Goal: Feedback & Contribution: Contribute content

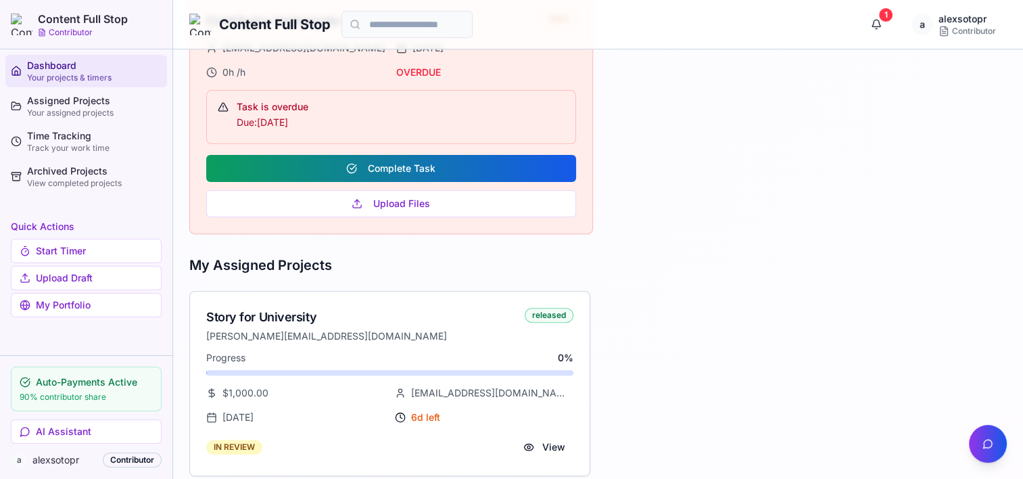
scroll to position [438, 0]
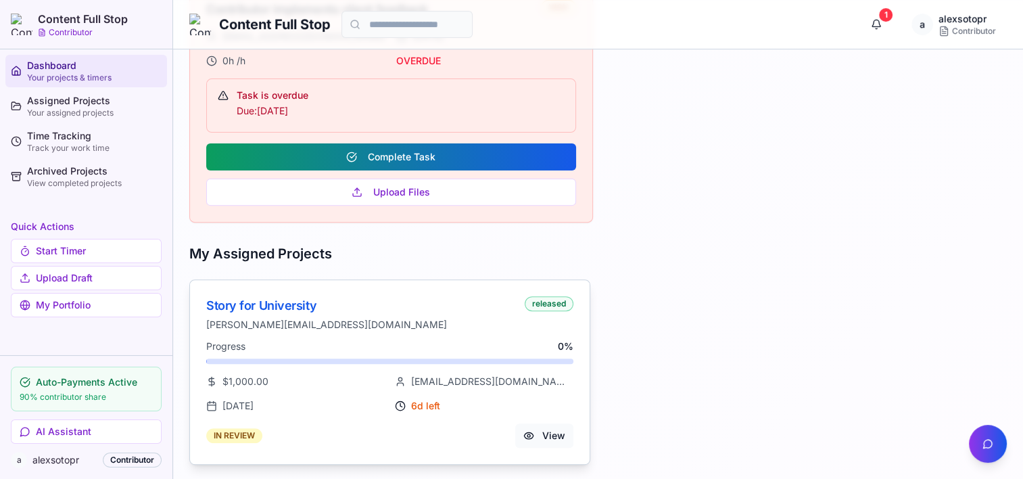
click at [553, 431] on button "View" at bounding box center [544, 435] width 58 height 24
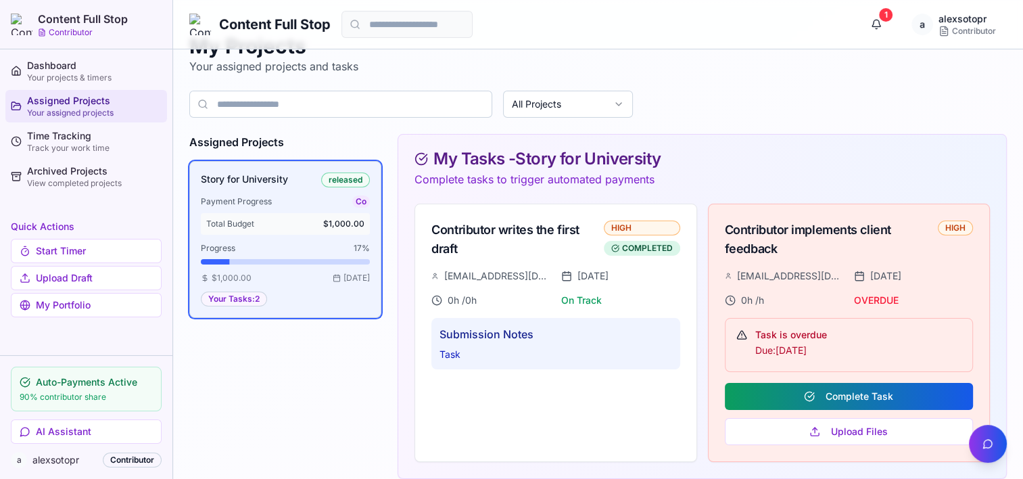
scroll to position [46, 0]
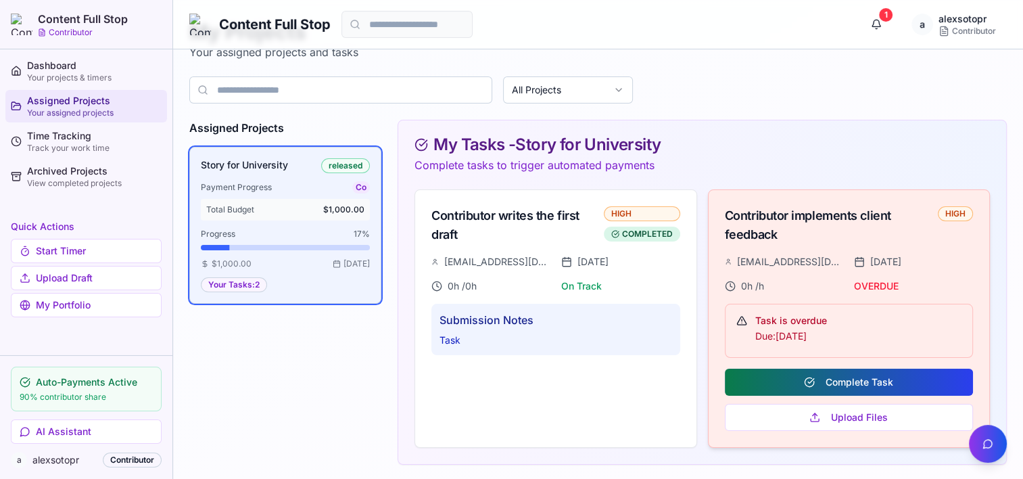
click at [871, 373] on button "Complete Task" at bounding box center [849, 382] width 248 height 27
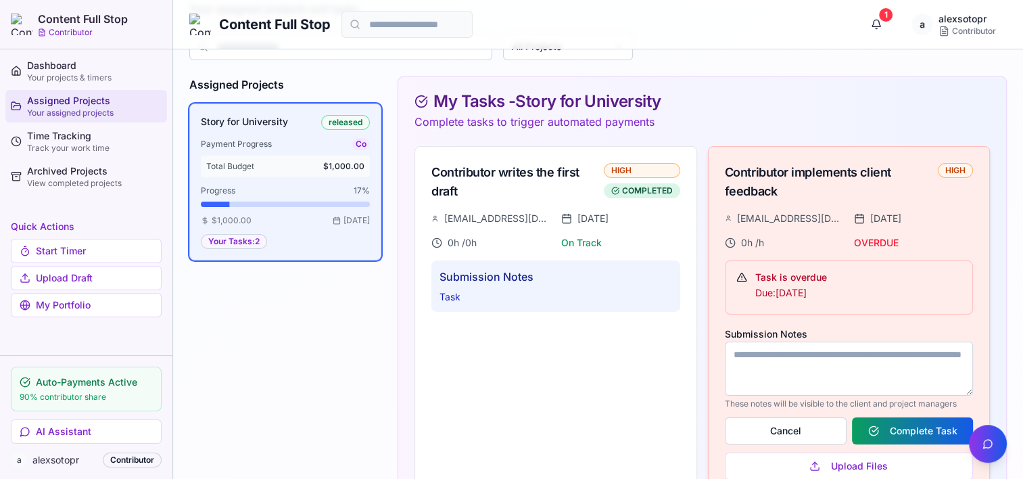
scroll to position [138, 0]
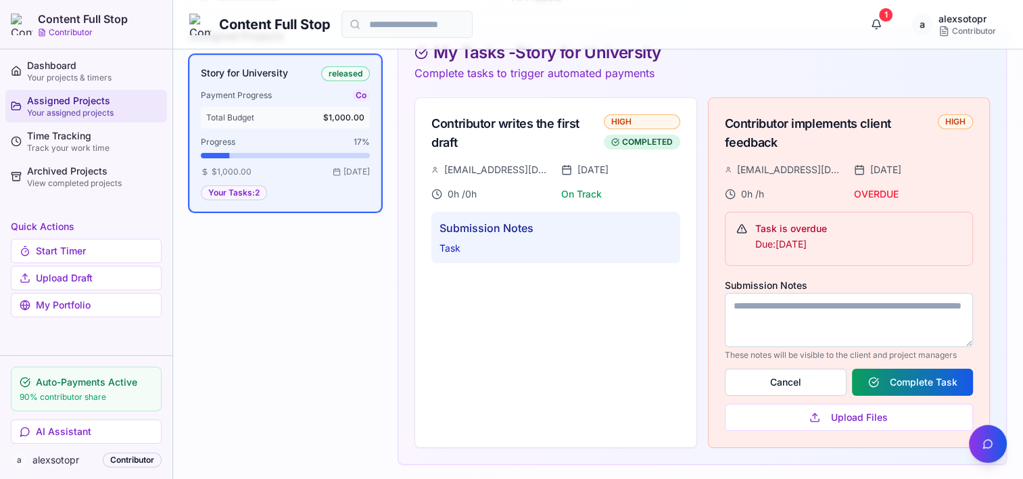
click at [811, 306] on textarea "Submission Notes" at bounding box center [849, 320] width 248 height 54
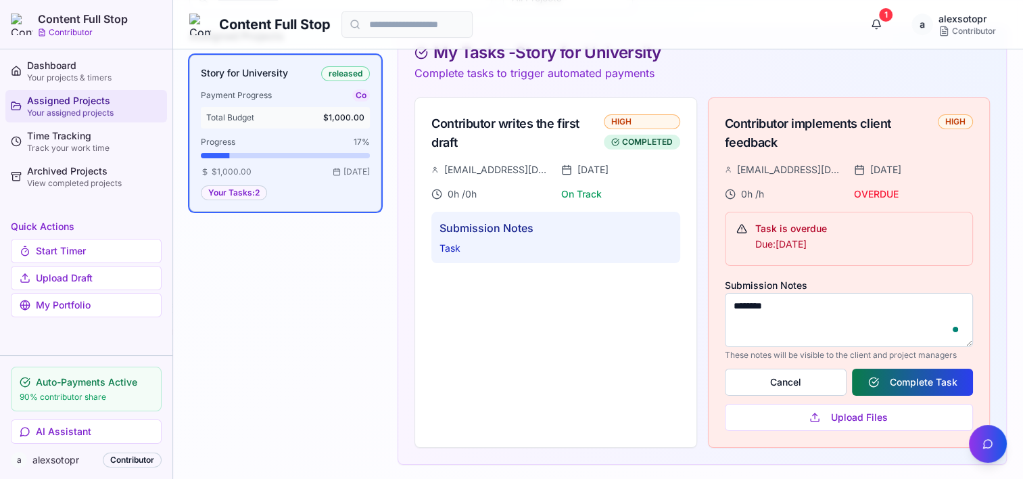
type textarea "********"
click at [903, 377] on button "Complete Task" at bounding box center [912, 382] width 121 height 27
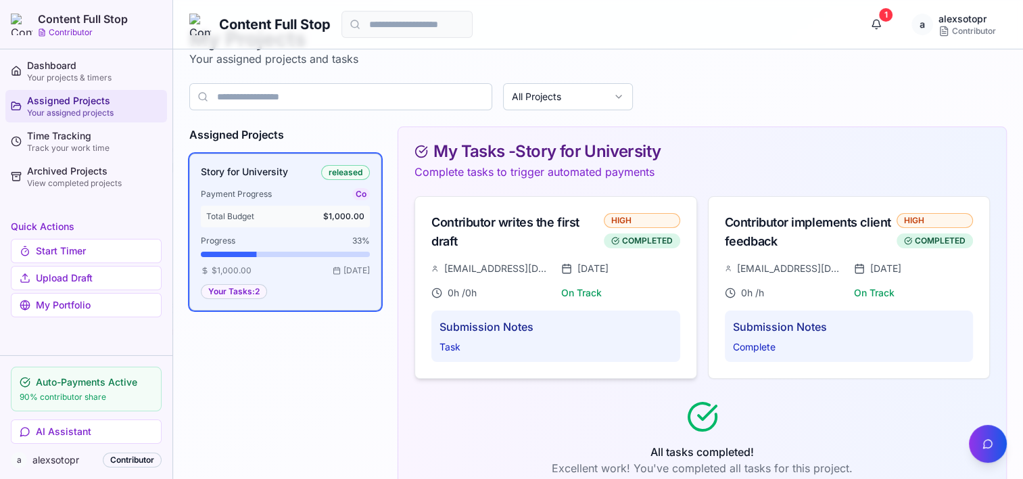
scroll to position [0, 0]
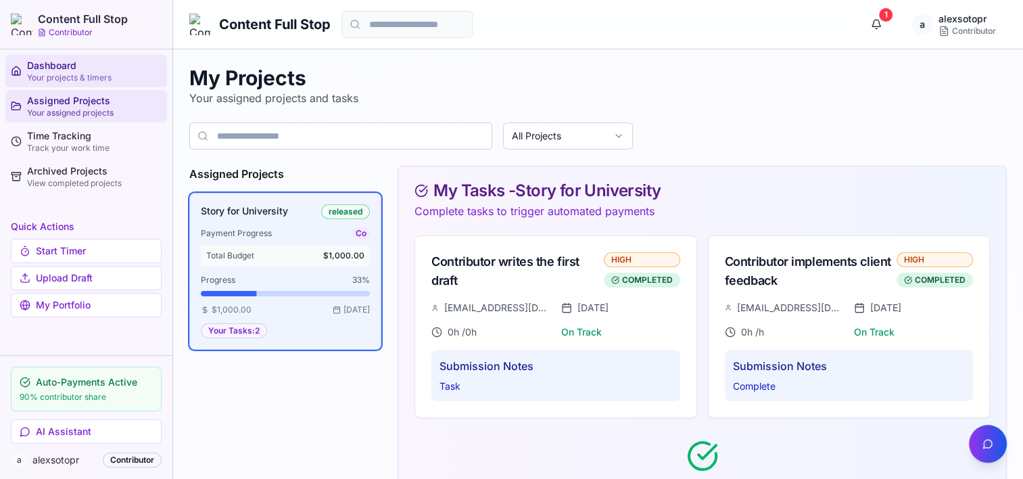
click at [37, 65] on div "Dashboard" at bounding box center [94, 66] width 135 height 14
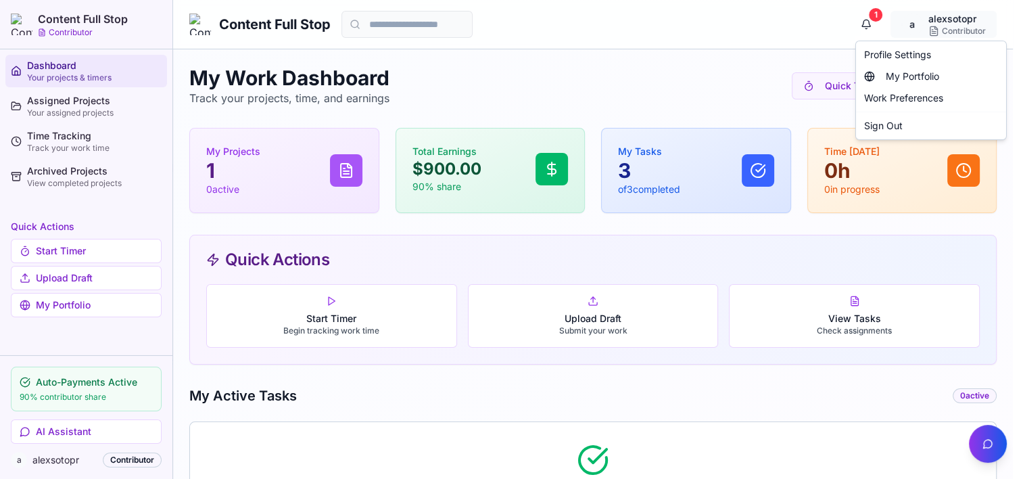
click at [951, 25] on html "Content Full Stop Contributor Dashboard Your projects & timers Assigned Project…" at bounding box center [511, 400] width 1023 height 800
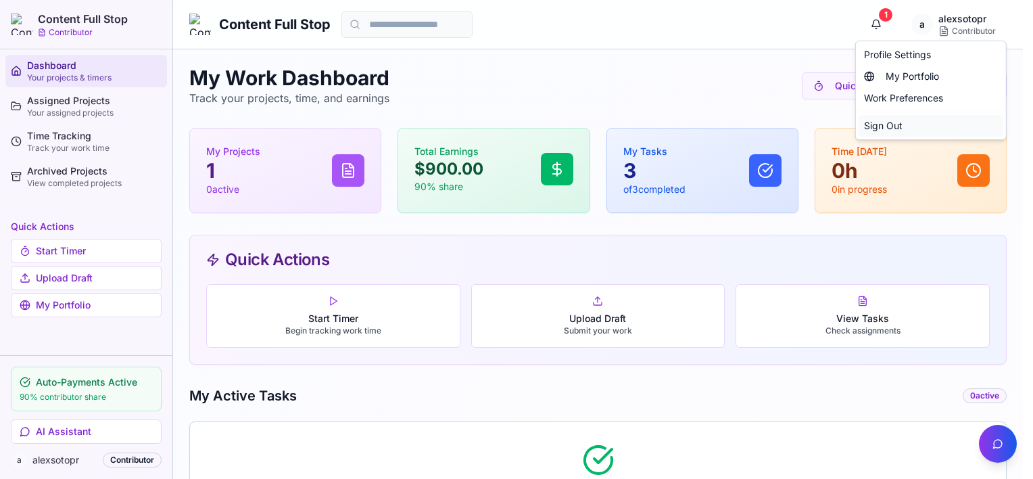
click at [894, 124] on div "Sign Out" at bounding box center [931, 126] width 145 height 22
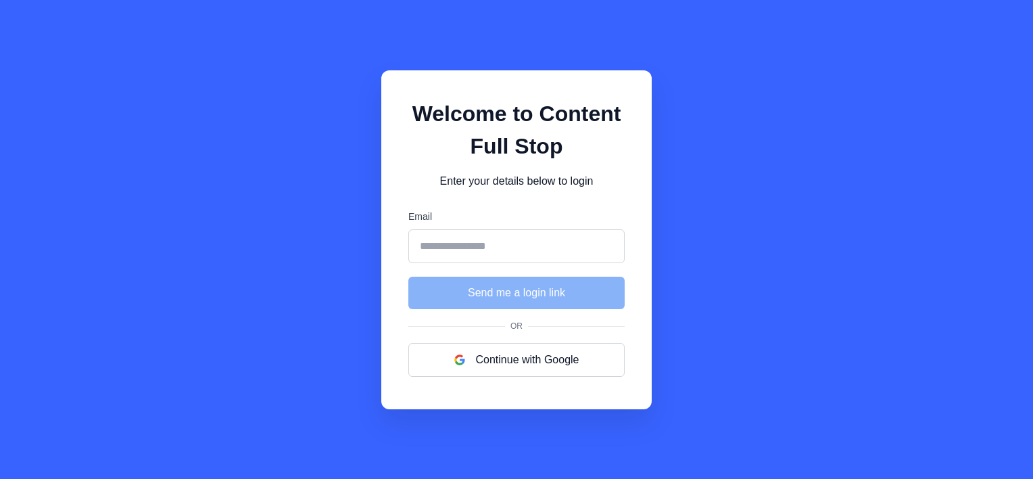
click at [477, 249] on input "Email" at bounding box center [516, 246] width 216 height 34
type input "**********"
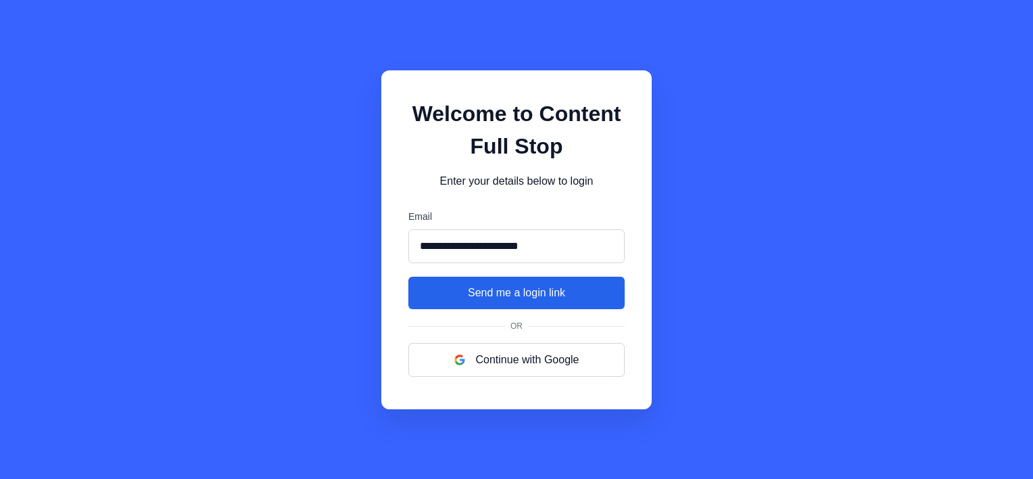
click at [492, 296] on button "Send me a login link" at bounding box center [516, 293] width 216 height 32
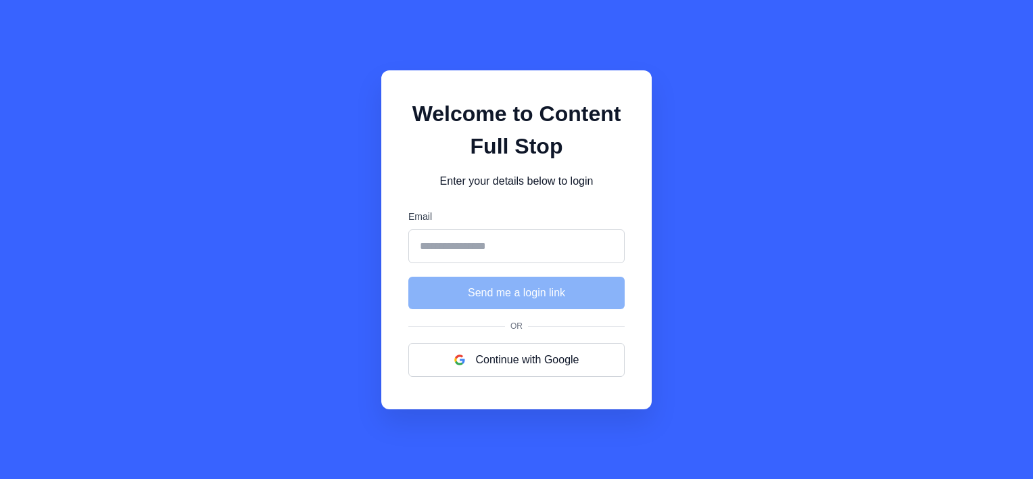
click at [496, 247] on input "Email" at bounding box center [516, 246] width 216 height 34
type input "**********"
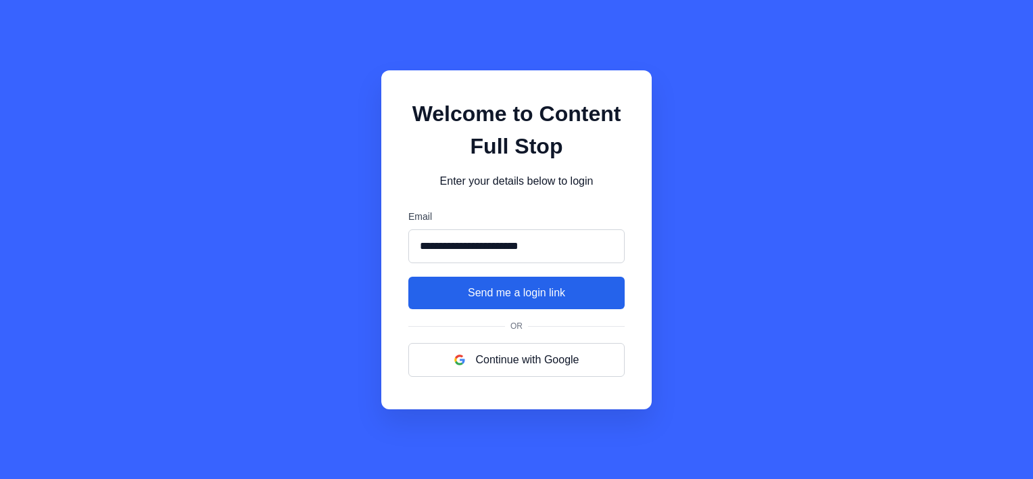
click at [521, 300] on button "Send me a login link" at bounding box center [516, 293] width 216 height 32
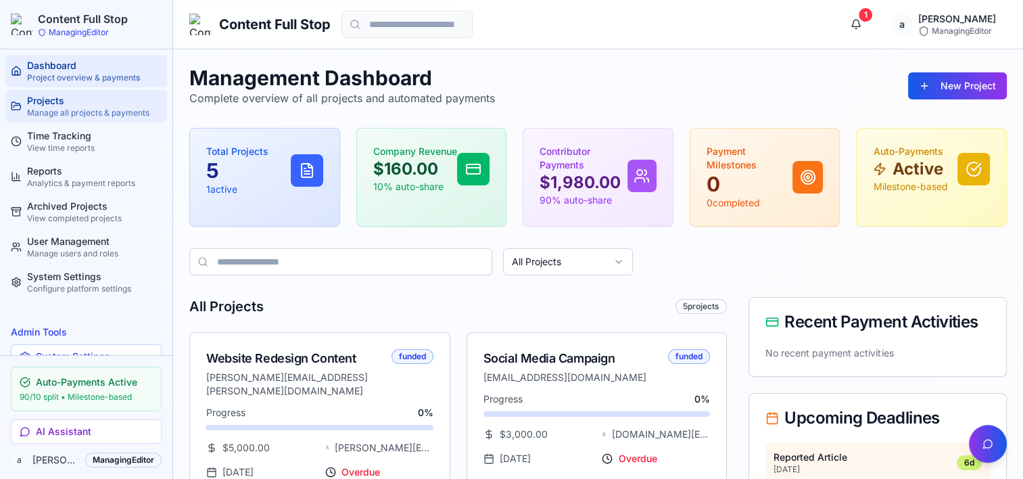
click at [55, 109] on div "Manage all projects & payments" at bounding box center [94, 113] width 135 height 11
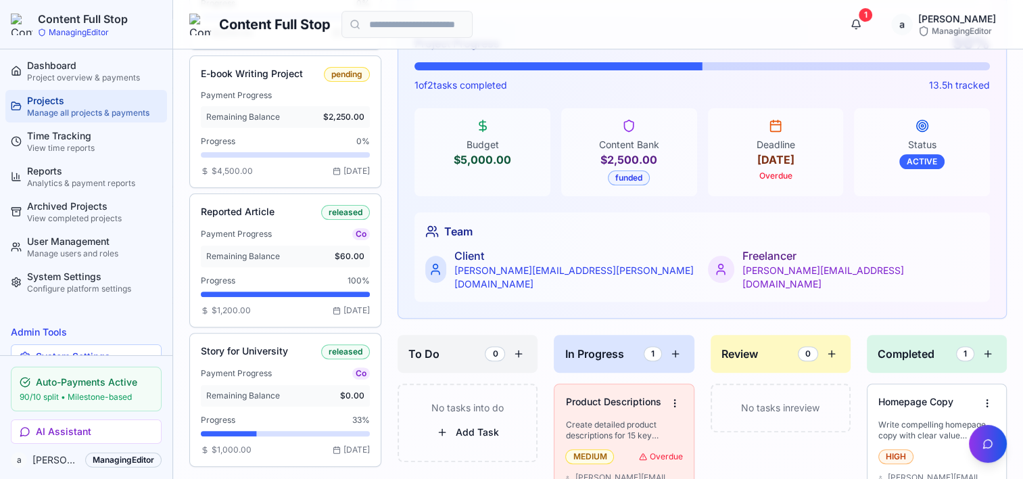
scroll to position [541, 0]
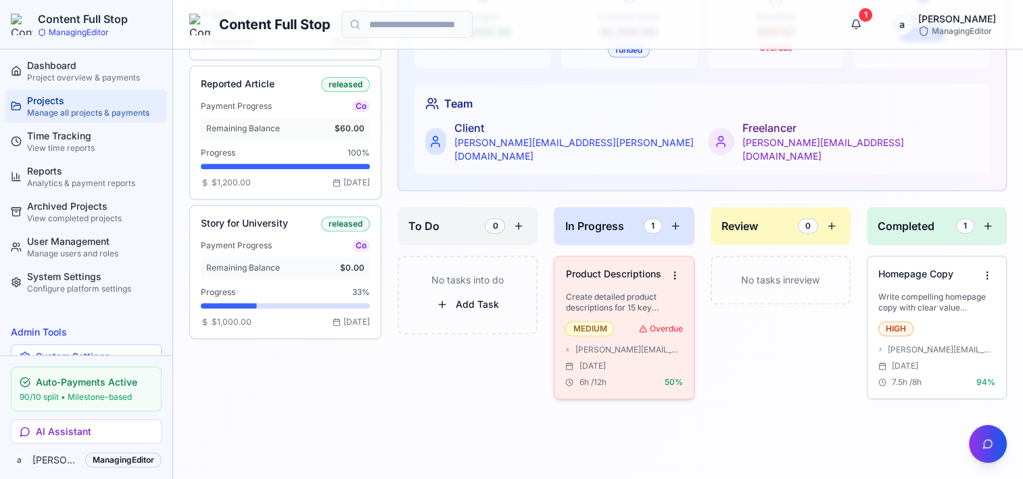
click at [609, 291] on p "Create detailed product descriptions for 15 key products" at bounding box center [623, 302] width 117 height 22
click at [529, 89] on div "Team Client sarah.johnson@techcorp.com Freelancer mike.writer@freelance.com" at bounding box center [703, 129] width 576 height 89
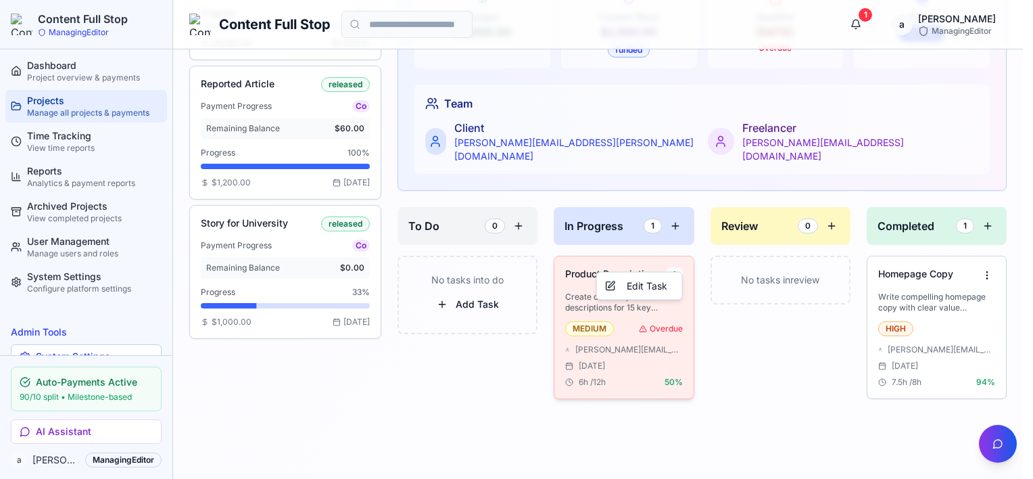
click at [675, 262] on html "Content Full Stop ManagingEditor Dashboard Project overview & payments Projects…" at bounding box center [516, 0] width 1033 height 1083
click at [639, 289] on div "Edit Task" at bounding box center [640, 286] width 80 height 22
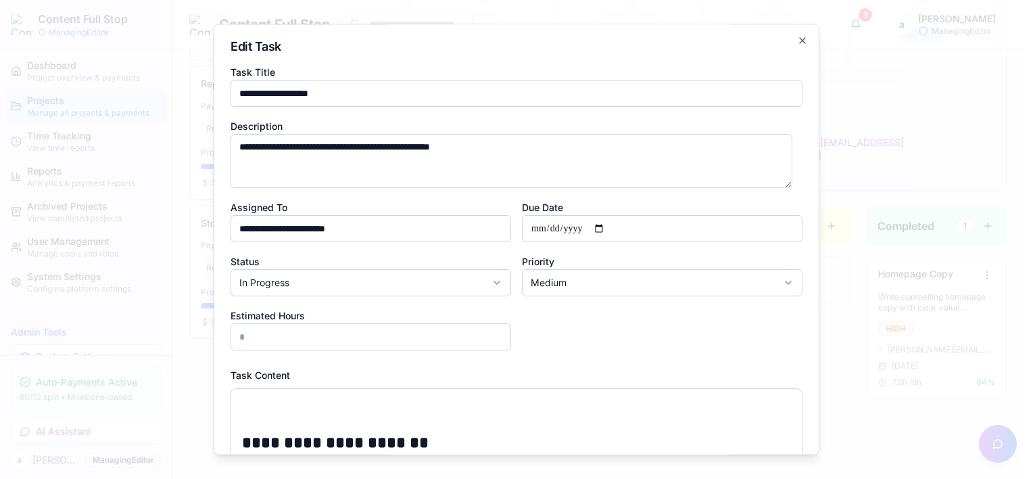
drag, startPoint x: 389, startPoint y: 232, endPoint x: 184, endPoint y: 227, distance: 205.0
click at [184, 227] on body "Content Full Stop ManagingEditor Dashboard Project overview & payments Projects…" at bounding box center [511, 0] width 1023 height 1083
type input "**********"
click at [314, 291] on body "Content Full Stop ManagingEditor Dashboard Project overview & payments Projects…" at bounding box center [511, 0] width 1023 height 1083
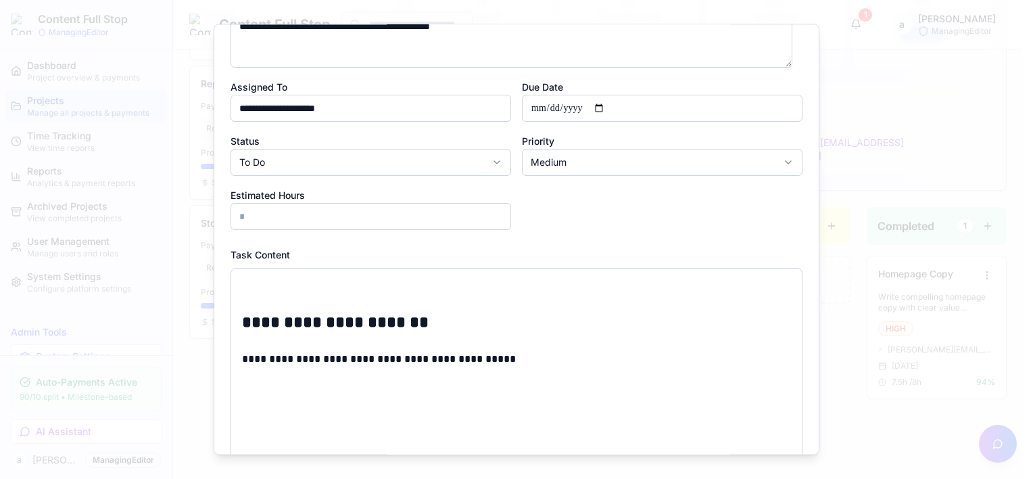
scroll to position [135, 0]
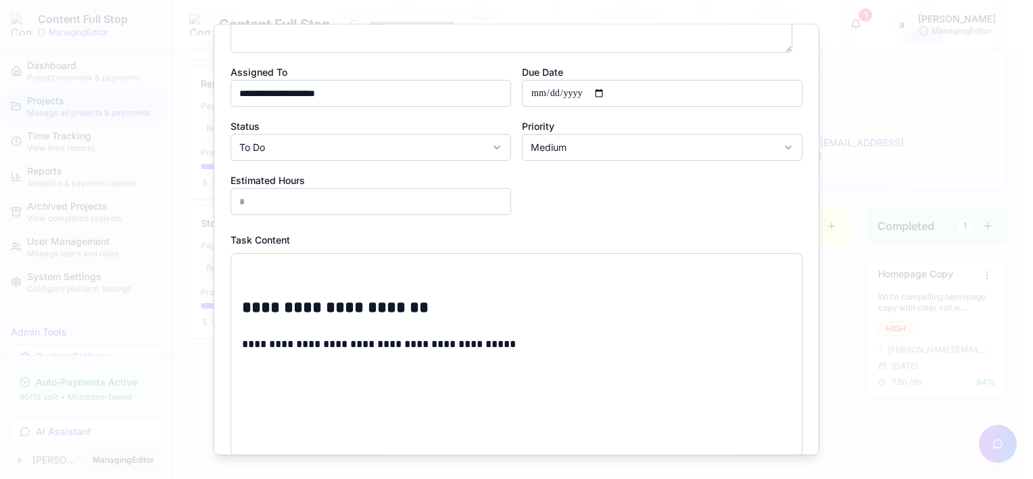
click at [535, 92] on input "**********" at bounding box center [662, 93] width 281 height 27
type input "**********"
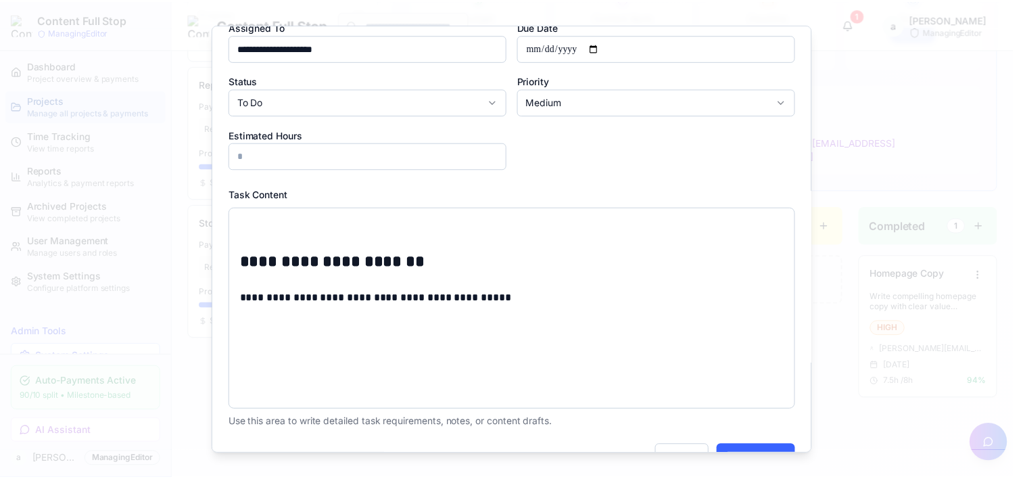
scroll to position [215, 0]
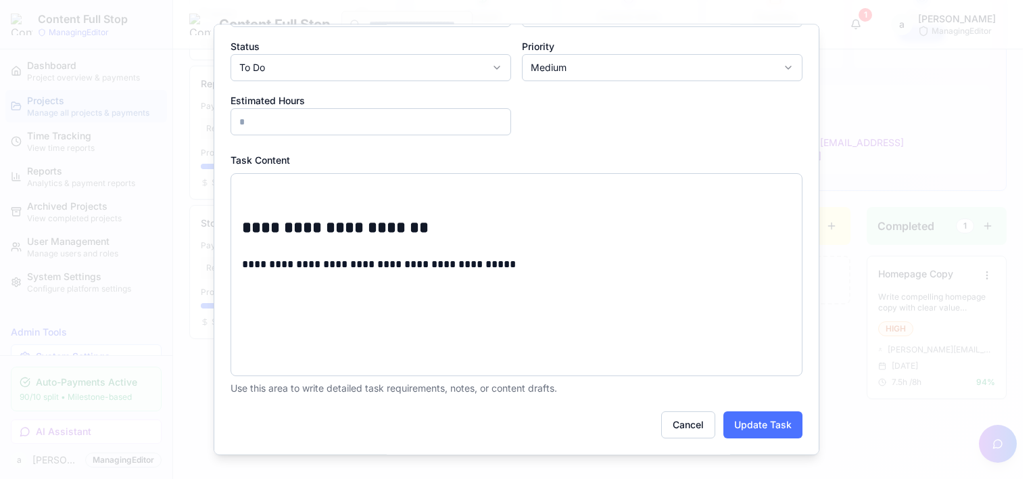
click at [769, 427] on button "Update Task" at bounding box center [763, 424] width 79 height 27
type input "**********"
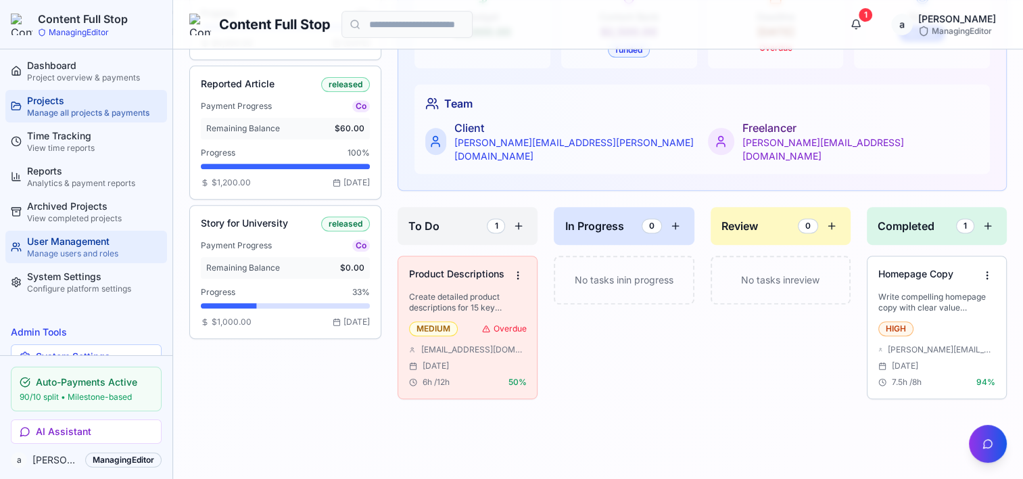
click at [56, 250] on div "Manage users and roles" at bounding box center [94, 253] width 135 height 11
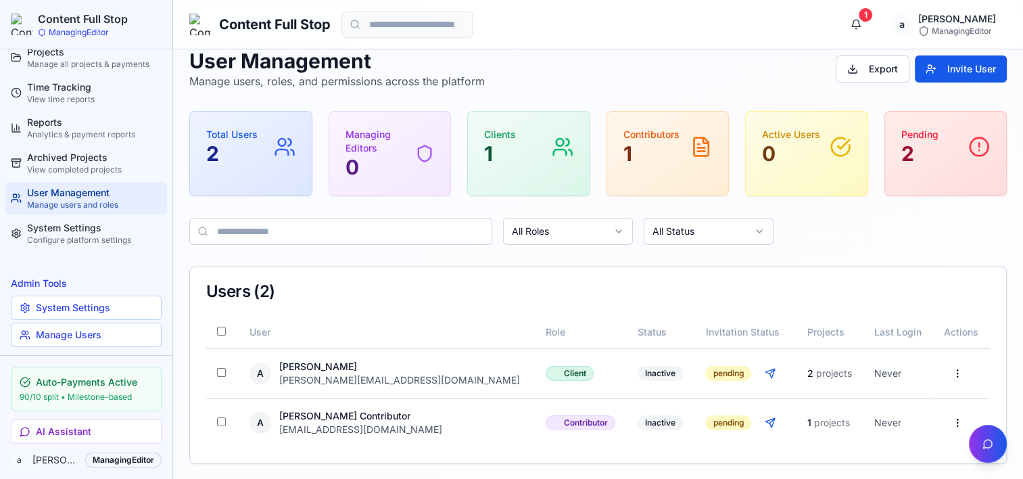
scroll to position [51, 0]
click at [590, 48] on div "Content Full Stop 1 a alex ManagingEditor" at bounding box center [598, 24] width 850 height 49
click at [73, 241] on div "Configure platform settings" at bounding box center [94, 238] width 135 height 11
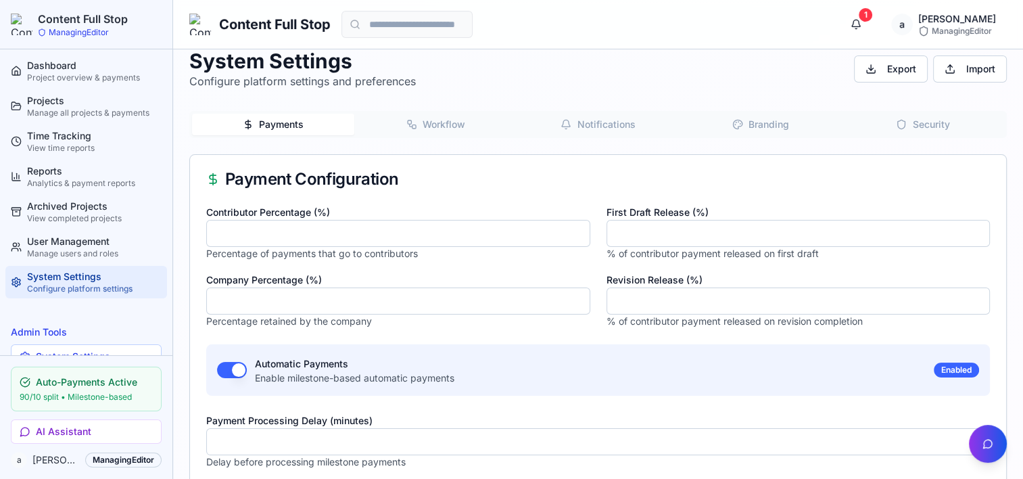
click at [774, 128] on button "Branding" at bounding box center [761, 125] width 162 height 22
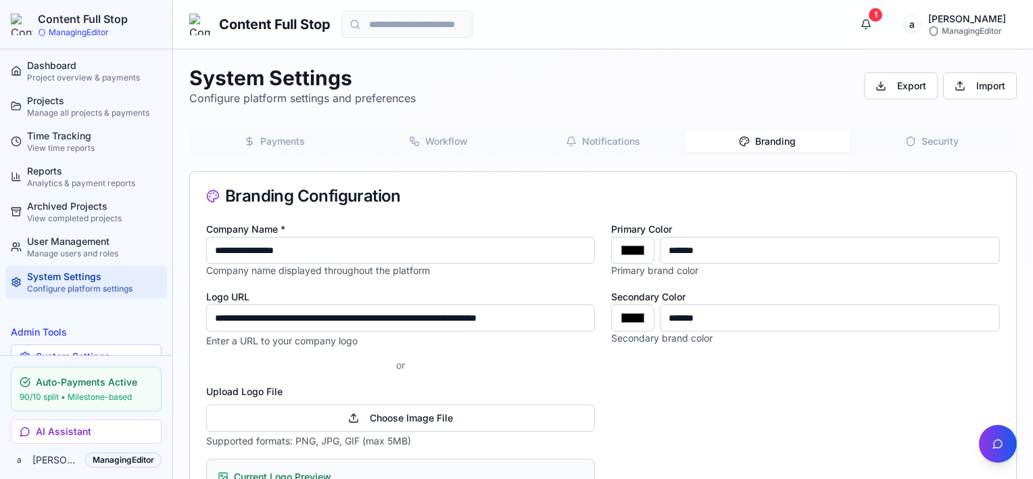
click at [429, 140] on button "Workflow" at bounding box center [438, 142] width 164 height 22
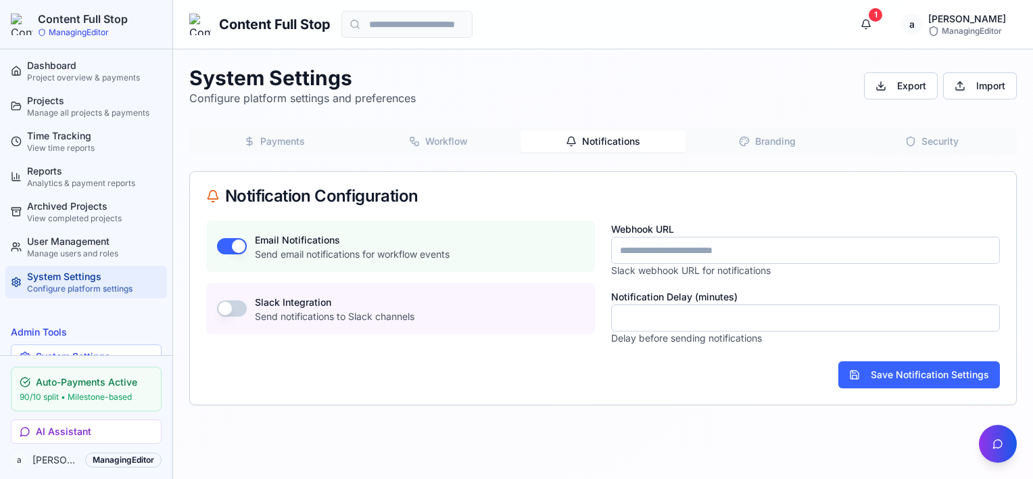
click at [596, 141] on button "Notifications" at bounding box center [603, 142] width 164 height 22
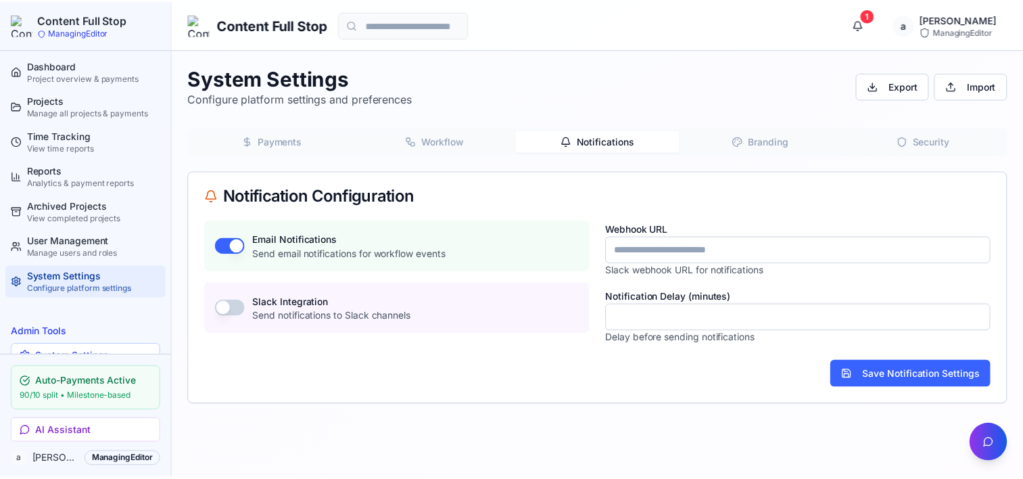
scroll to position [51, 0]
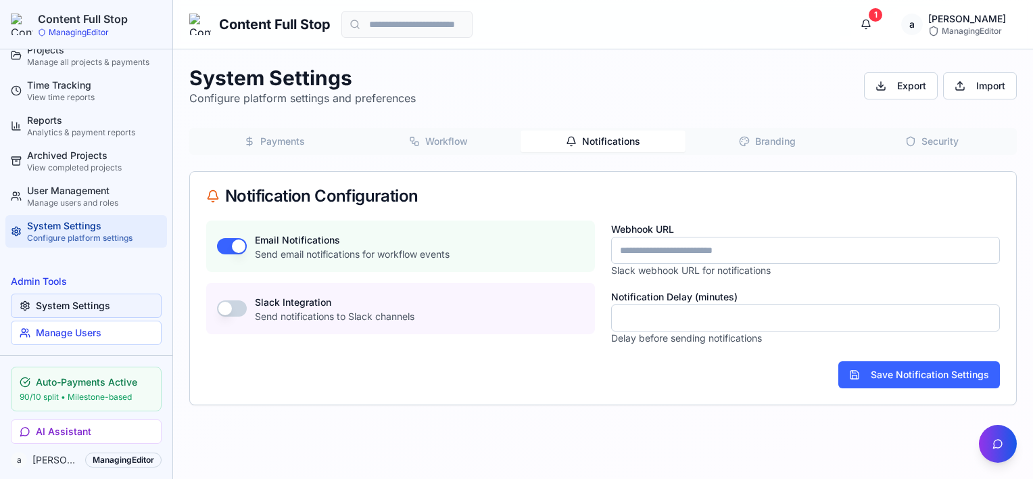
click at [78, 304] on link "System Settings" at bounding box center [86, 305] width 151 height 24
click at [78, 333] on link "Manage Users" at bounding box center [86, 333] width 151 height 24
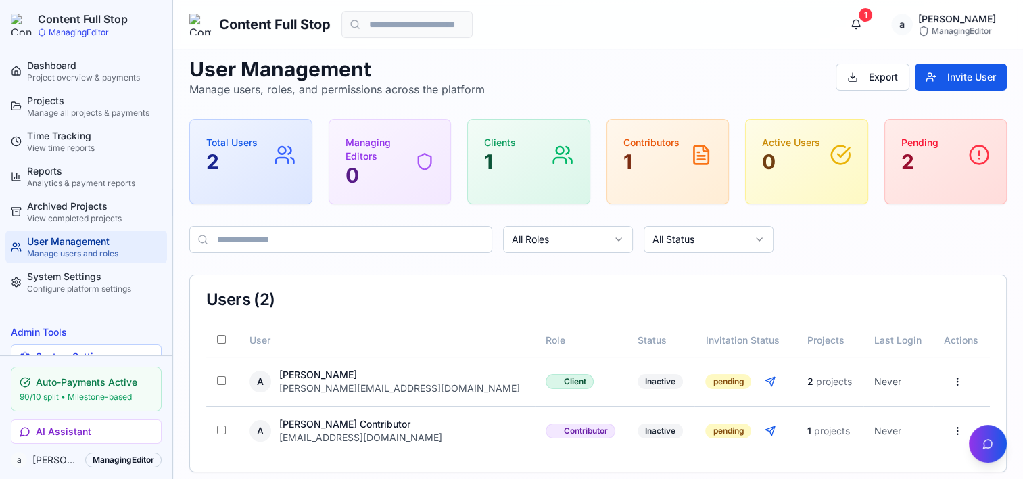
scroll to position [17, 0]
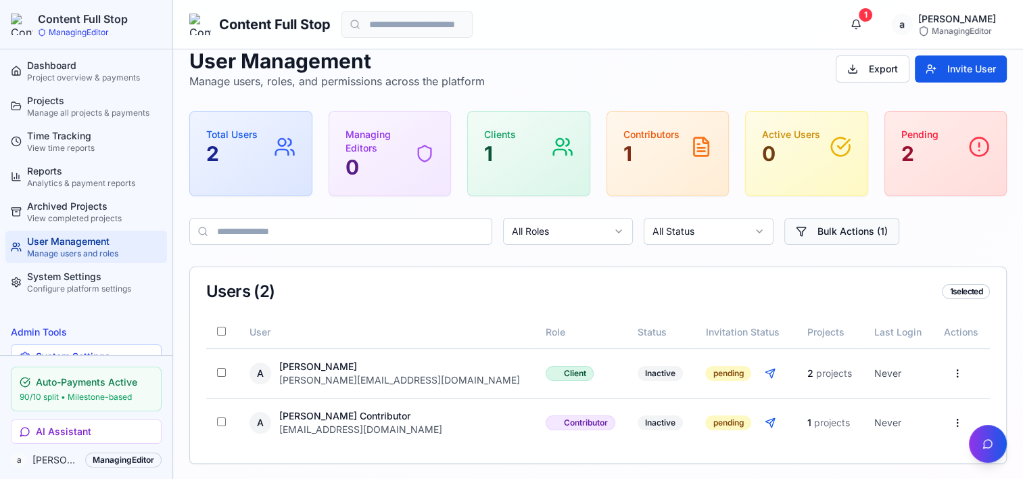
click at [849, 235] on button "Bulk Actions ( 1 )" at bounding box center [841, 231] width 115 height 27
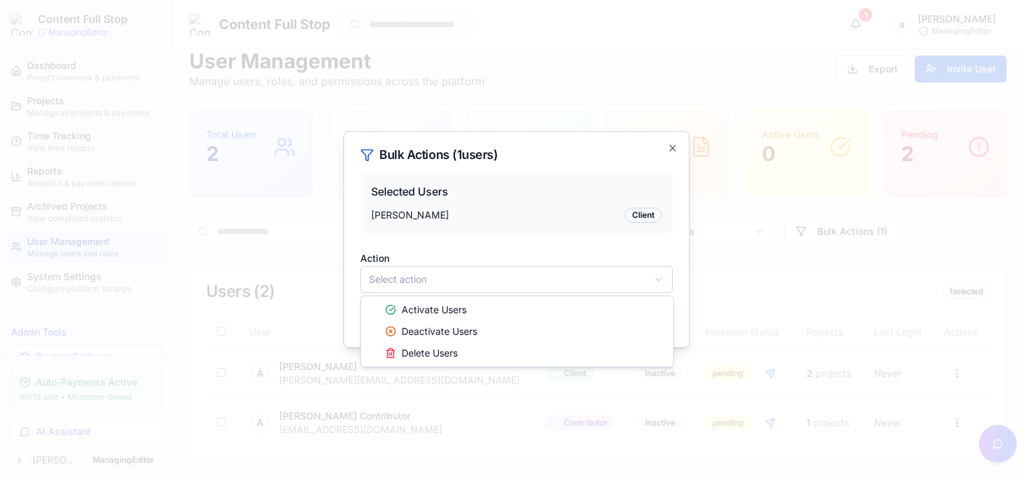
click at [529, 285] on body "Content Full Stop ManagingEditor Dashboard Project overview & payments Projects…" at bounding box center [511, 231] width 1023 height 497
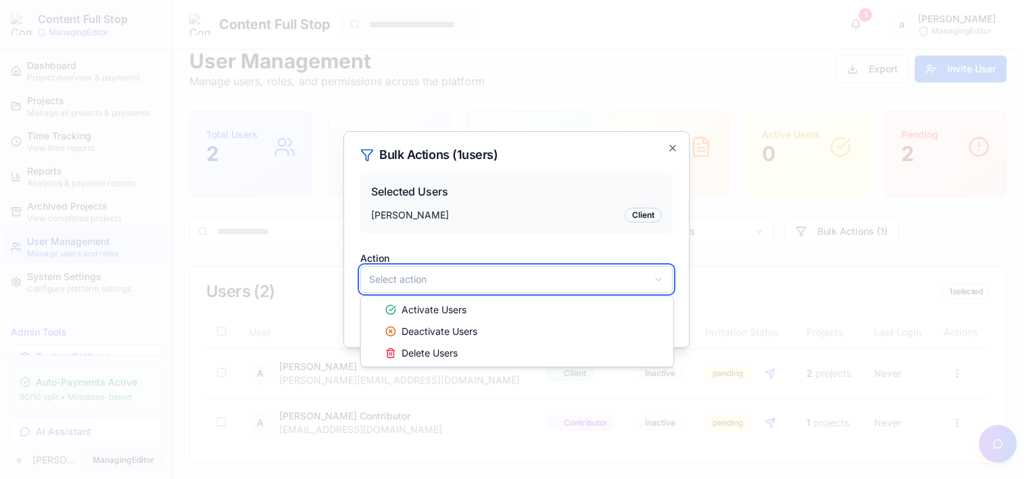
click at [671, 149] on body "Content Full Stop ManagingEditor Dashboard Project overview & payments Projects…" at bounding box center [511, 231] width 1023 height 497
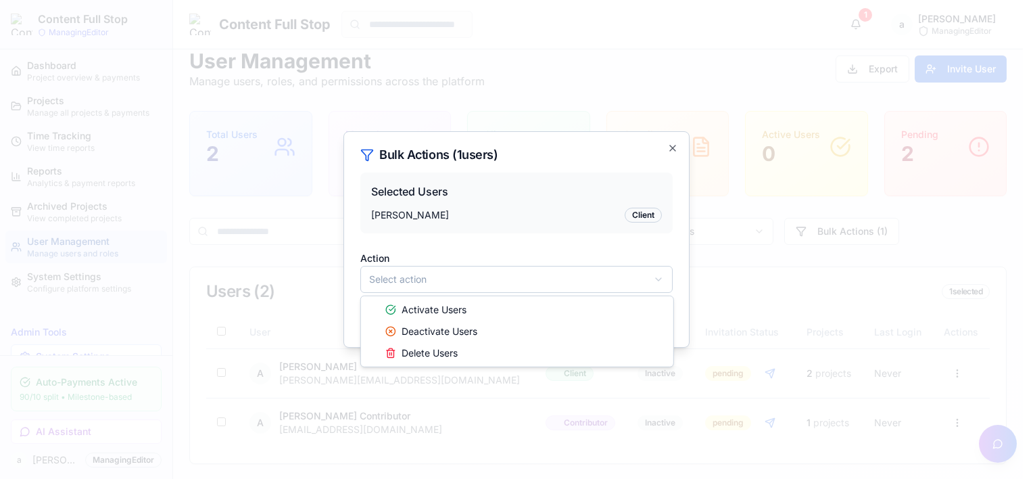
click at [540, 281] on body "Content Full Stop ManagingEditor Dashboard Project overview & payments Projects…" at bounding box center [511, 231] width 1023 height 497
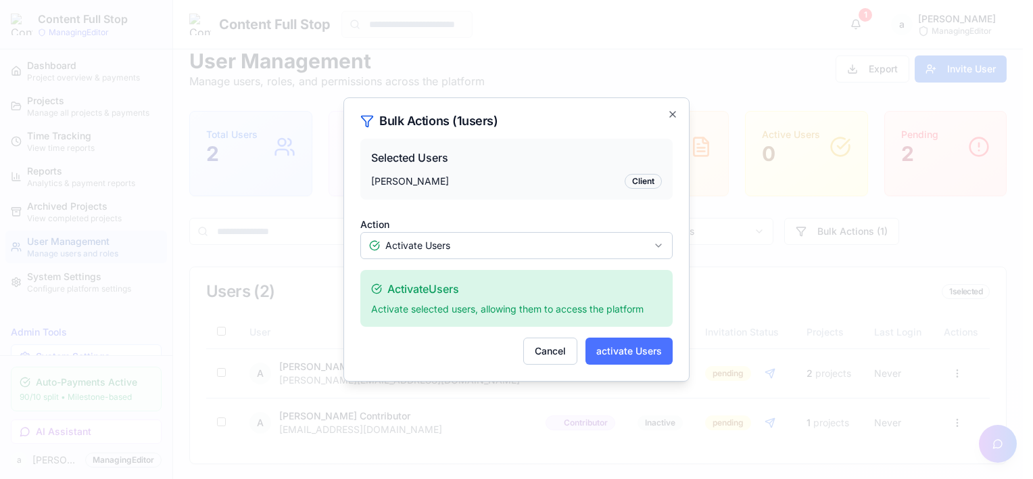
click at [642, 352] on button "activate Users" at bounding box center [629, 350] width 87 height 27
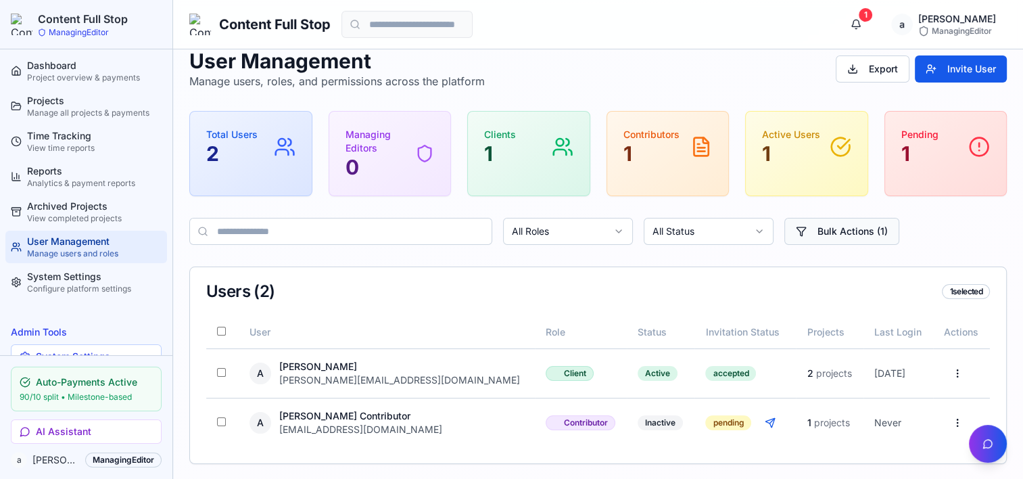
click at [821, 239] on button "Bulk Actions ( 1 )" at bounding box center [841, 231] width 115 height 27
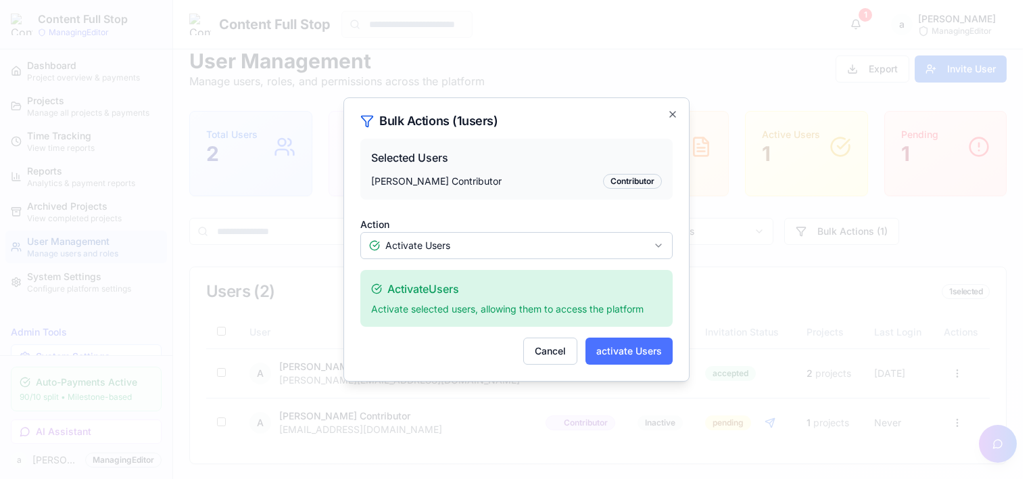
click at [637, 355] on button "activate Users" at bounding box center [629, 350] width 87 height 27
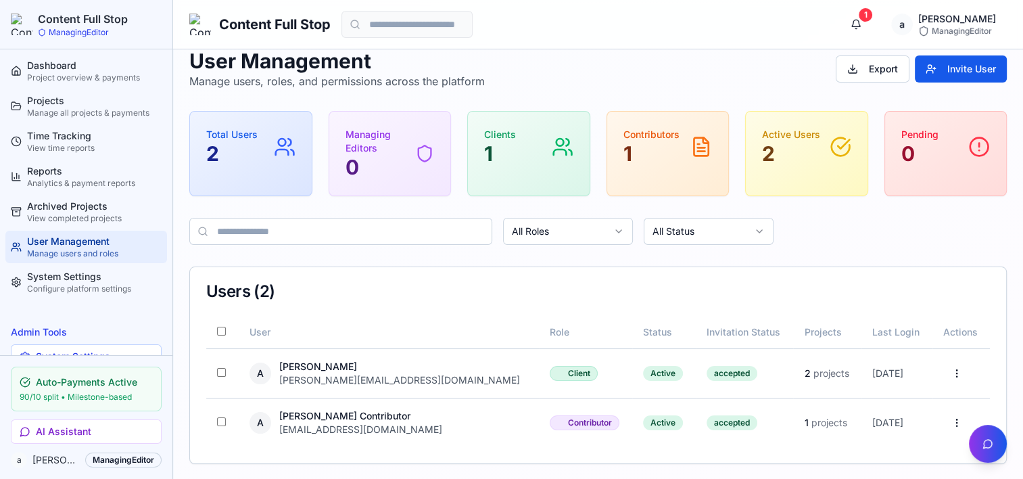
drag, startPoint x: 404, startPoint y: 57, endPoint x: 414, endPoint y: 56, distance: 9.5
click at [404, 57] on h1 "User Management" at bounding box center [337, 61] width 296 height 24
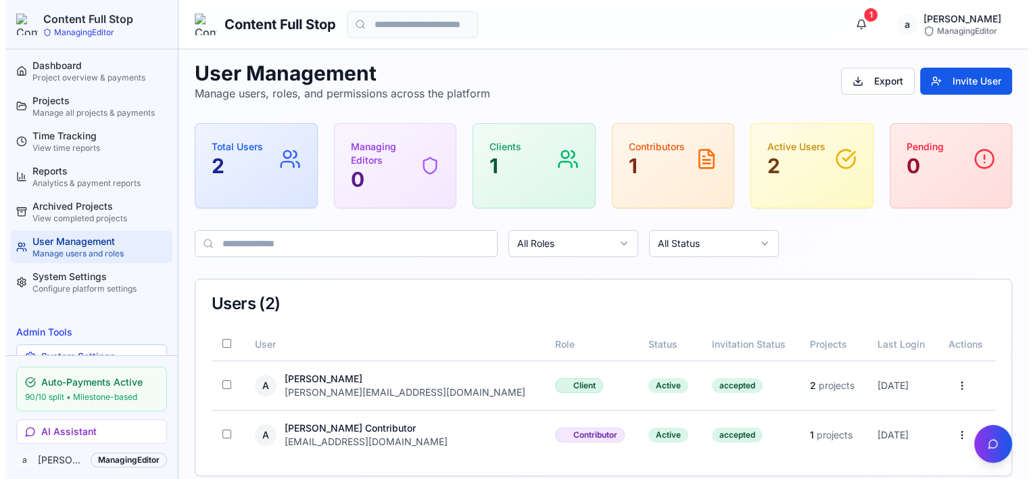
scroll to position [0, 0]
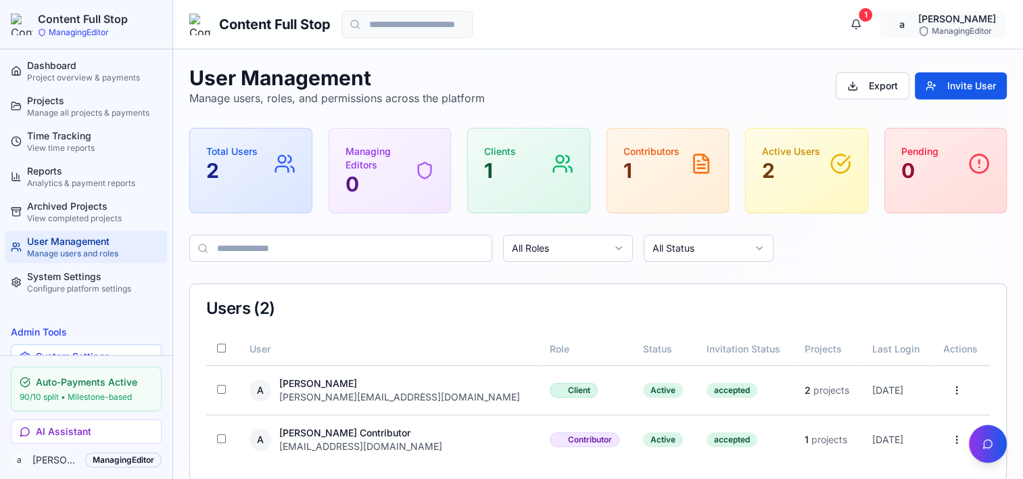
click at [951, 28] on html "Content Full Stop ManagingEditor Dashboard Project overview & payments Projects…" at bounding box center [511, 248] width 1023 height 497
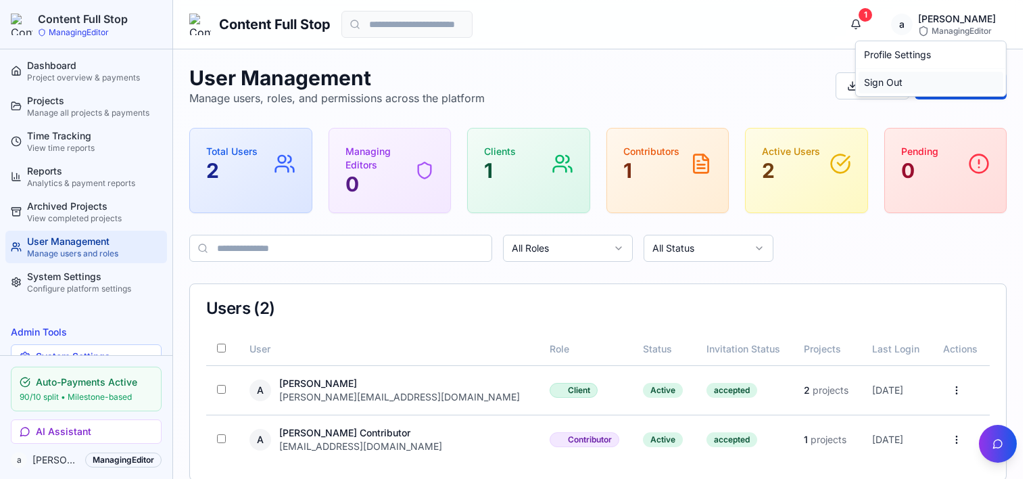
click at [891, 83] on div "Sign Out" at bounding box center [931, 83] width 145 height 22
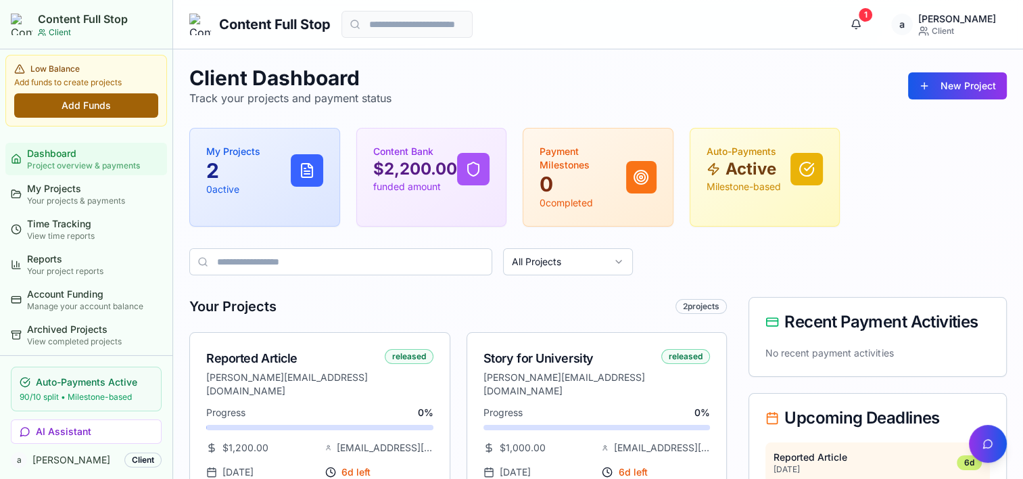
click at [73, 102] on button "Add Funds" at bounding box center [86, 105] width 144 height 24
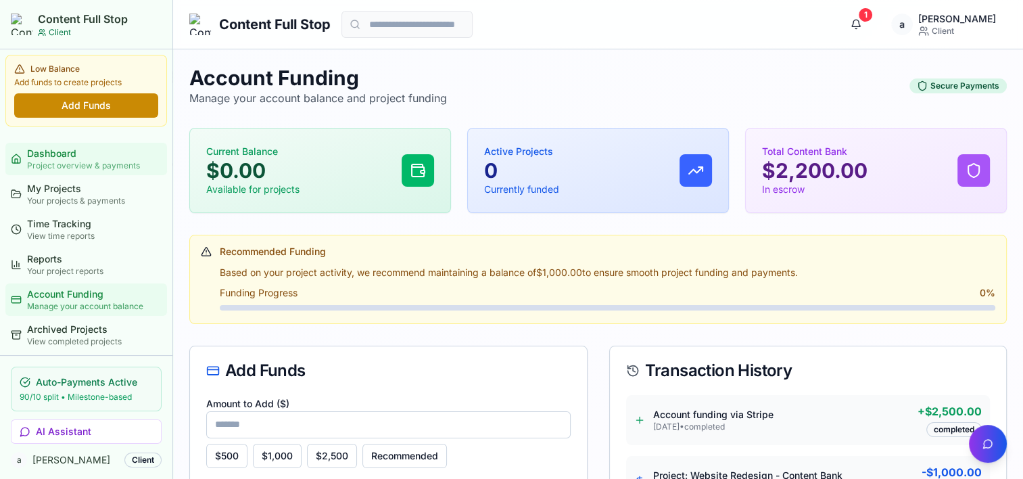
click at [82, 154] on div "Dashboard" at bounding box center [94, 154] width 135 height 14
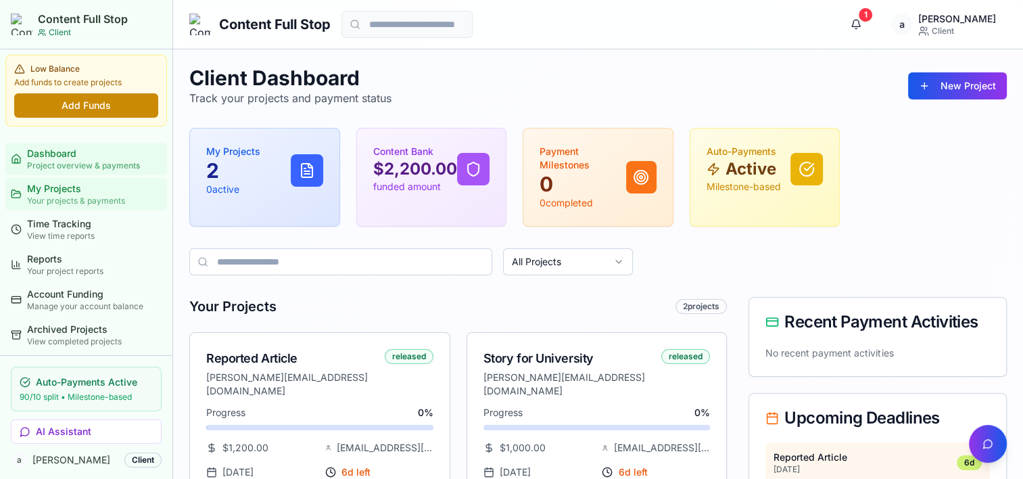
click at [59, 184] on div "My Projects" at bounding box center [94, 189] width 135 height 14
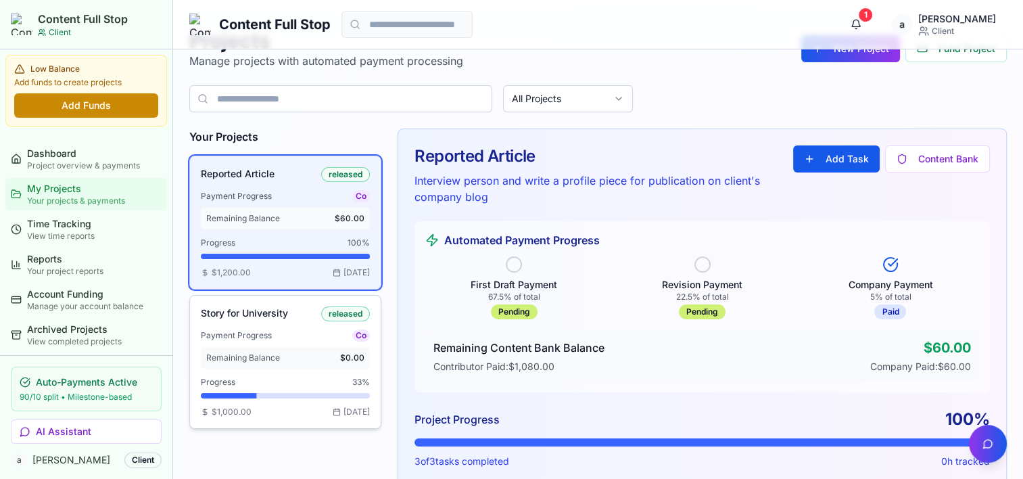
scroll to position [68, 0]
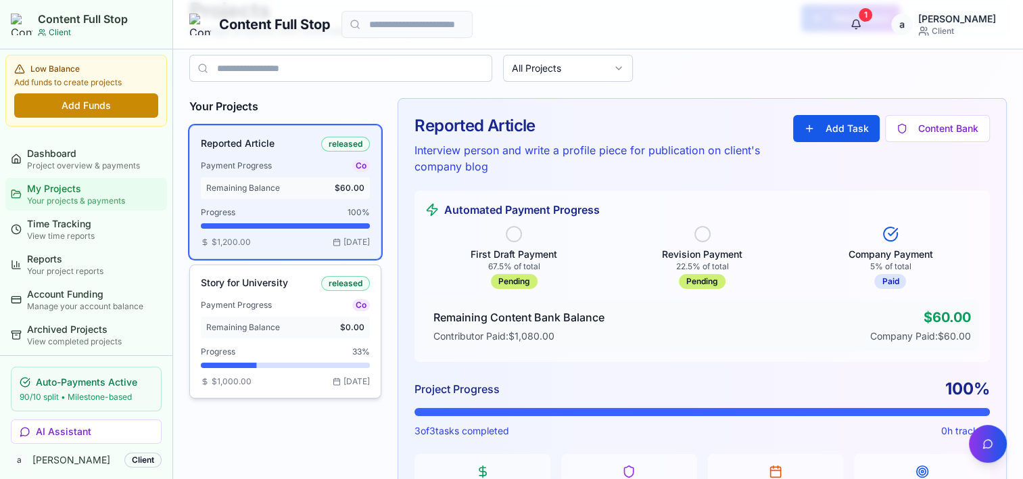
click at [298, 316] on div "Remaining Balance $0.00" at bounding box center [285, 327] width 169 height 22
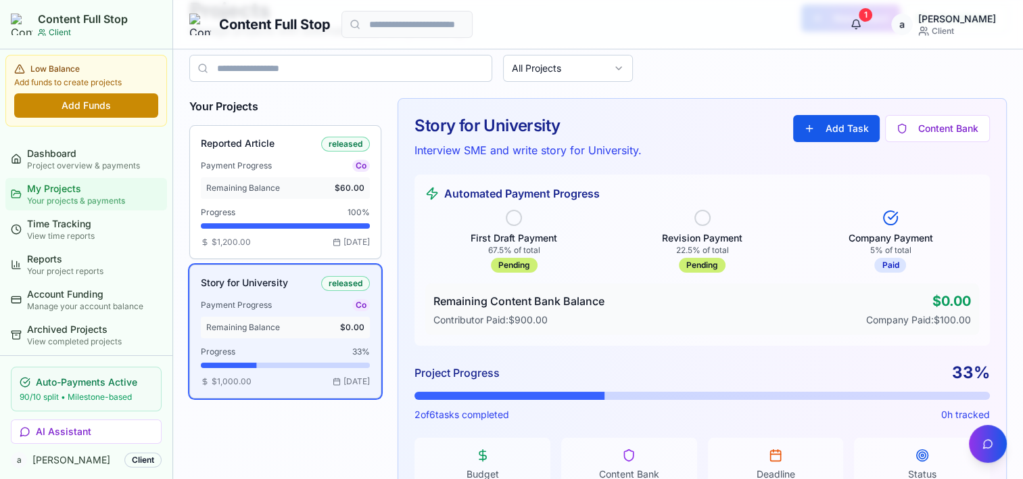
scroll to position [0, 0]
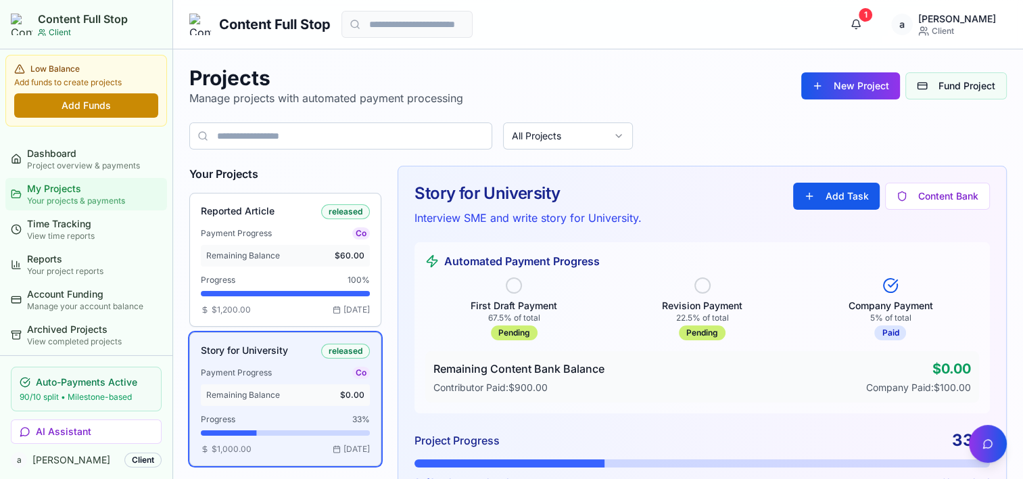
click at [947, 81] on button "Fund Project" at bounding box center [956, 85] width 101 height 27
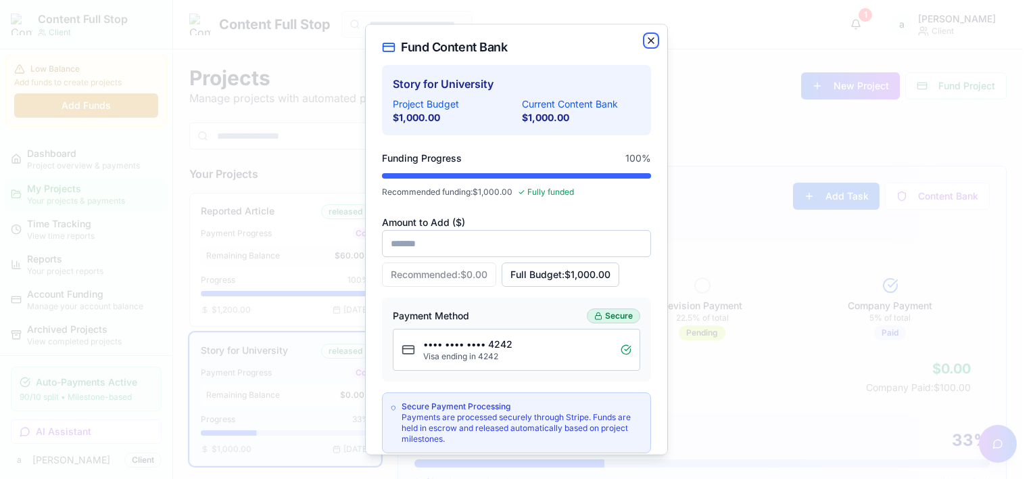
click at [646, 41] on icon "button" at bounding box center [651, 40] width 11 height 11
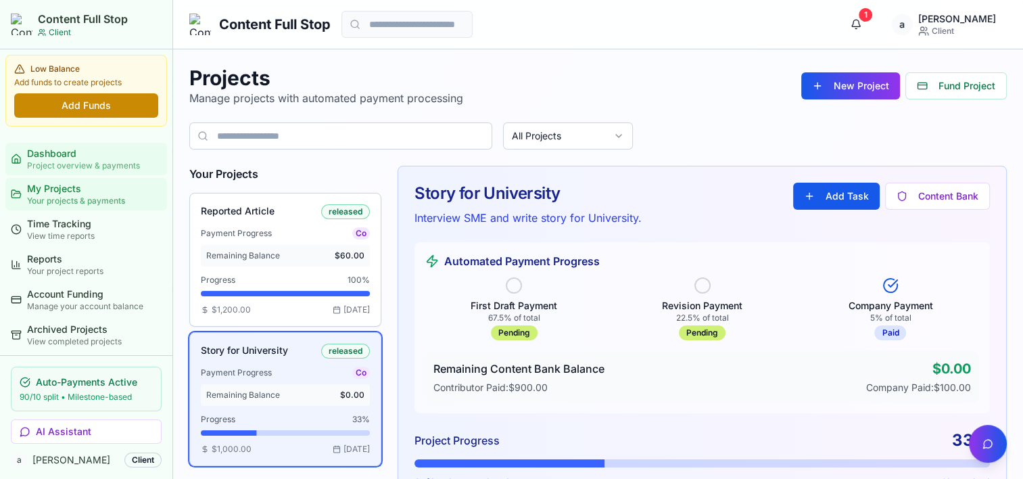
click at [54, 159] on div "Dashboard" at bounding box center [94, 154] width 135 height 14
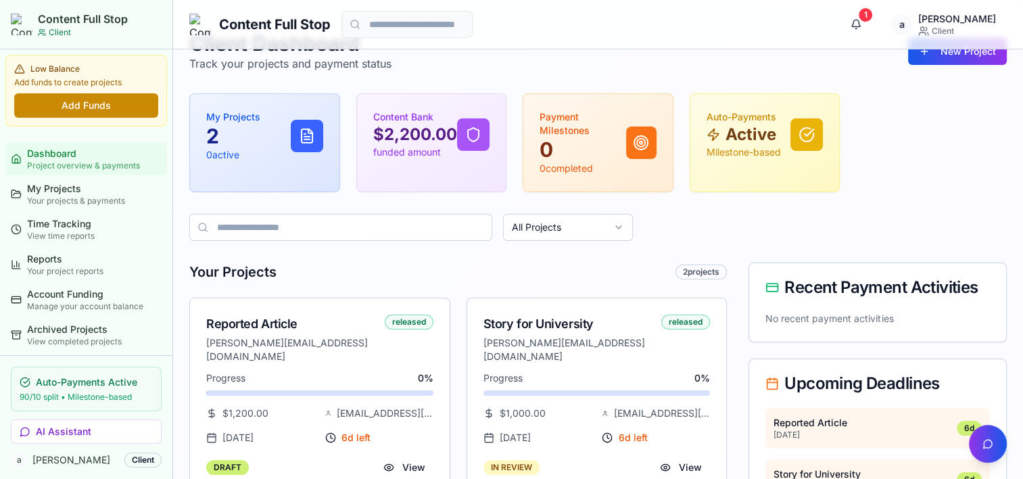
scroll to position [68, 0]
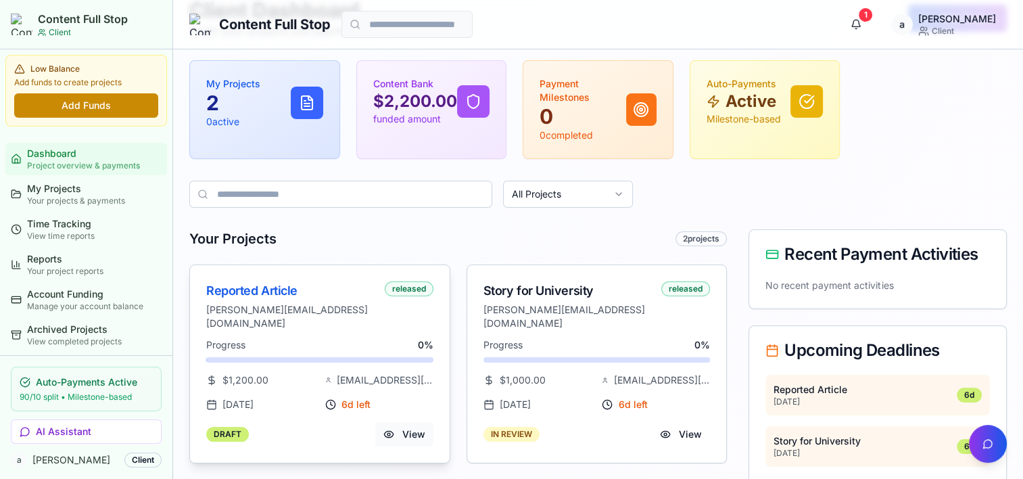
click at [414, 422] on button "View" at bounding box center [404, 434] width 58 height 24
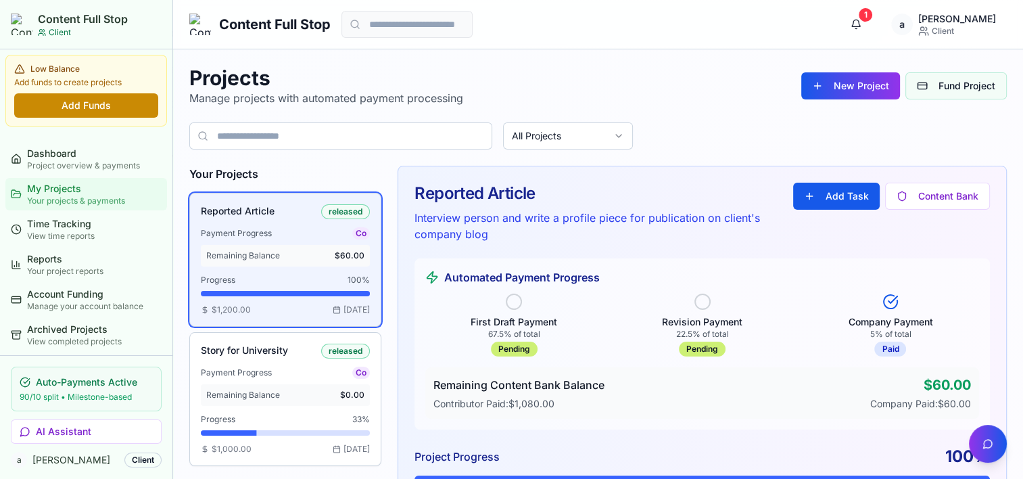
click at [949, 92] on button "Fund Project" at bounding box center [956, 85] width 101 height 27
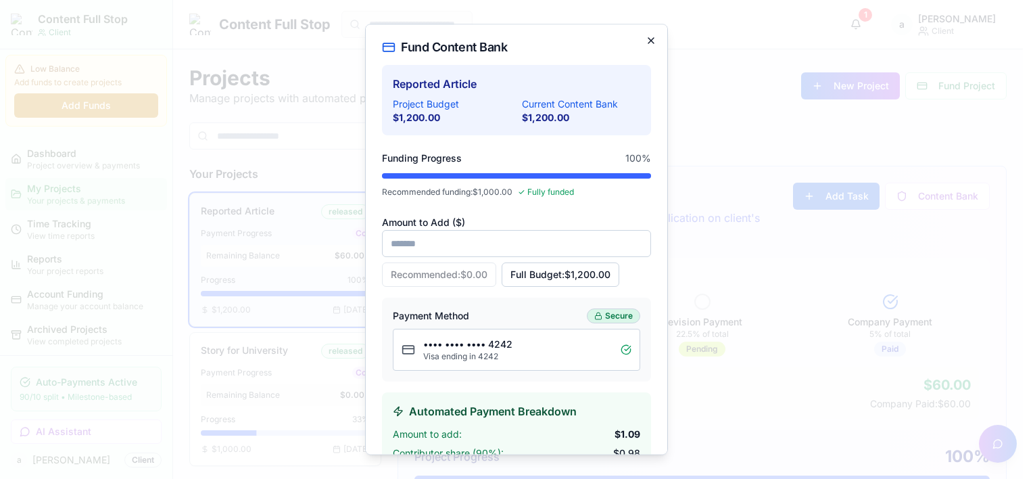
type input "****"
click at [646, 35] on icon "button" at bounding box center [651, 40] width 11 height 11
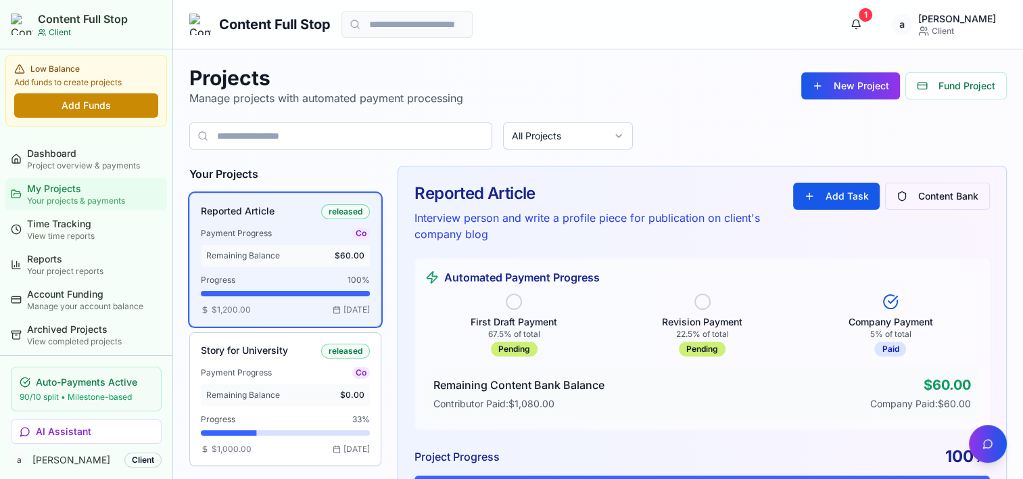
click at [922, 200] on button "Content Bank" at bounding box center [937, 196] width 105 height 27
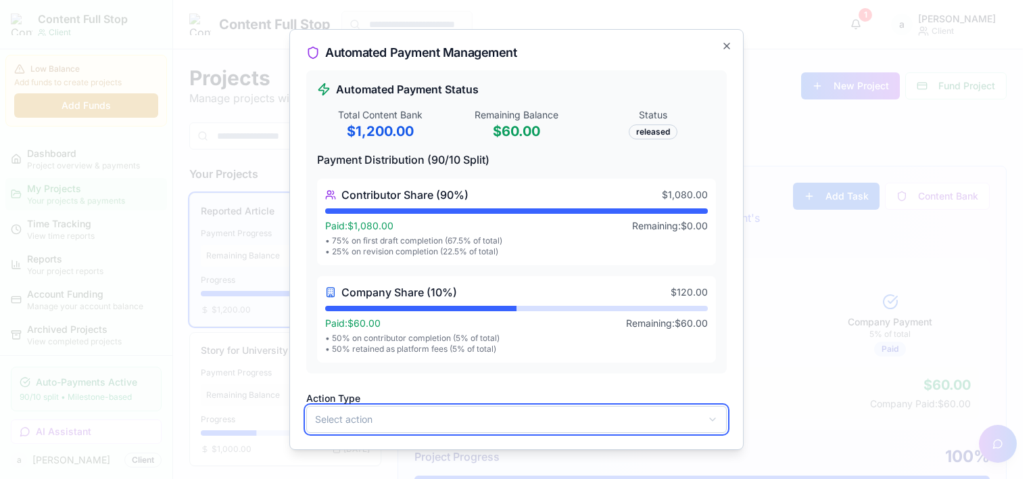
click at [672, 11] on div at bounding box center [516, 239] width 1033 height 479
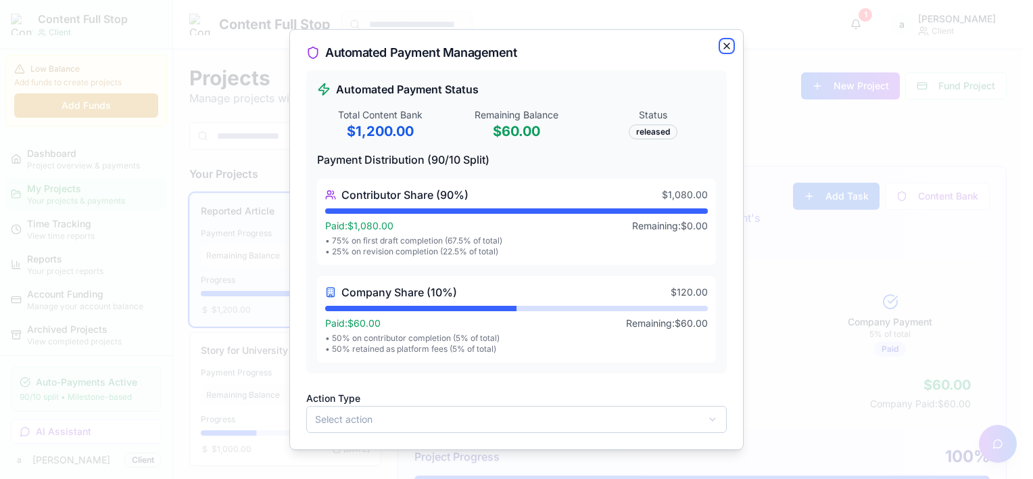
click at [728, 45] on icon "button" at bounding box center [726, 45] width 5 height 5
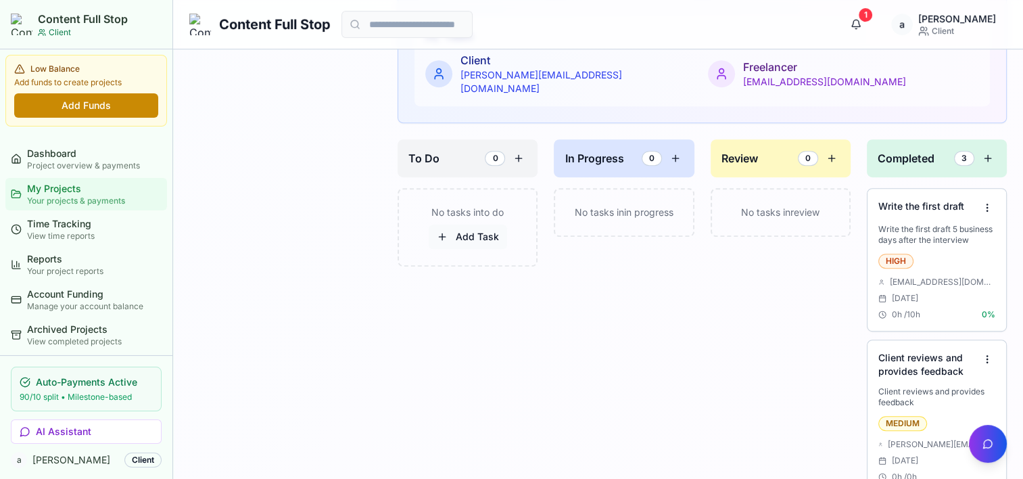
scroll to position [406, 0]
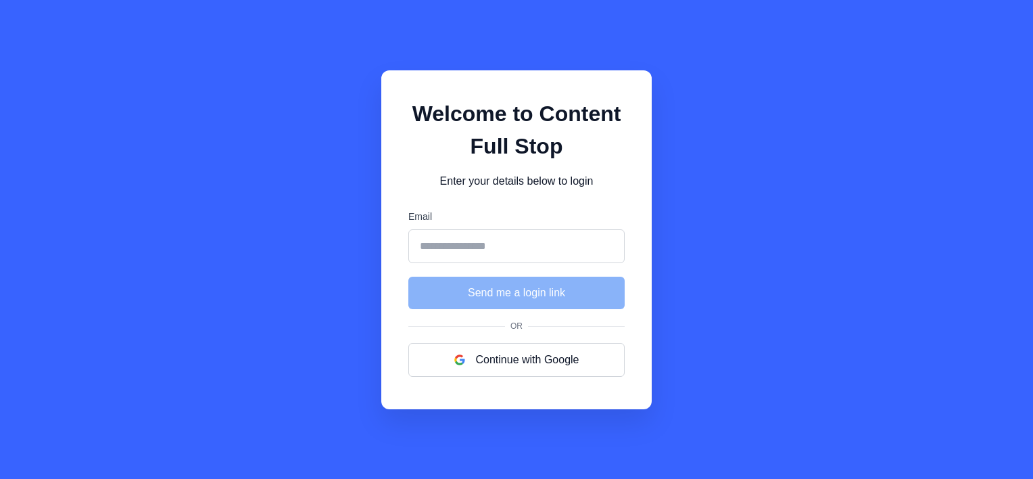
click at [511, 242] on input "Email" at bounding box center [516, 246] width 216 height 34
type input "**********"
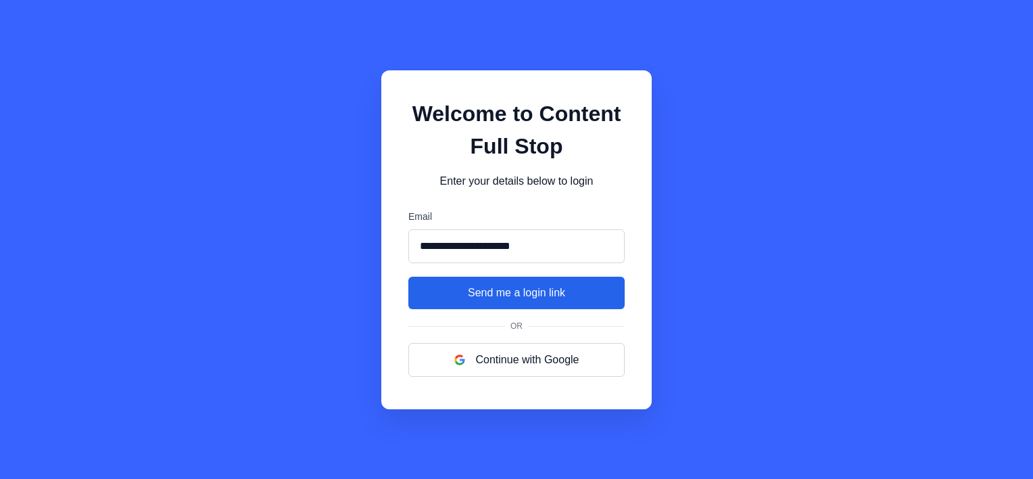
click at [530, 298] on button "Send me a login link" at bounding box center [516, 293] width 216 height 32
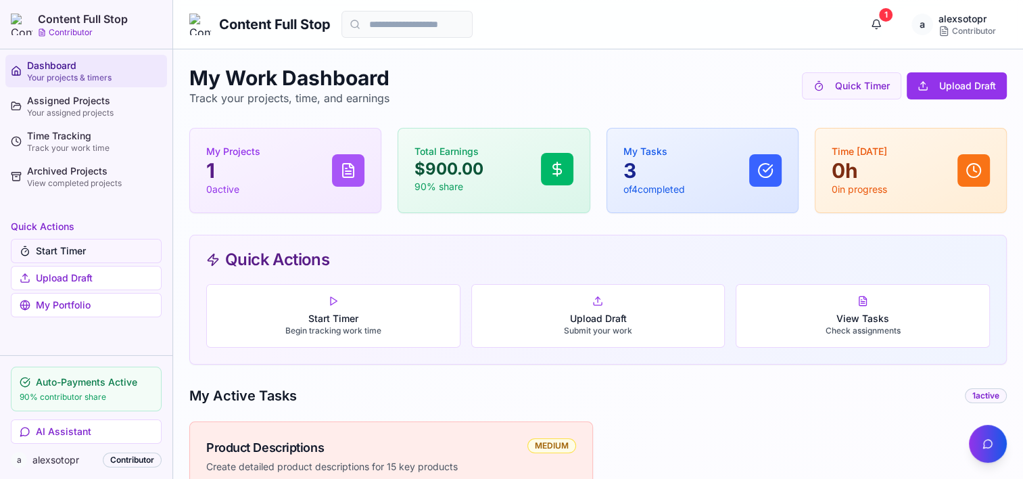
click at [72, 248] on button "Start Timer" at bounding box center [86, 251] width 151 height 24
click at [89, 278] on button "Upload Draft" at bounding box center [86, 278] width 151 height 24
click at [99, 310] on link "My Portfolio" at bounding box center [86, 305] width 151 height 24
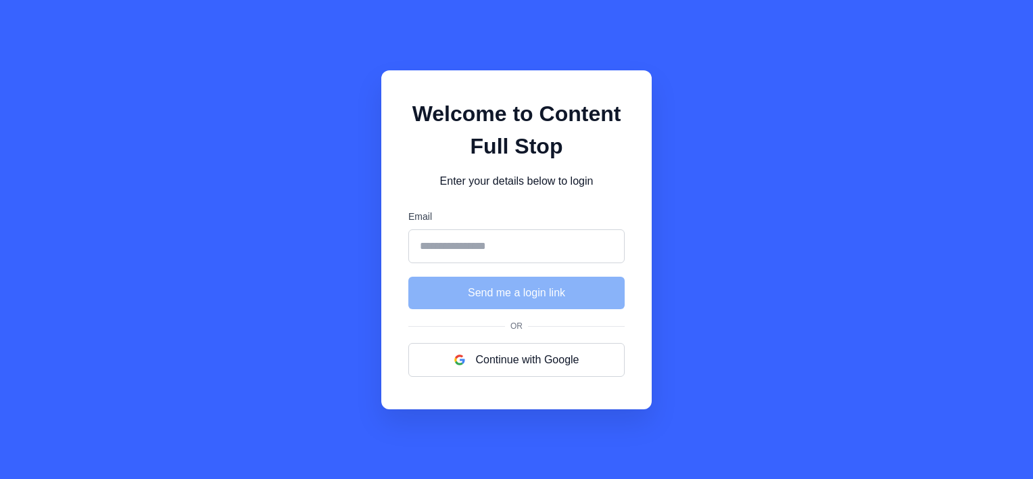
click at [504, 245] on input "Email" at bounding box center [516, 246] width 216 height 34
type input "**********"
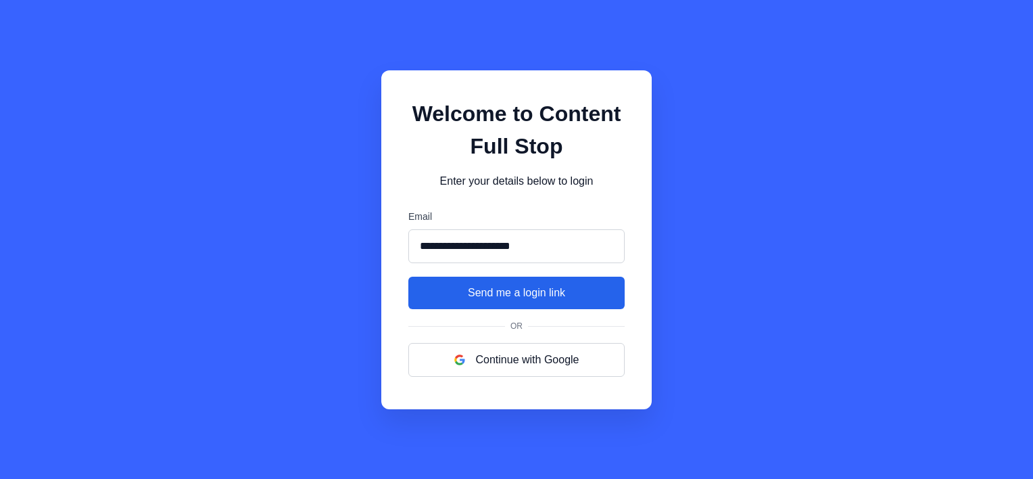
click at [521, 294] on button "Send me a login link" at bounding box center [516, 293] width 216 height 32
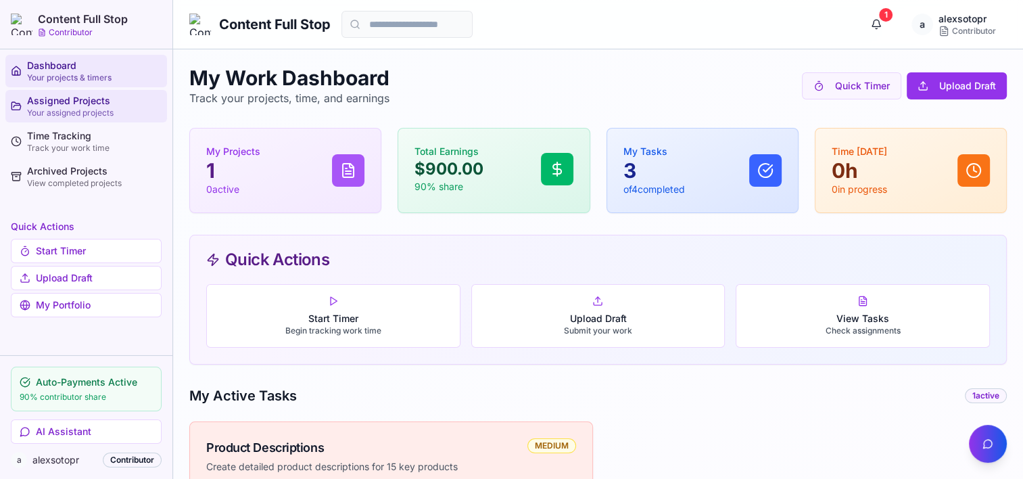
click at [42, 105] on div "Assigned Projects" at bounding box center [94, 101] width 135 height 14
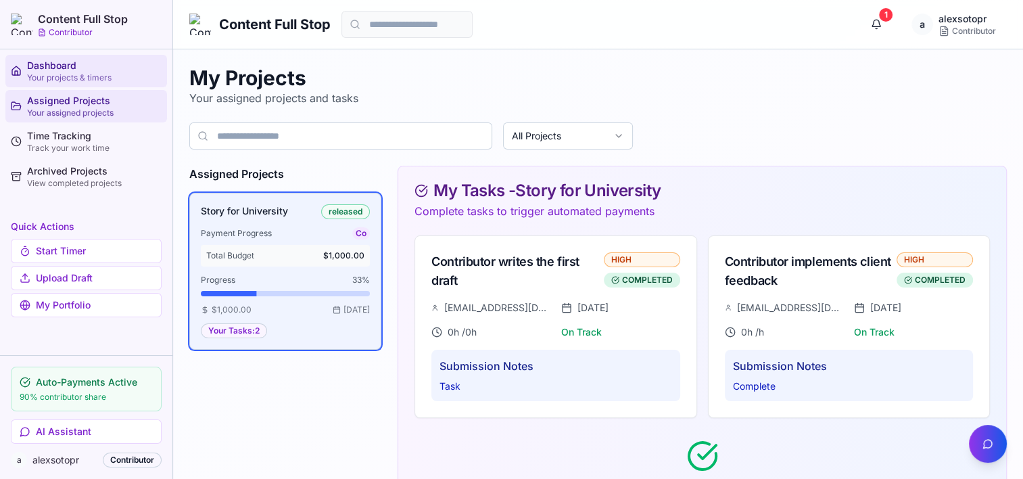
click at [56, 65] on div "Dashboard" at bounding box center [94, 66] width 135 height 14
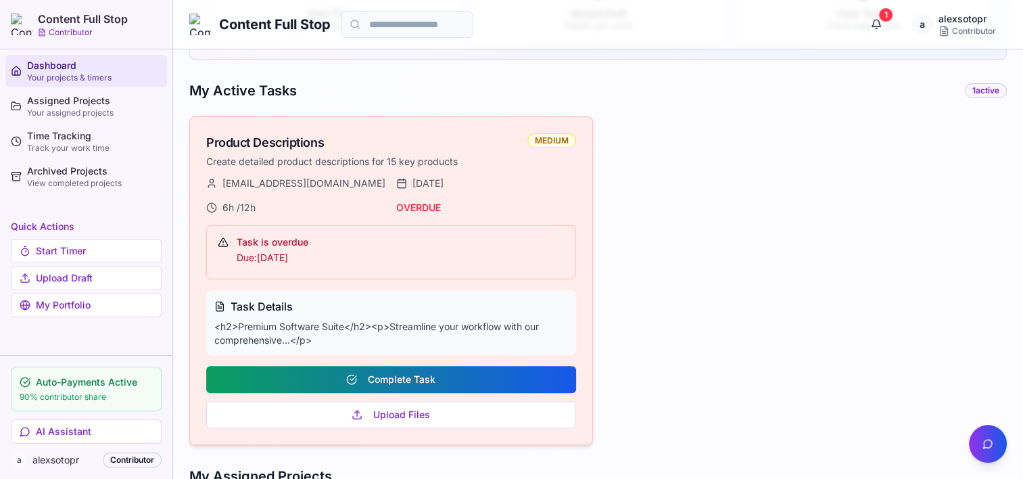
scroll to position [338, 0]
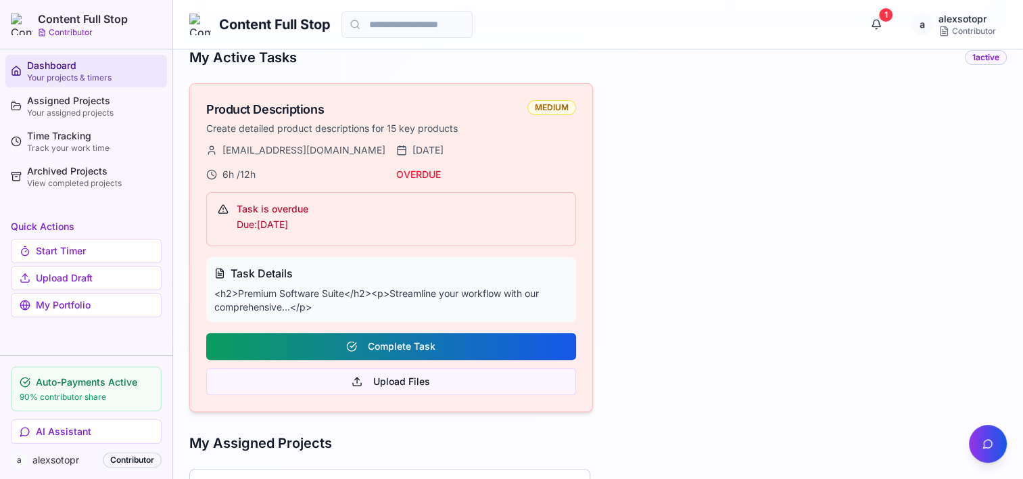
click at [425, 379] on button "Upload Files" at bounding box center [391, 381] width 370 height 27
click at [396, 383] on button "Upload Files" at bounding box center [391, 381] width 370 height 27
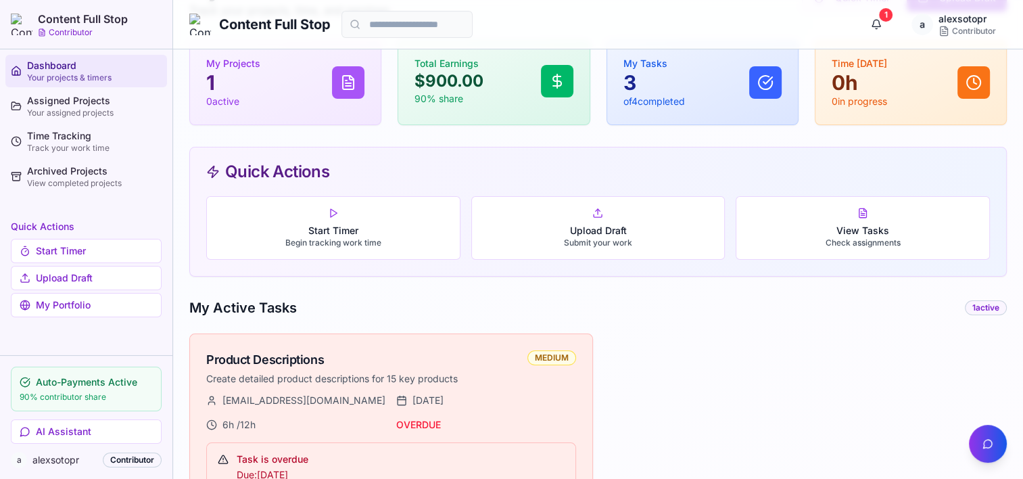
scroll to position [68, 0]
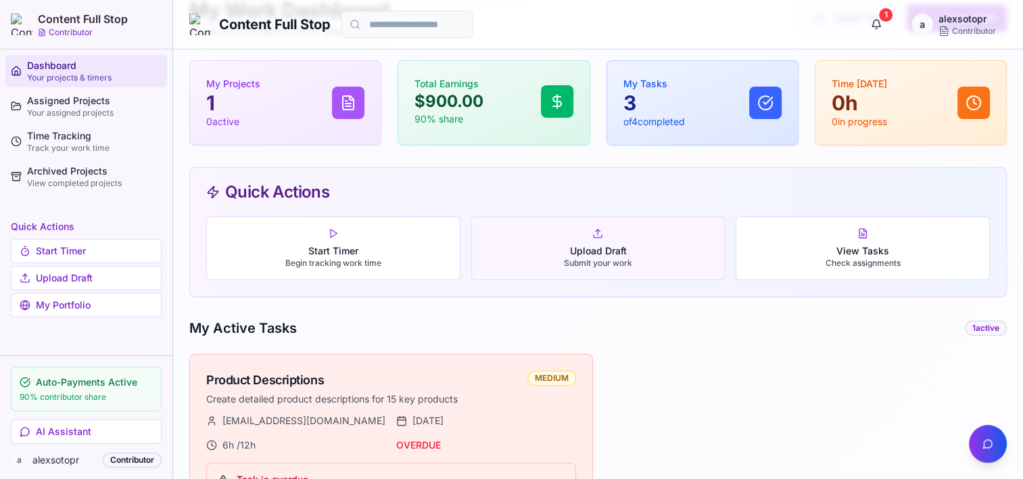
click at [601, 244] on p "Upload Draft" at bounding box center [598, 251] width 68 height 14
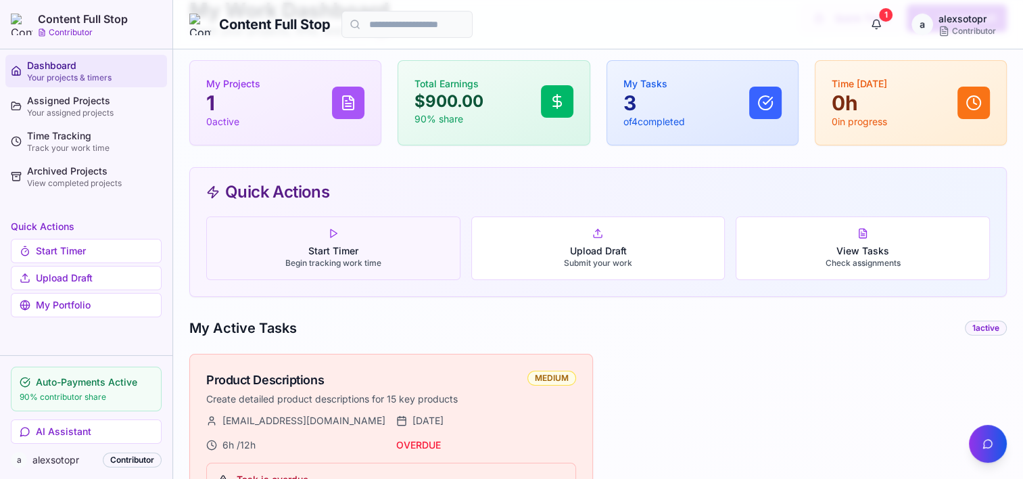
click at [370, 253] on p "Start Timer" at bounding box center [333, 251] width 96 height 14
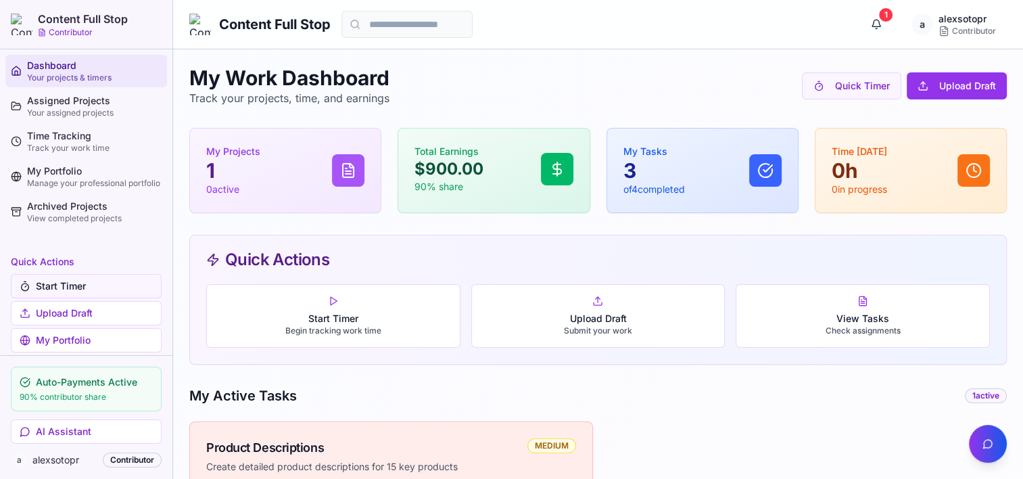
click at [76, 285] on button "Start Timer" at bounding box center [86, 286] width 151 height 24
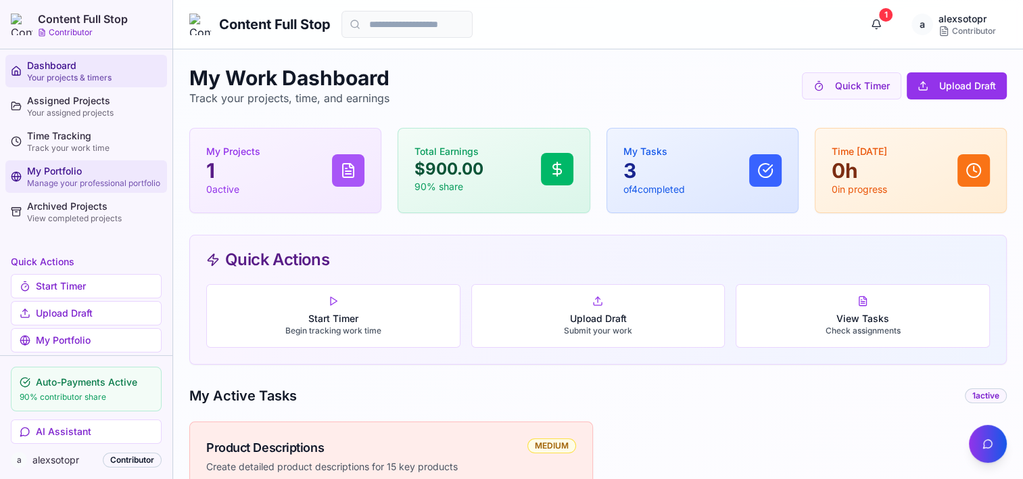
click at [60, 169] on div "My Portfolio" at bounding box center [94, 171] width 135 height 14
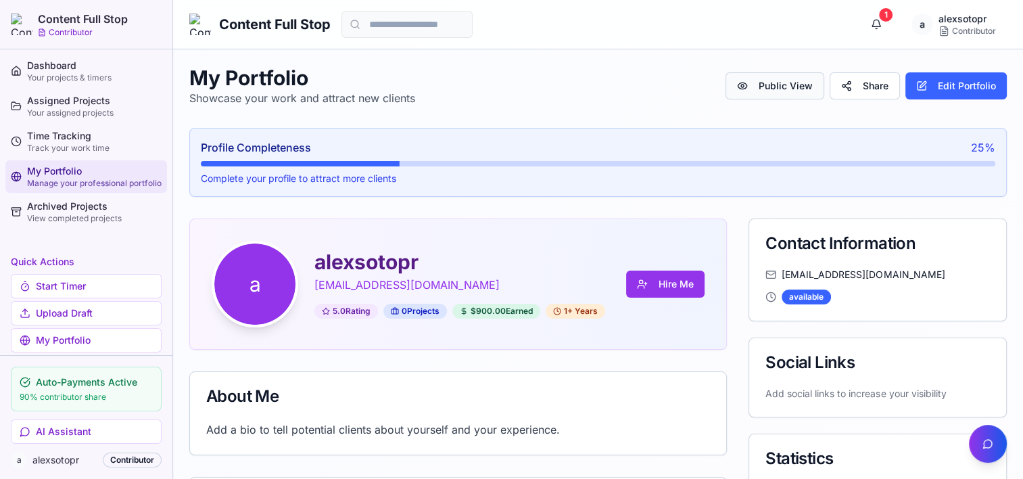
click at [761, 87] on button "Public View" at bounding box center [775, 85] width 99 height 27
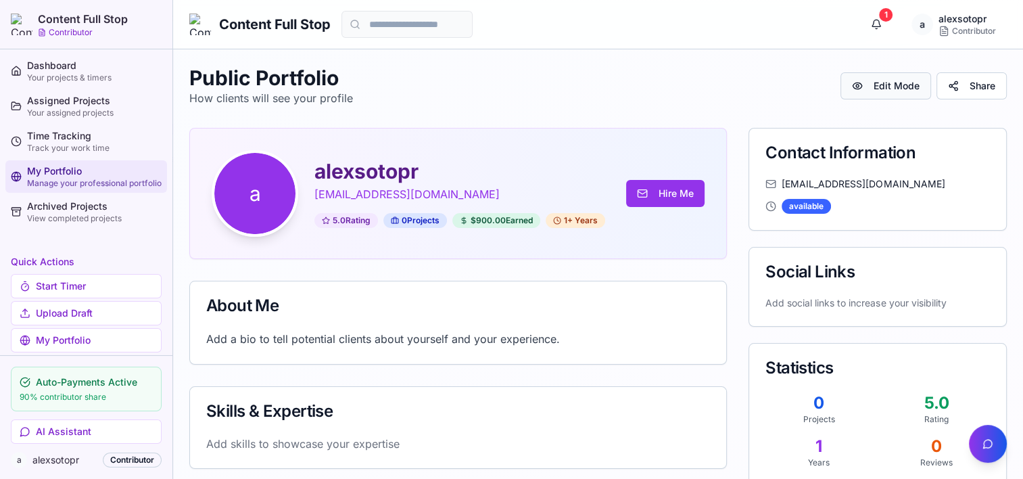
click at [893, 85] on button "Edit Mode" at bounding box center [886, 85] width 91 height 27
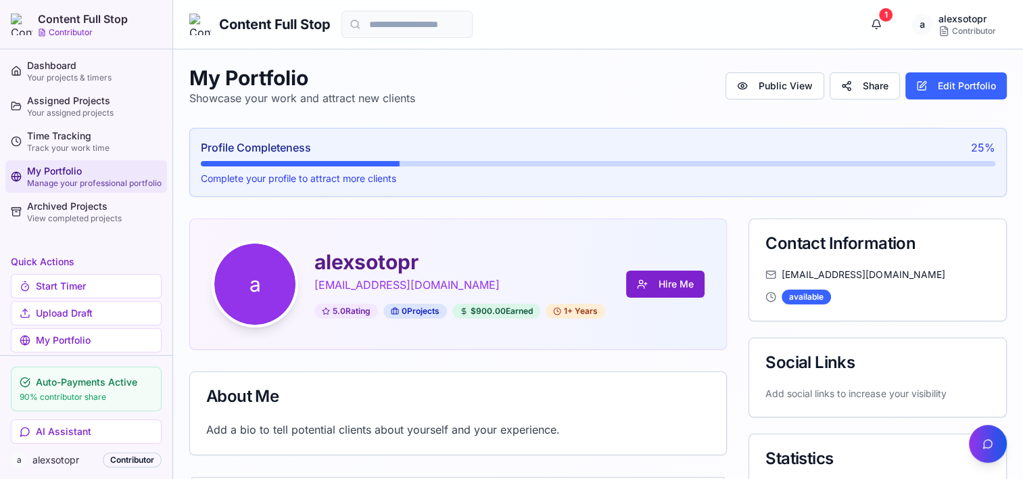
click at [674, 285] on button "Hire Me" at bounding box center [665, 284] width 78 height 27
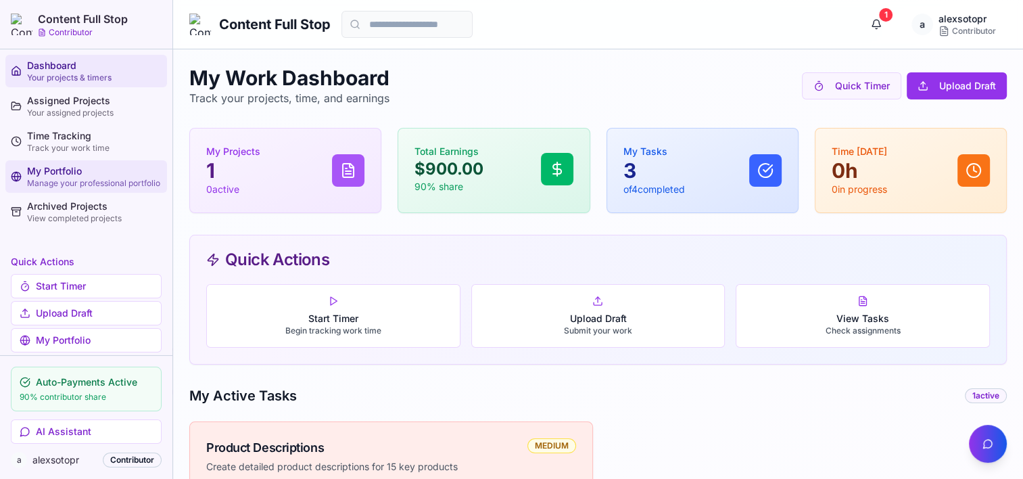
click at [59, 178] on div "Manage your professional portfolio" at bounding box center [94, 183] width 135 height 11
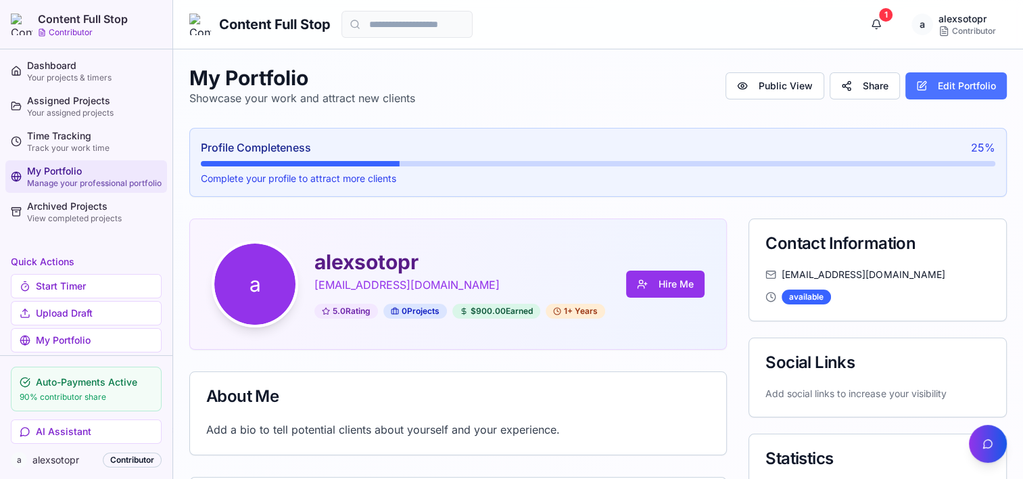
click at [940, 82] on button "Edit Portfolio" at bounding box center [956, 85] width 101 height 27
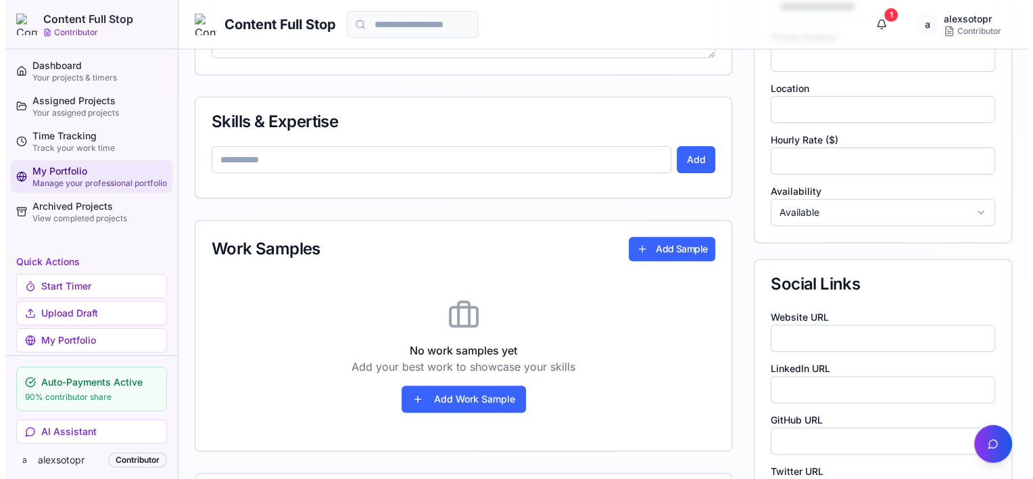
scroll to position [473, 0]
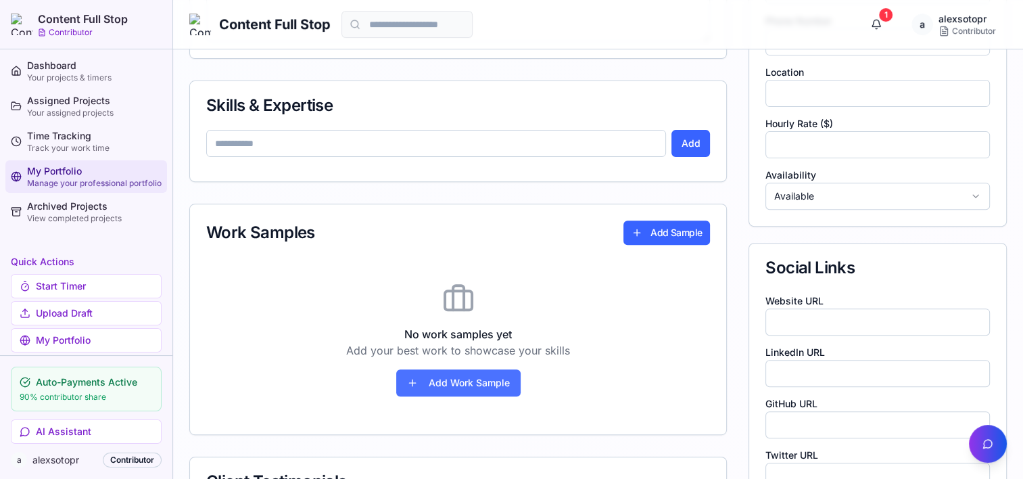
click at [444, 383] on button "Add Work Sample" at bounding box center [458, 382] width 124 height 27
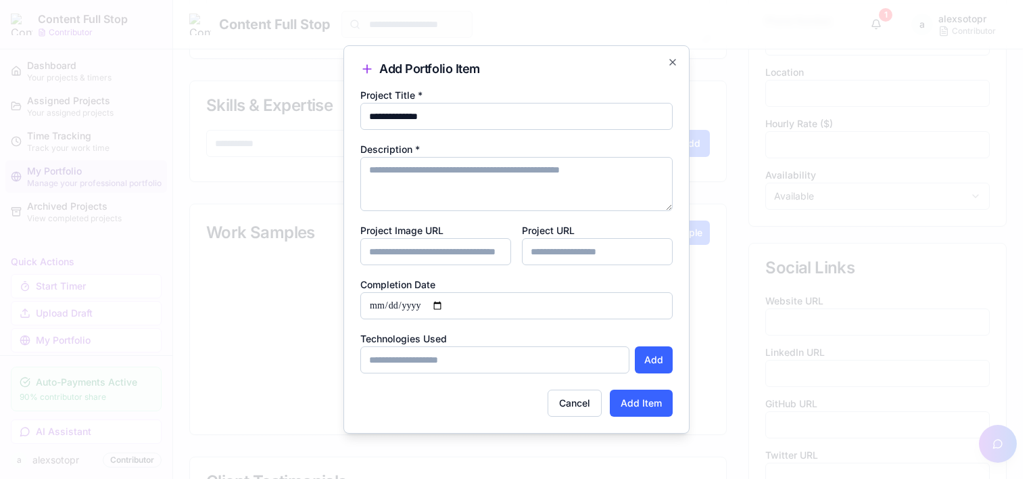
type input "**********"
click at [477, 174] on textarea "Description *" at bounding box center [516, 184] width 312 height 54
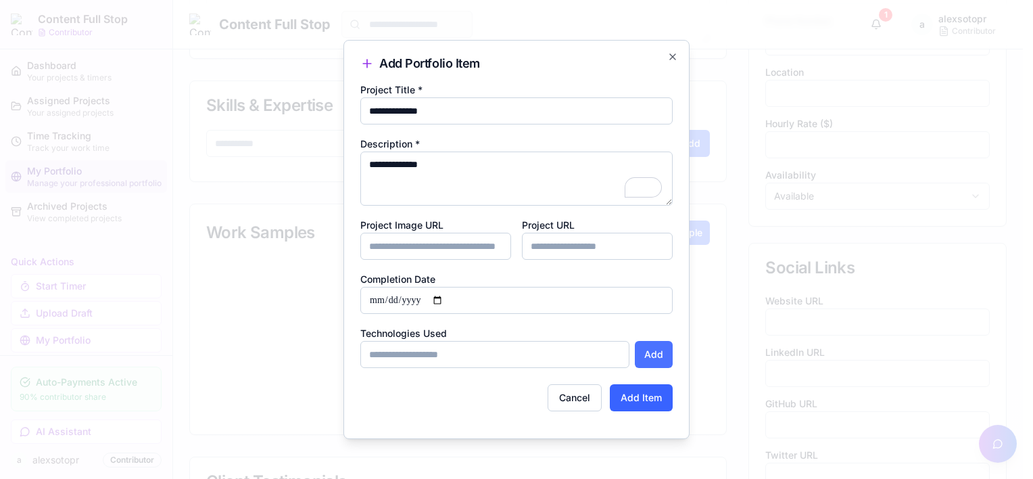
type textarea "**********"
click at [657, 348] on button "Add" at bounding box center [654, 354] width 38 height 27
click at [400, 246] on input "Project Image URL" at bounding box center [435, 246] width 151 height 27
click at [441, 243] on input "Project Image URL" at bounding box center [435, 246] width 151 height 27
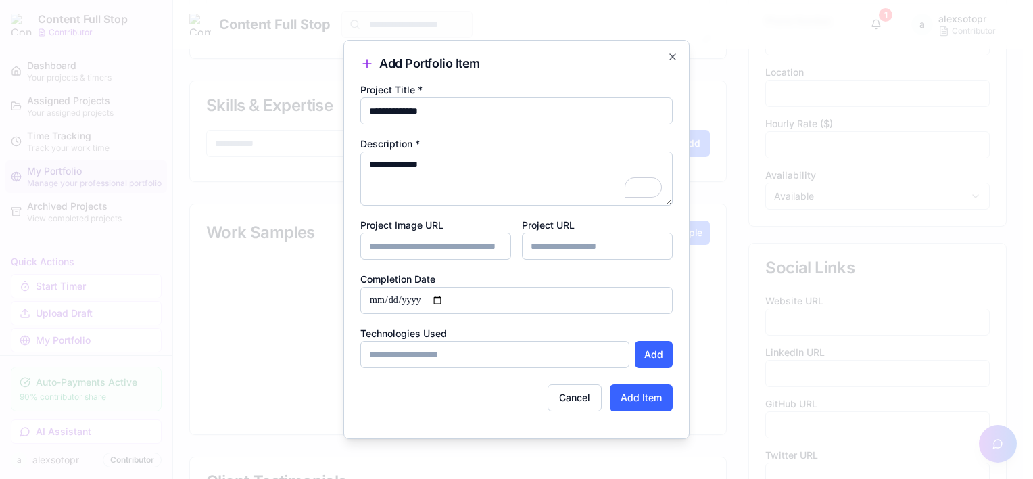
click at [568, 238] on input "Project URL" at bounding box center [597, 246] width 151 height 27
paste input "**********"
type input "**********"
click at [650, 395] on button "Add Item" at bounding box center [641, 397] width 63 height 27
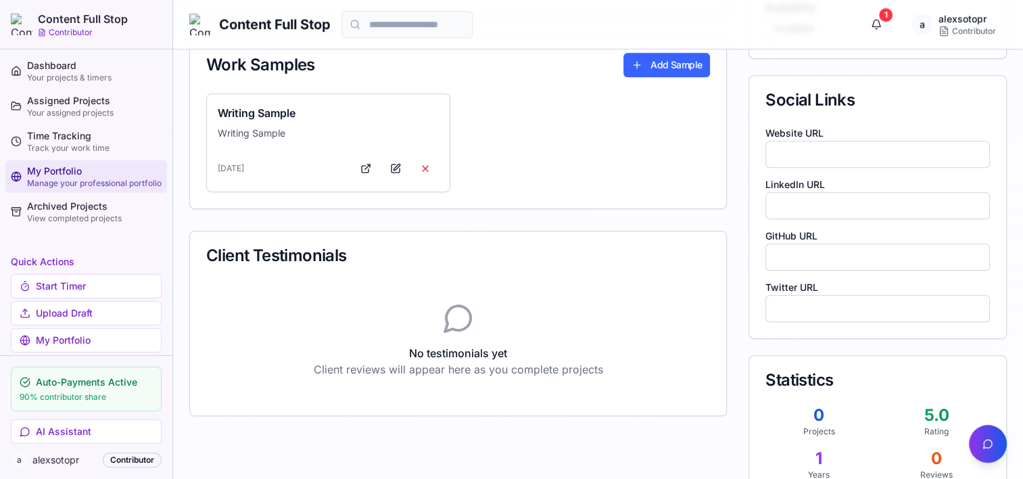
scroll to position [609, 0]
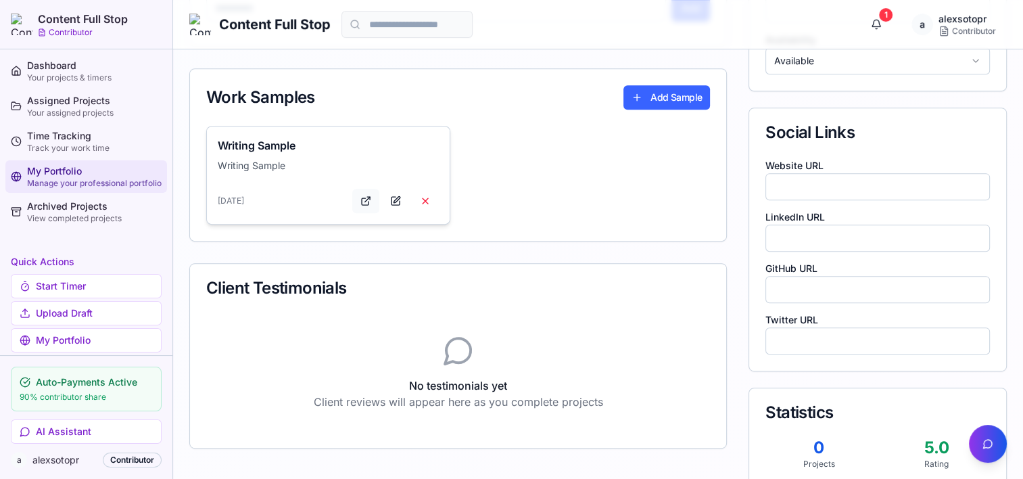
click at [365, 201] on link at bounding box center [365, 201] width 27 height 24
click at [369, 199] on link at bounding box center [365, 201] width 27 height 24
click at [398, 195] on button at bounding box center [395, 201] width 27 height 24
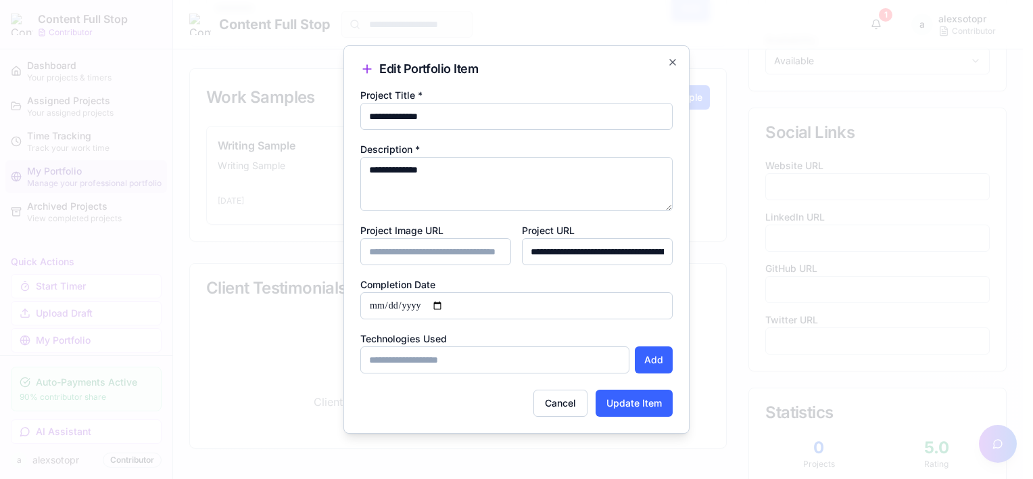
click at [423, 252] on input "Project Image URL" at bounding box center [435, 251] width 151 height 27
click at [646, 359] on button "Add" at bounding box center [654, 359] width 38 height 27
click at [481, 178] on textarea "**********" at bounding box center [516, 184] width 312 height 54
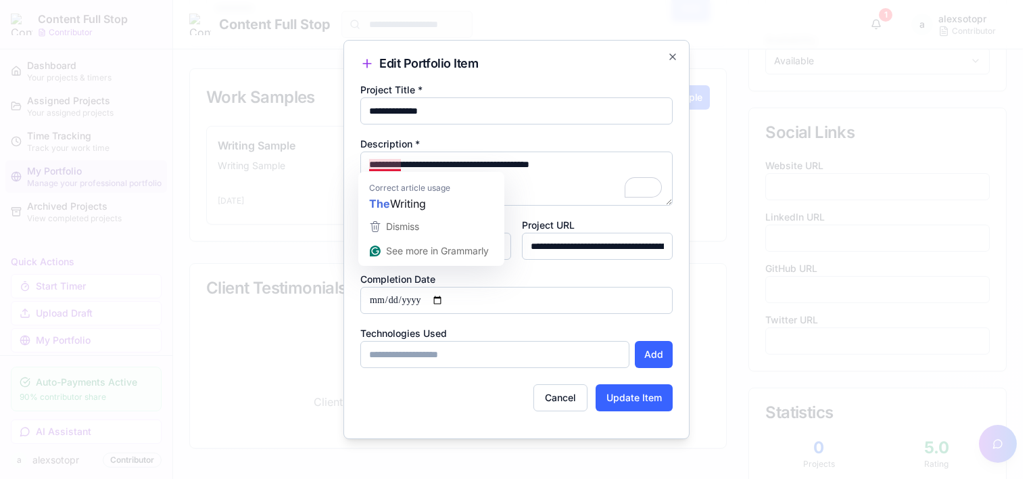
drag, startPoint x: 375, startPoint y: 163, endPoint x: 368, endPoint y: 164, distance: 7.5
click at [368, 164] on textarea "**********" at bounding box center [516, 178] width 312 height 54
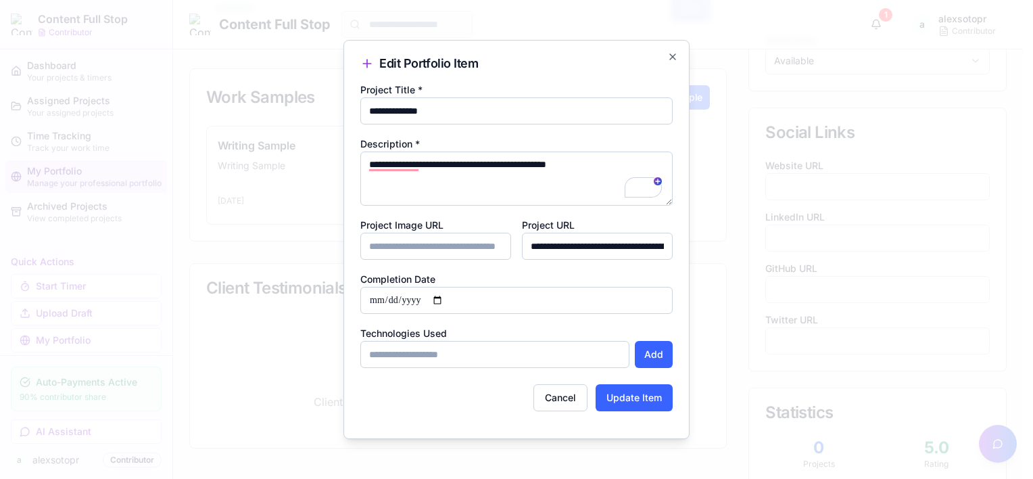
click at [422, 160] on textarea "**********" at bounding box center [516, 178] width 312 height 54
click at [369, 161] on textarea "**********" at bounding box center [516, 178] width 312 height 54
click at [631, 160] on textarea "**********" at bounding box center [516, 178] width 312 height 54
type textarea "**********"
click at [476, 245] on input "Project Image URL" at bounding box center [435, 246] width 151 height 27
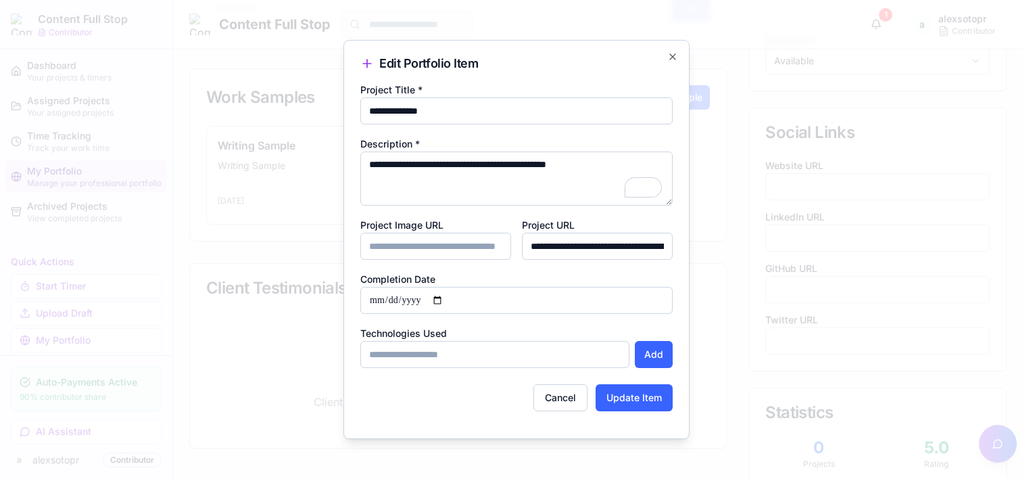
click at [476, 245] on input "Project Image URL" at bounding box center [435, 246] width 151 height 27
click at [653, 394] on button "Update Item" at bounding box center [634, 397] width 77 height 27
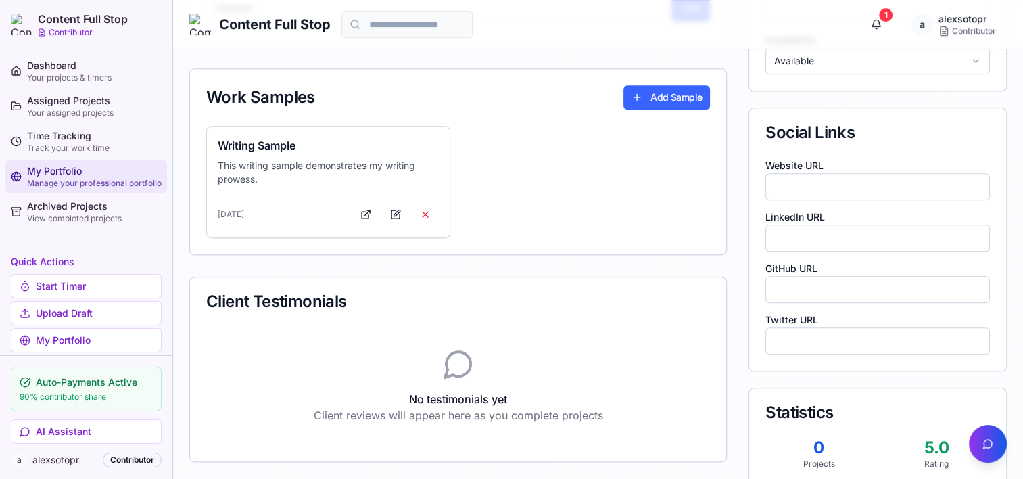
click at [741, 82] on div "**********" at bounding box center [598, 91] width 818 height 963
click at [799, 177] on input "url" at bounding box center [878, 186] width 225 height 27
click at [804, 181] on input "url" at bounding box center [878, 186] width 225 height 27
click at [776, 186] on input "**********" at bounding box center [878, 186] width 225 height 27
drag, startPoint x: 912, startPoint y: 179, endPoint x: 713, endPoint y: 179, distance: 198.1
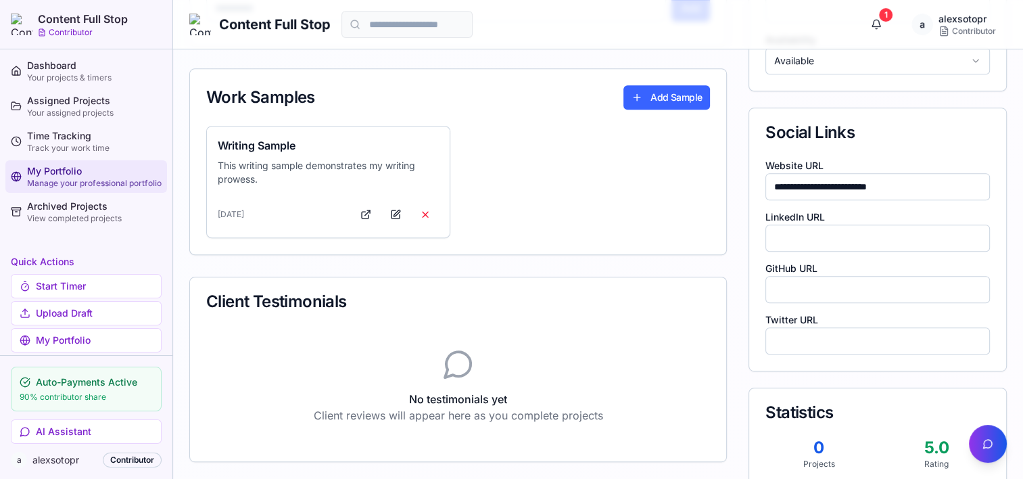
click at [713, 179] on div "**********" at bounding box center [598, 91] width 818 height 963
paste input "*"
type input "**********"
click at [831, 241] on input "url" at bounding box center [878, 238] width 225 height 27
paste input "**********"
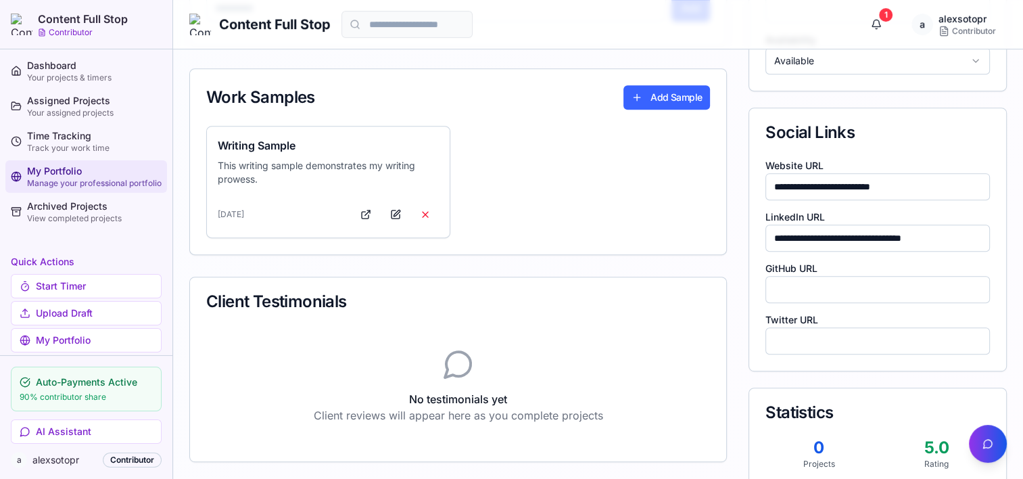
type input "**********"
click at [860, 99] on div "**********" at bounding box center [878, 91] width 258 height 963
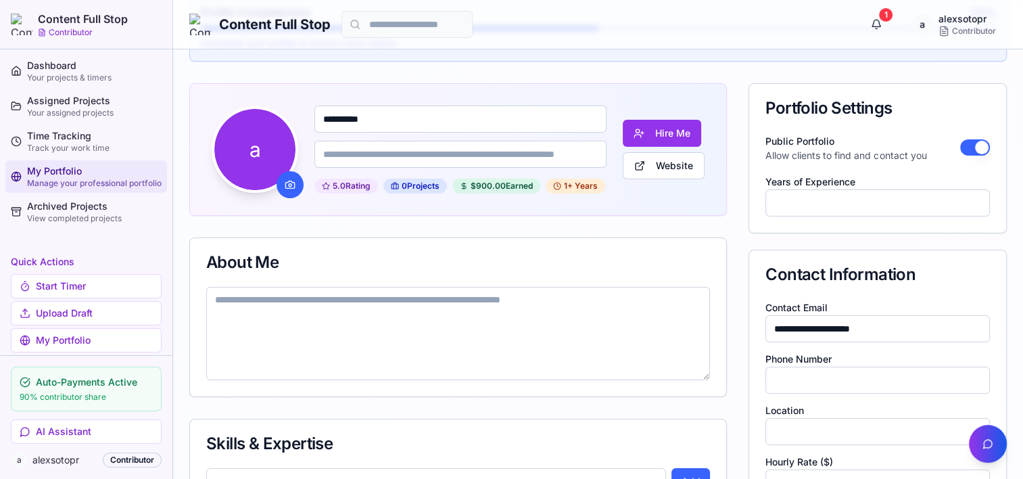
scroll to position [68, 0]
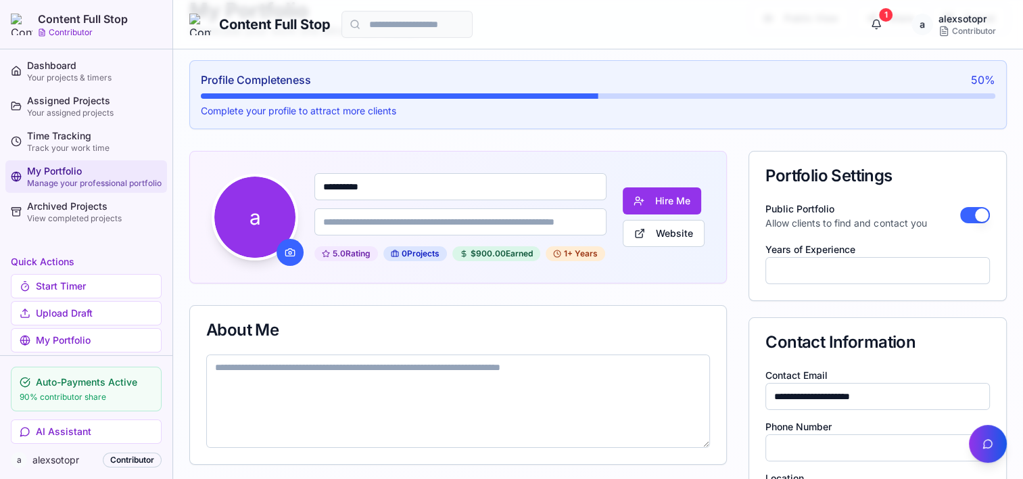
click at [458, 220] on input at bounding box center [460, 221] width 292 height 27
type input "*"
type input "**********"
click at [816, 277] on input "*" at bounding box center [878, 270] width 225 height 27
drag, startPoint x: 860, startPoint y: 262, endPoint x: 738, endPoint y: 271, distance: 122.0
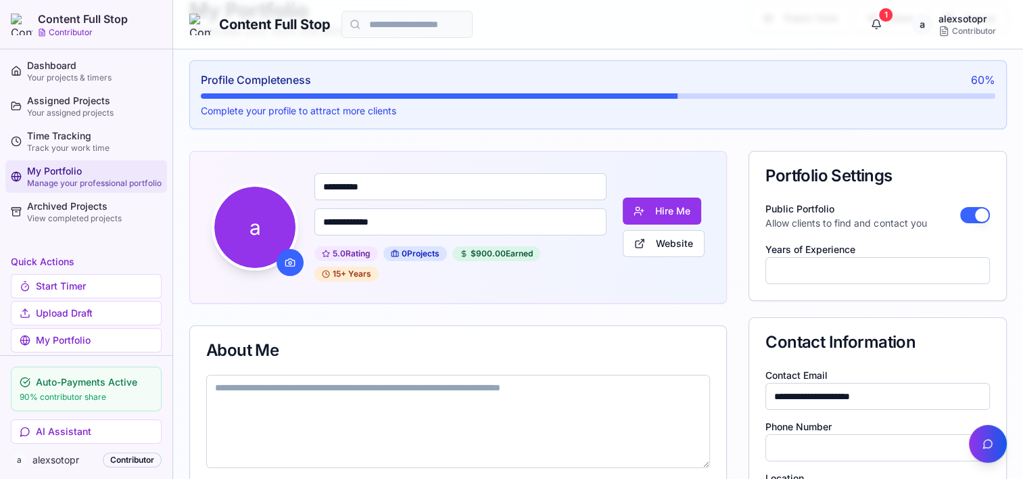
type input "**"
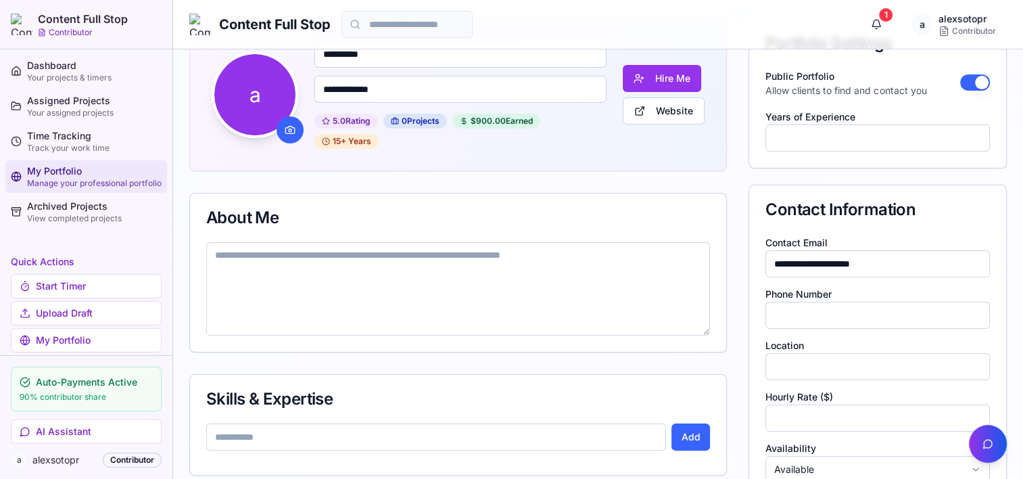
scroll to position [203, 0]
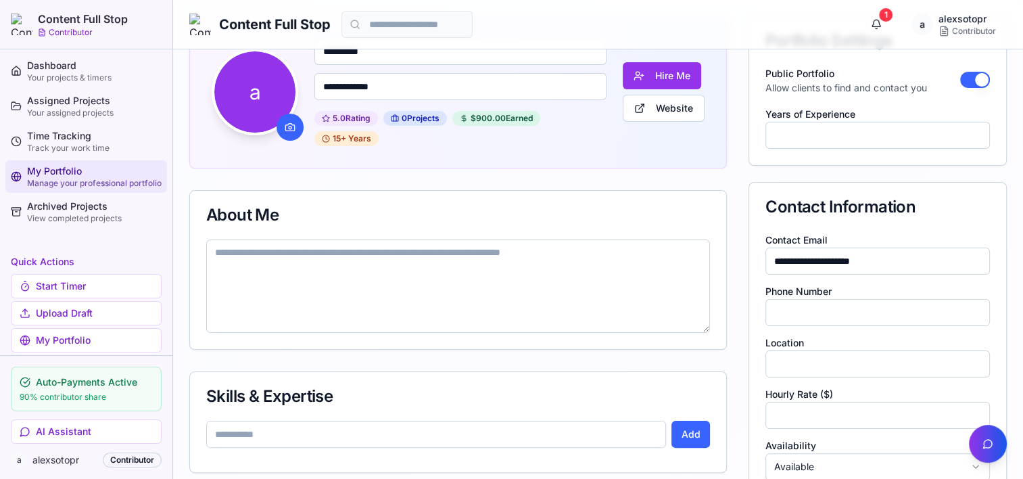
click at [231, 252] on textarea at bounding box center [458, 285] width 504 height 93
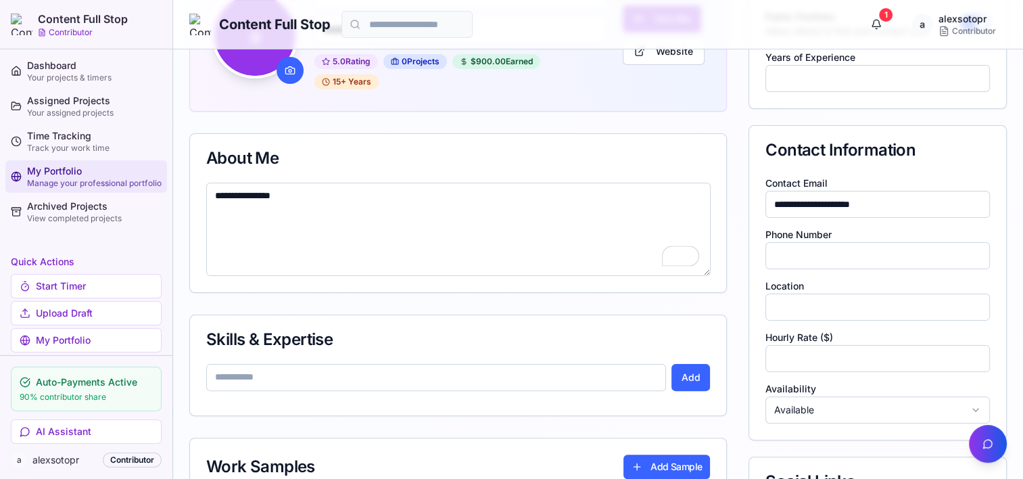
scroll to position [338, 0]
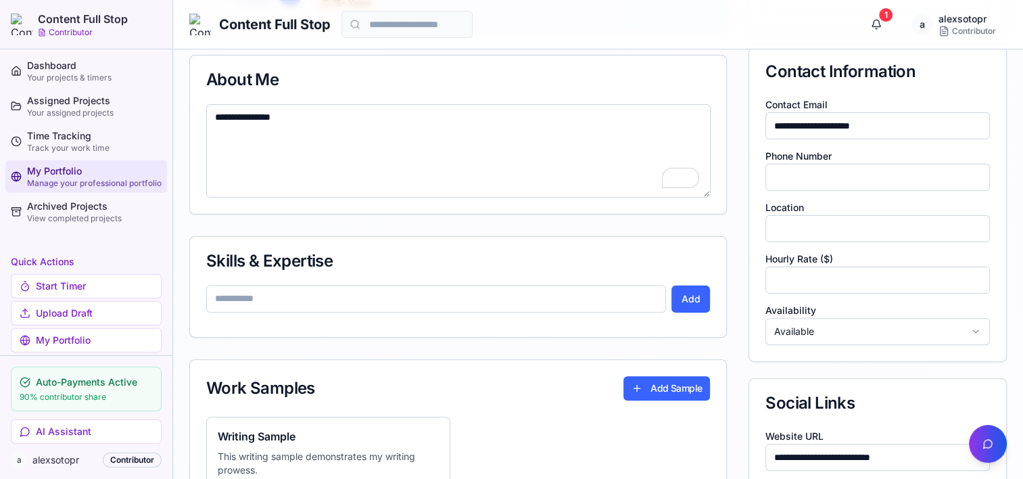
type textarea "**********"
click at [541, 309] on input at bounding box center [436, 298] width 460 height 27
click at [473, 302] on input at bounding box center [436, 298] width 460 height 27
type input "*******"
click at [686, 298] on button "Add" at bounding box center [691, 298] width 39 height 27
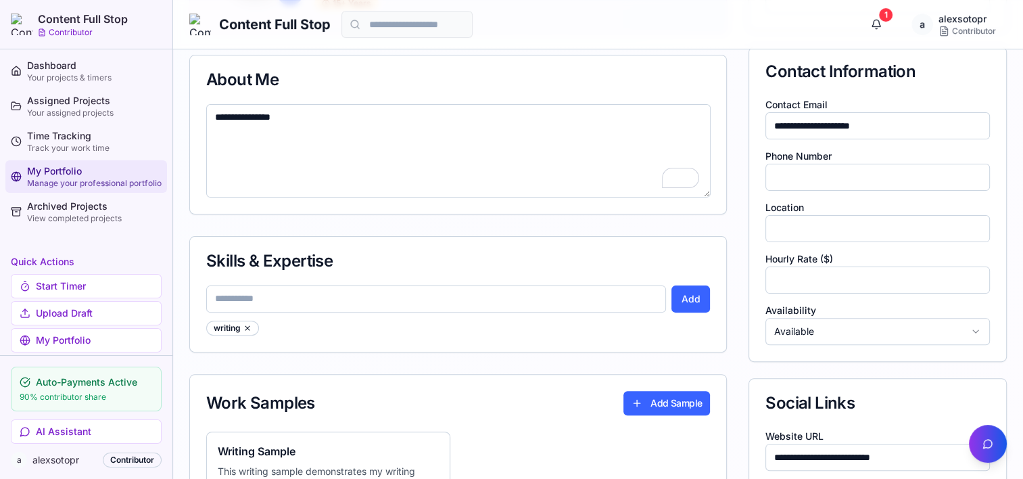
click at [292, 296] on input at bounding box center [436, 298] width 460 height 27
type input "*******"
click at [687, 296] on button "Add" at bounding box center [691, 298] width 39 height 27
click at [371, 293] on input at bounding box center [436, 298] width 460 height 27
type input "*"
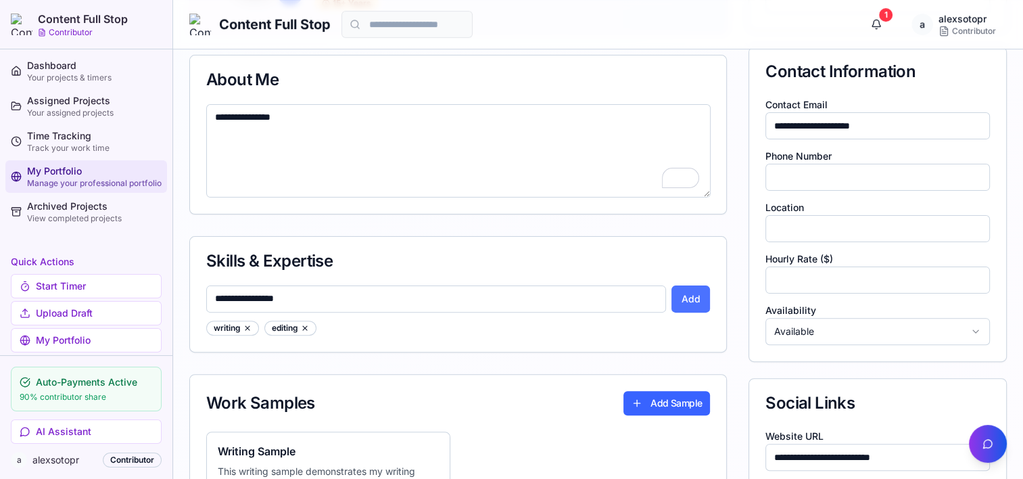
type input "**********"
click at [699, 293] on button "Add" at bounding box center [691, 298] width 39 height 27
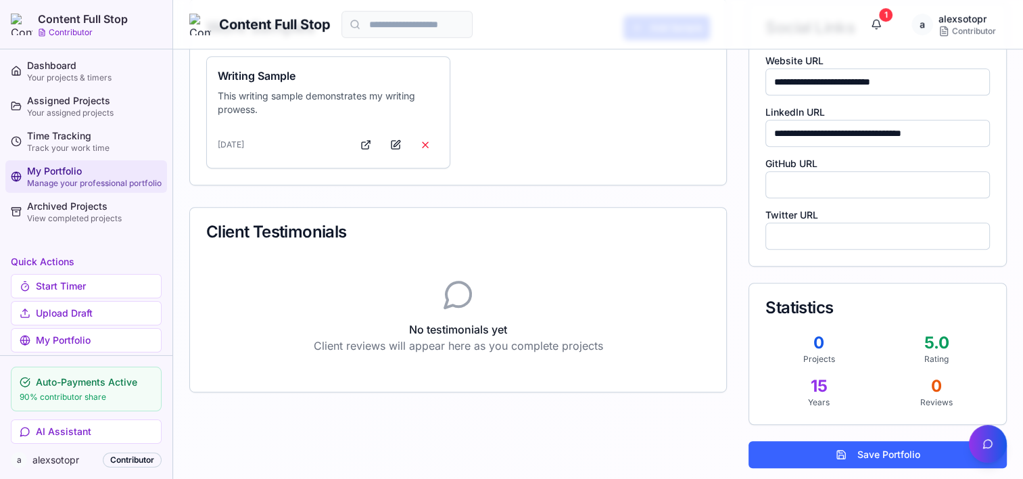
scroll to position [717, 0]
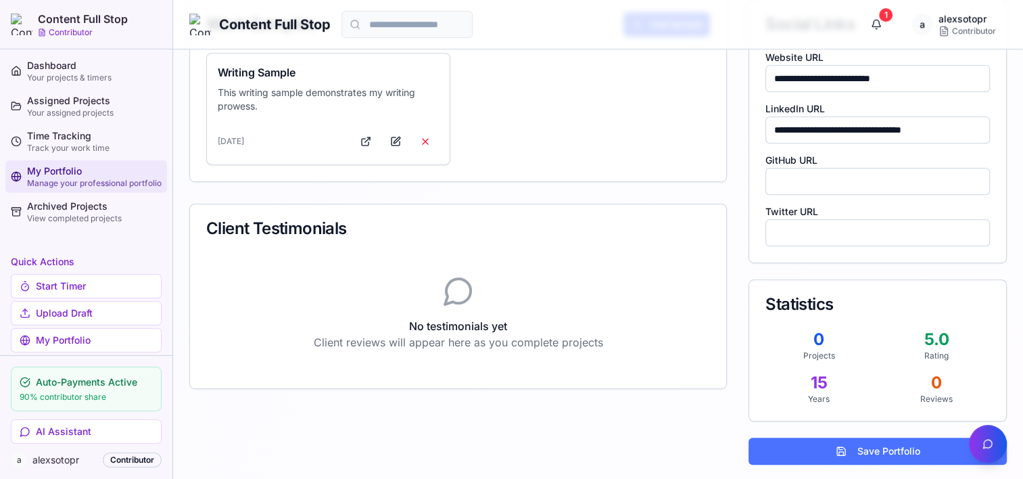
click at [865, 446] on button "Save Portfolio" at bounding box center [878, 451] width 258 height 27
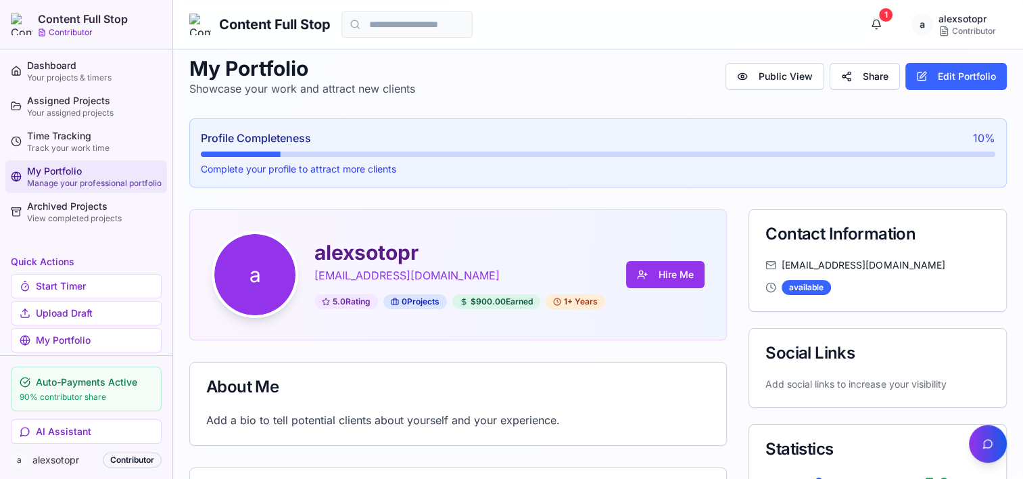
scroll to position [0, 0]
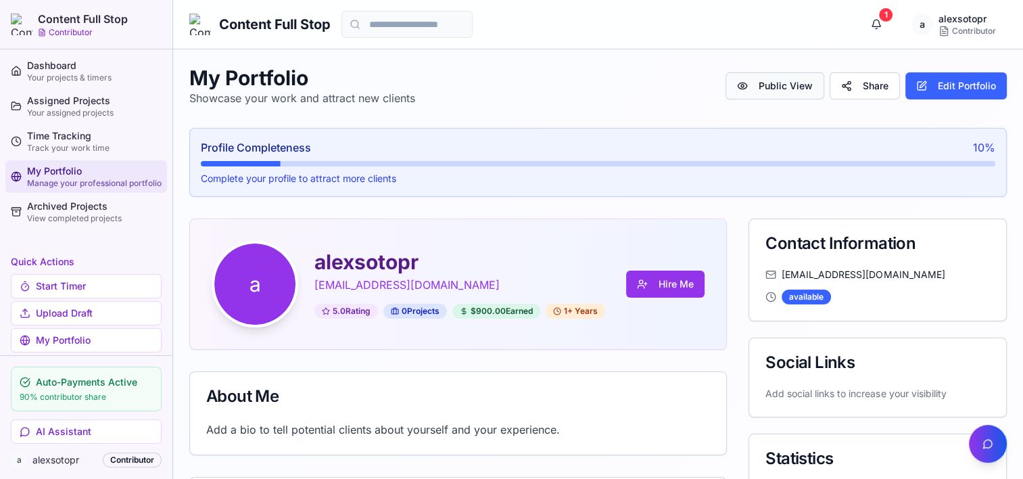
click at [786, 90] on button "Public View" at bounding box center [775, 85] width 99 height 27
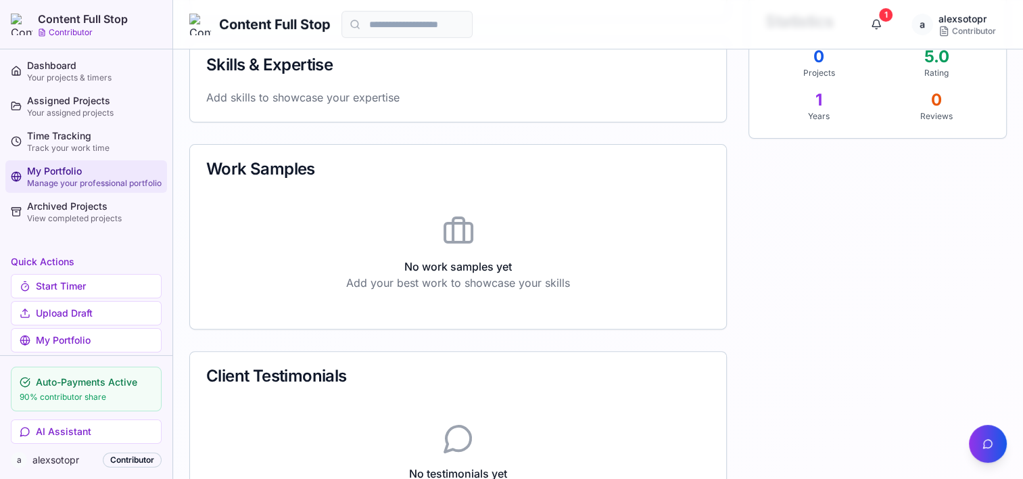
scroll to position [419, 0]
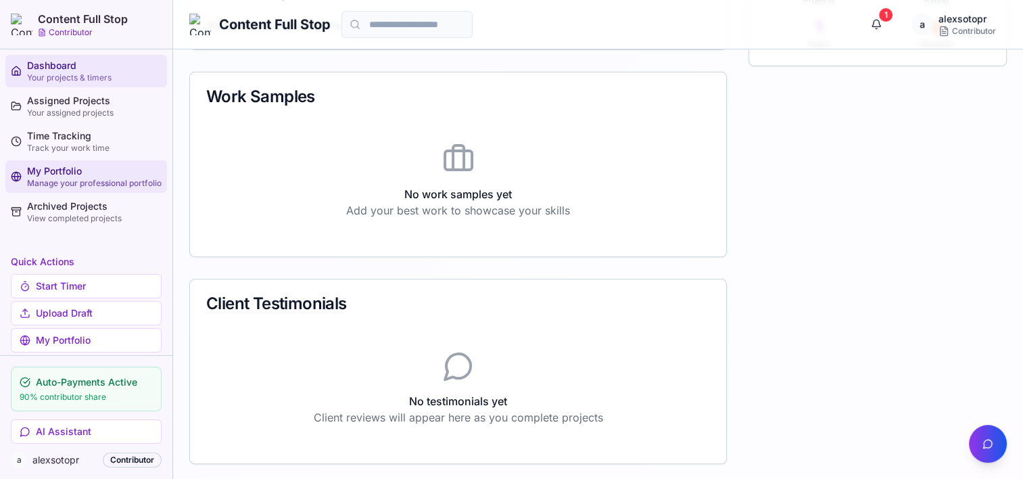
click at [64, 72] on div "Your projects & timers" at bounding box center [94, 77] width 135 height 11
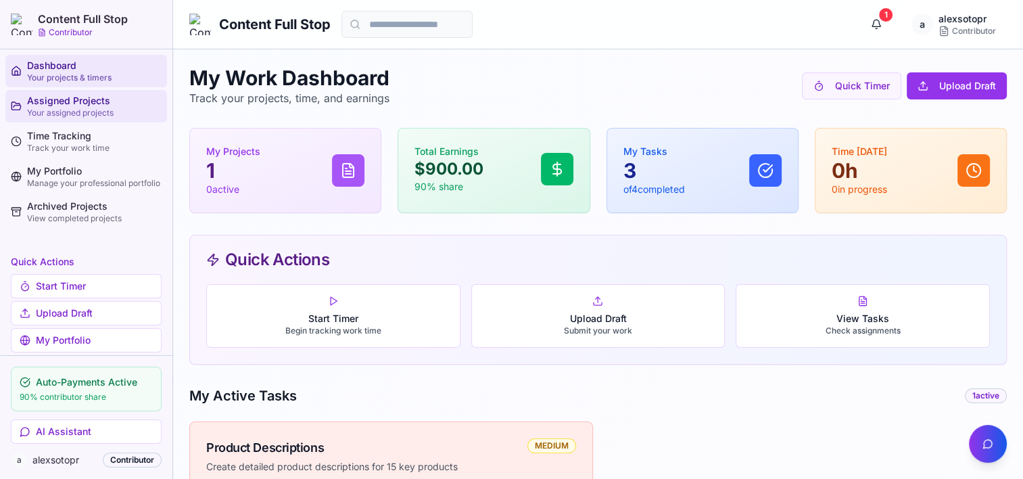
click at [87, 108] on div "Your assigned projects" at bounding box center [94, 113] width 135 height 11
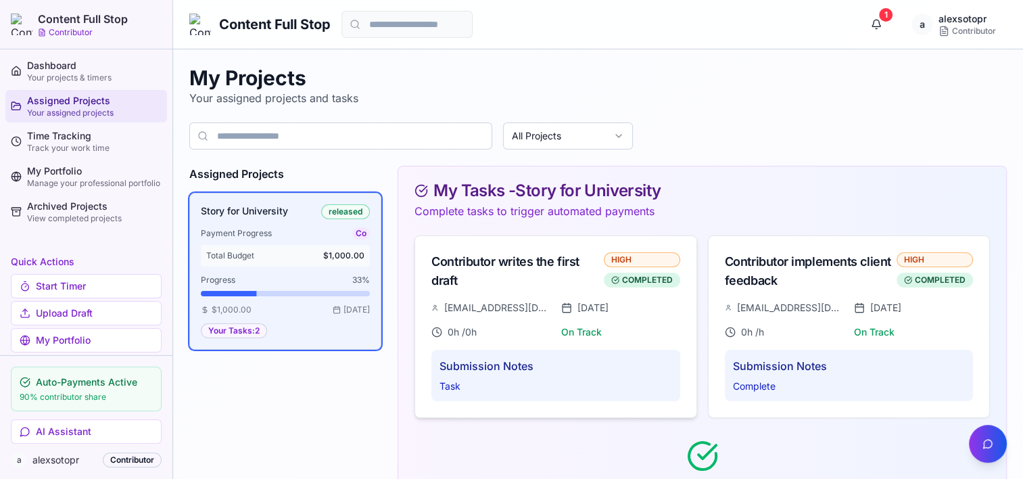
scroll to position [68, 0]
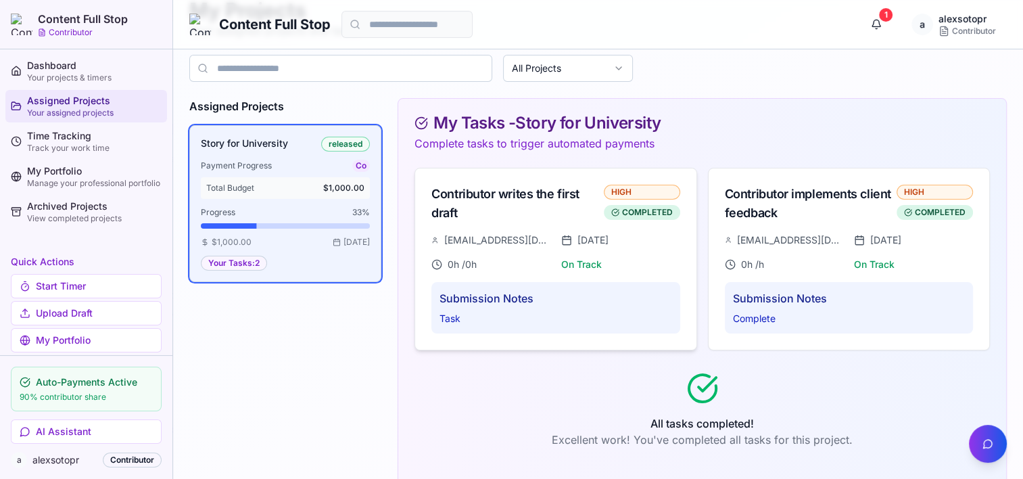
click at [555, 230] on div "Contributor writes the first draft HIGH COMPLETED" at bounding box center [555, 200] width 281 height 65
click at [532, 221] on div "Contributor writes the first draft" at bounding box center [517, 204] width 172 height 38
click at [569, 200] on div "Contributor writes the first draft" at bounding box center [517, 204] width 172 height 38
click at [838, 206] on div "Contributor implements client feedback" at bounding box center [811, 204] width 172 height 38
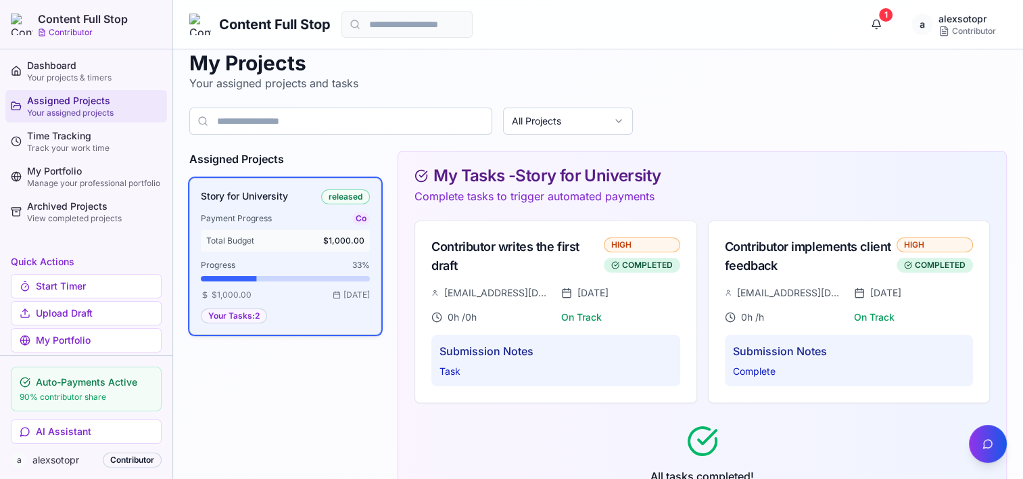
scroll to position [0, 0]
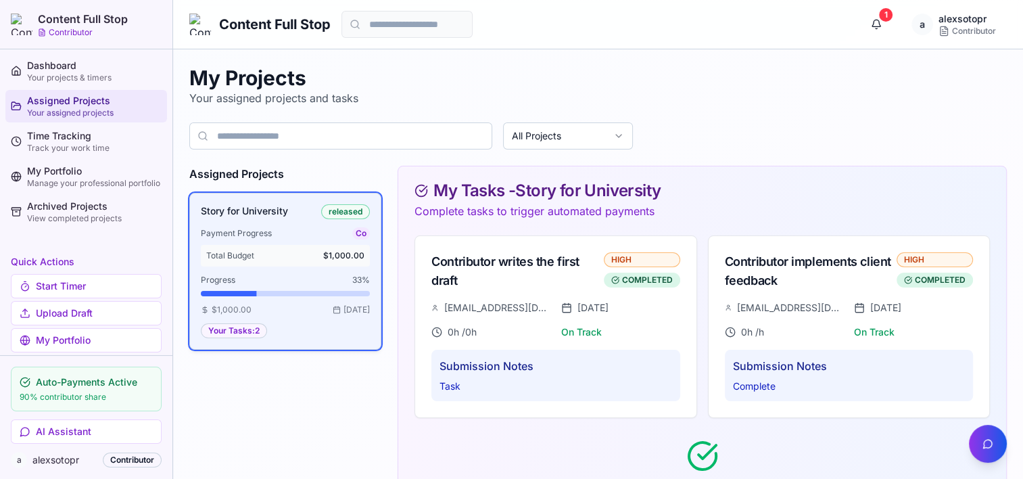
click at [283, 220] on div "Story for University released Payment Progress Co Total Budget $1,000.00 Progre…" at bounding box center [285, 271] width 169 height 134
click at [301, 318] on div "Story for University released Payment Progress Co Total Budget $1,000.00 Progre…" at bounding box center [285, 271] width 169 height 134
click at [227, 331] on div "Your Tasks: 2" at bounding box center [234, 330] width 66 height 15
click at [238, 330] on div "Your Tasks: 2" at bounding box center [234, 330] width 66 height 15
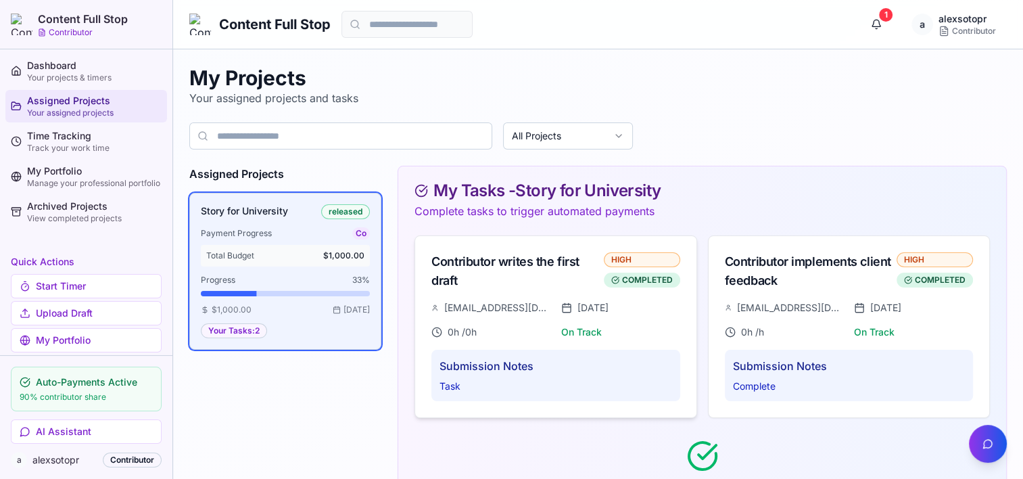
click at [546, 330] on div "0 h / 0 h" at bounding box center [490, 332] width 119 height 14
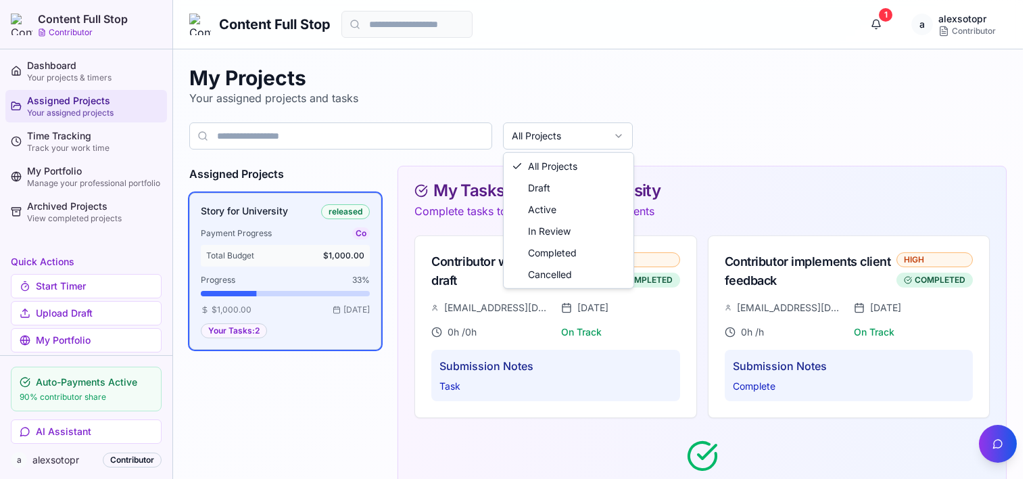
click at [606, 133] on html "Content Full Stop Contributor Dashboard Your projects & timers Assigned Project…" at bounding box center [516, 285] width 1033 height 570
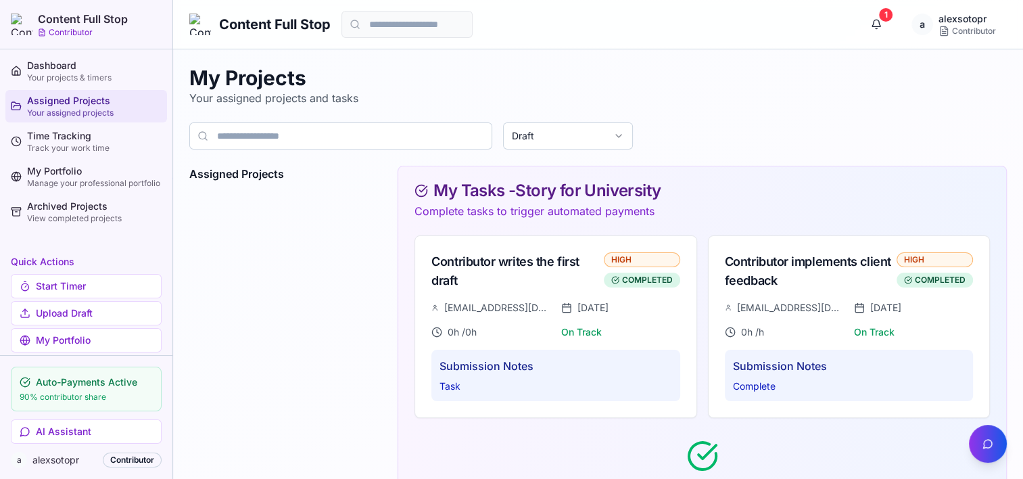
click at [544, 136] on html "Content Full Stop Contributor Dashboard Your projects & timers Assigned Project…" at bounding box center [511, 285] width 1023 height 570
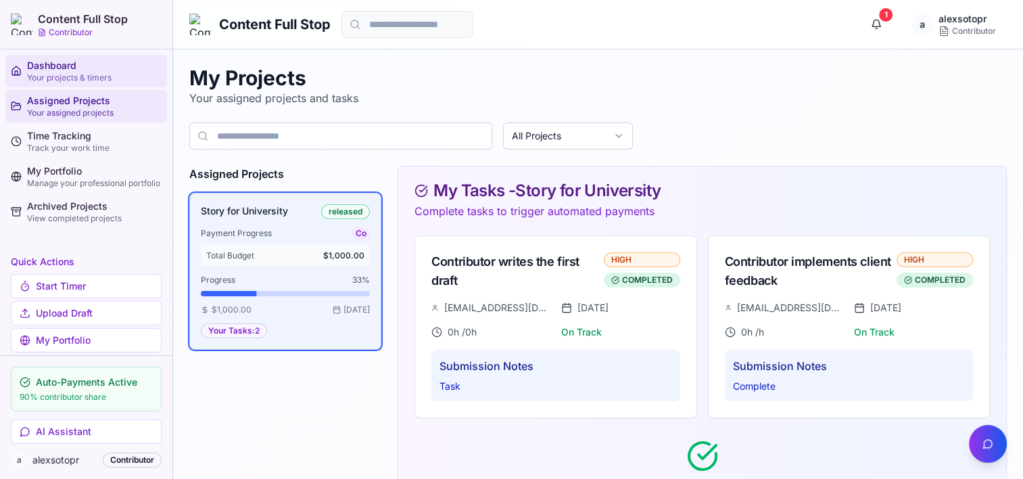
click at [53, 65] on div "Dashboard" at bounding box center [94, 66] width 135 height 14
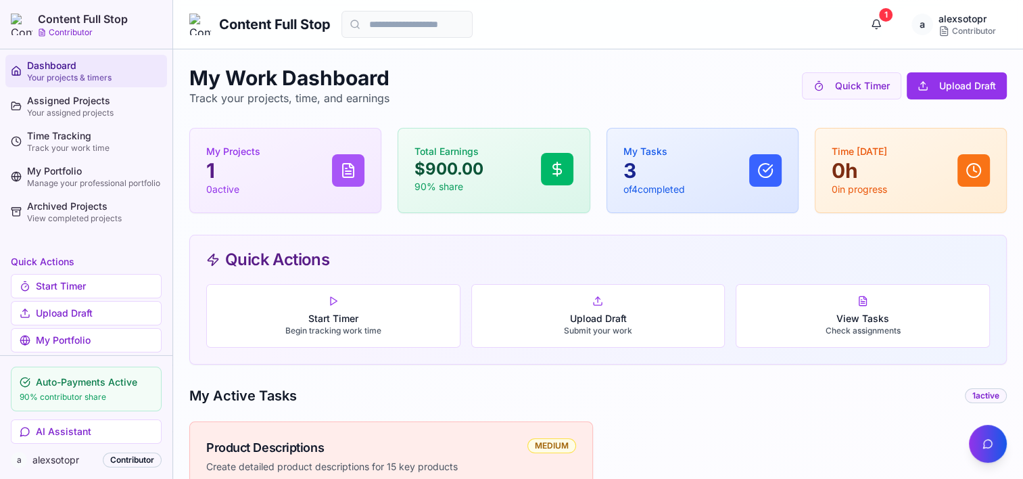
click at [228, 159] on p "1" at bounding box center [233, 170] width 54 height 24
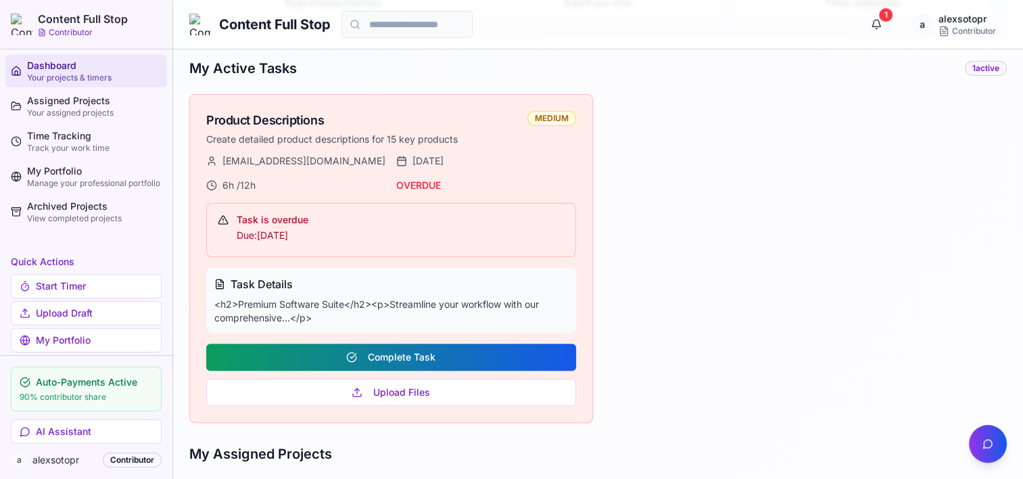
scroll to position [325, 0]
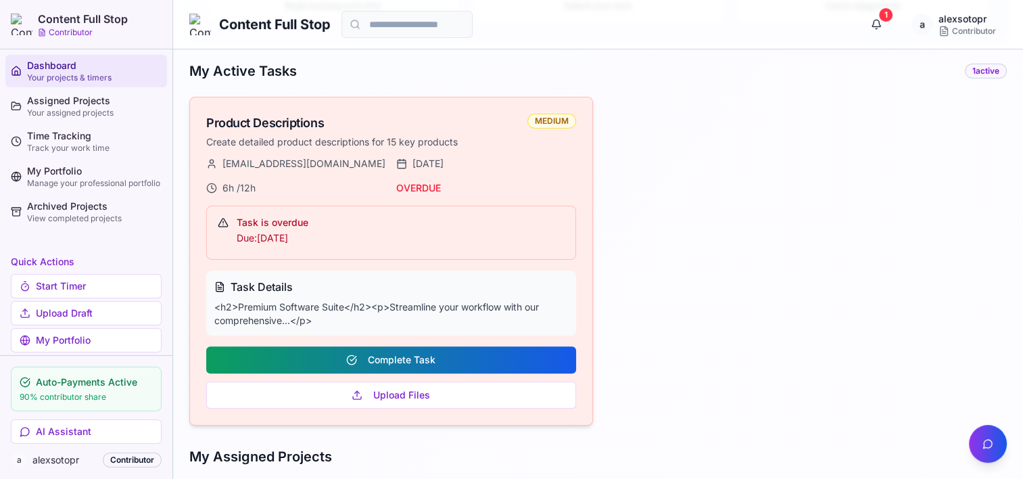
click at [304, 127] on div "Product Descriptions" at bounding box center [366, 123] width 321 height 19
click at [559, 115] on div "MEDIUM" at bounding box center [551, 121] width 49 height 15
click at [250, 227] on p "Task is overdue" at bounding box center [401, 223] width 328 height 16
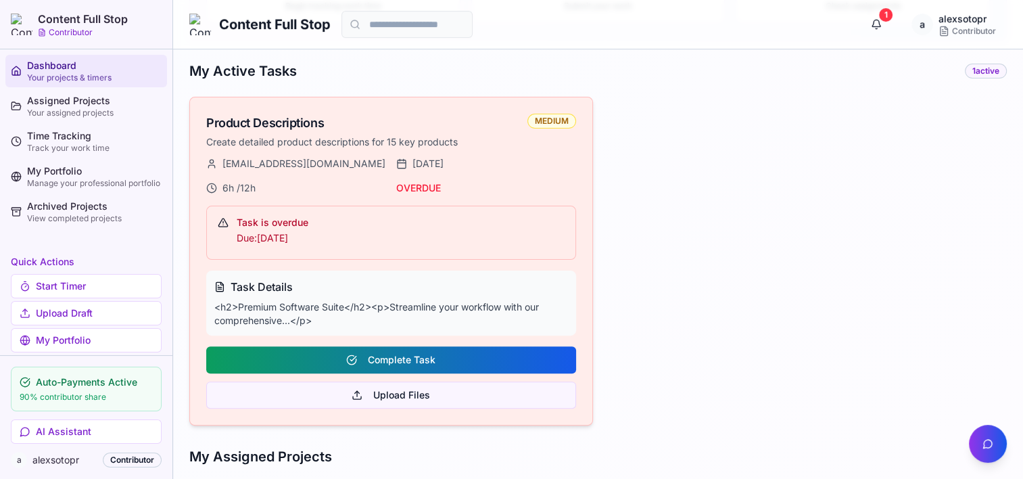
click at [399, 395] on button "Upload Files" at bounding box center [391, 394] width 370 height 27
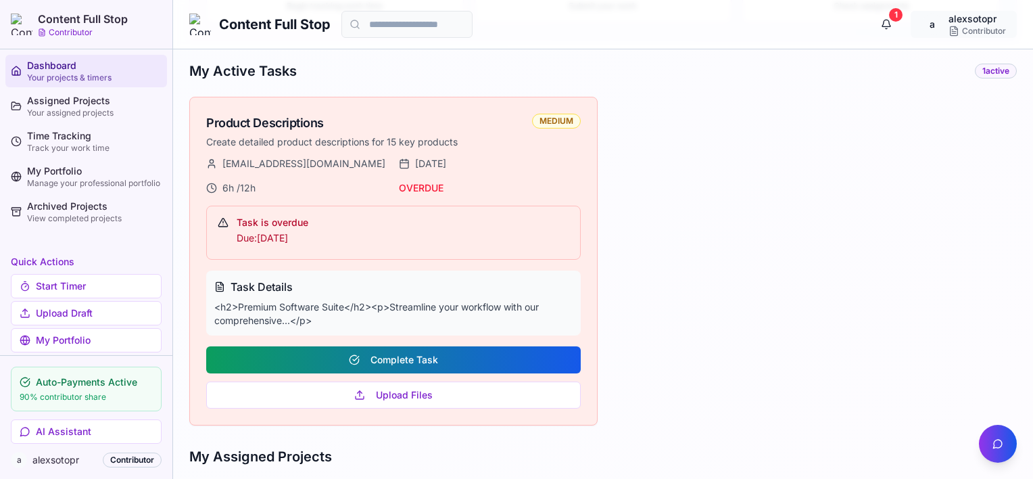
click at [954, 28] on html "Content Full Stop Contributor Dashboard Your projects & timers Assigned Project…" at bounding box center [516, 179] width 1033 height 1008
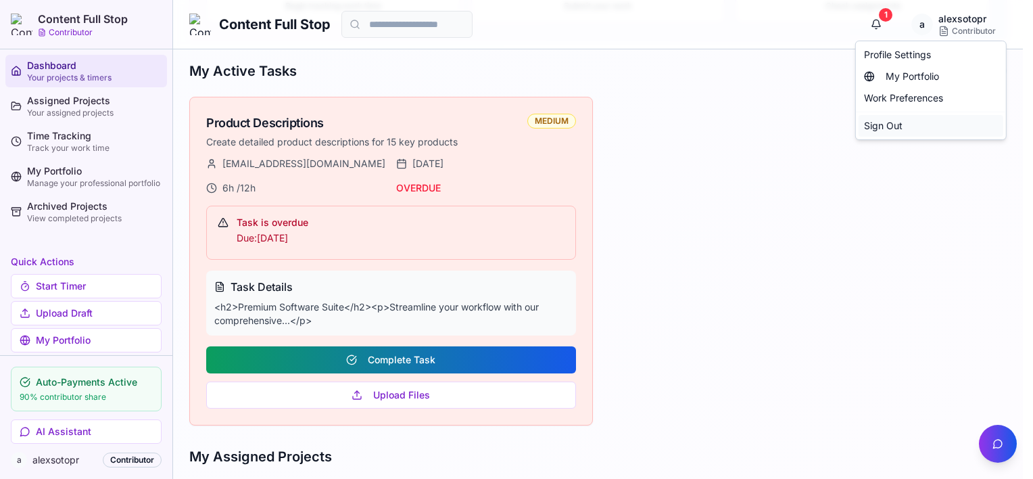
click at [890, 124] on div "Sign Out" at bounding box center [931, 126] width 145 height 22
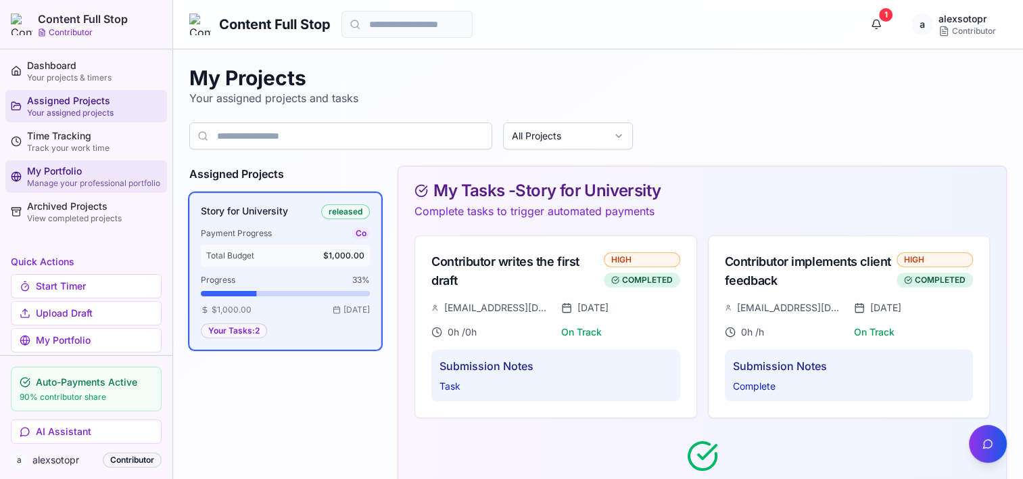
click at [62, 165] on div "My Portfolio" at bounding box center [94, 171] width 135 height 14
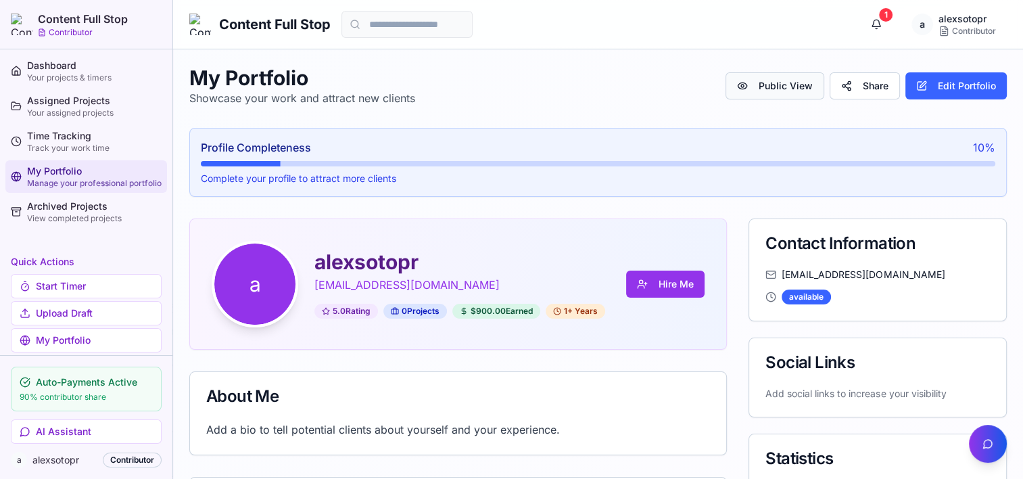
click at [785, 87] on button "Public View" at bounding box center [775, 85] width 99 height 27
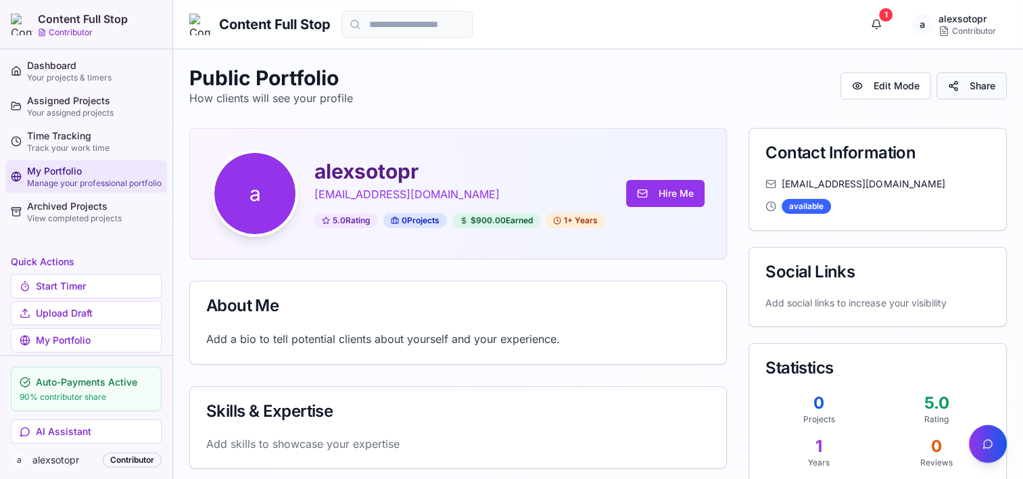
click at [974, 88] on button "Share" at bounding box center [972, 85] width 70 height 27
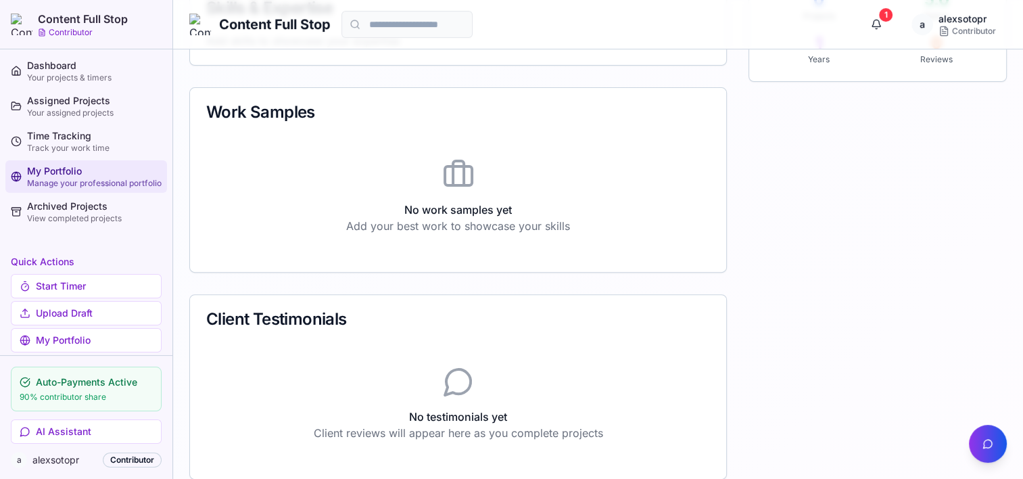
scroll to position [419, 0]
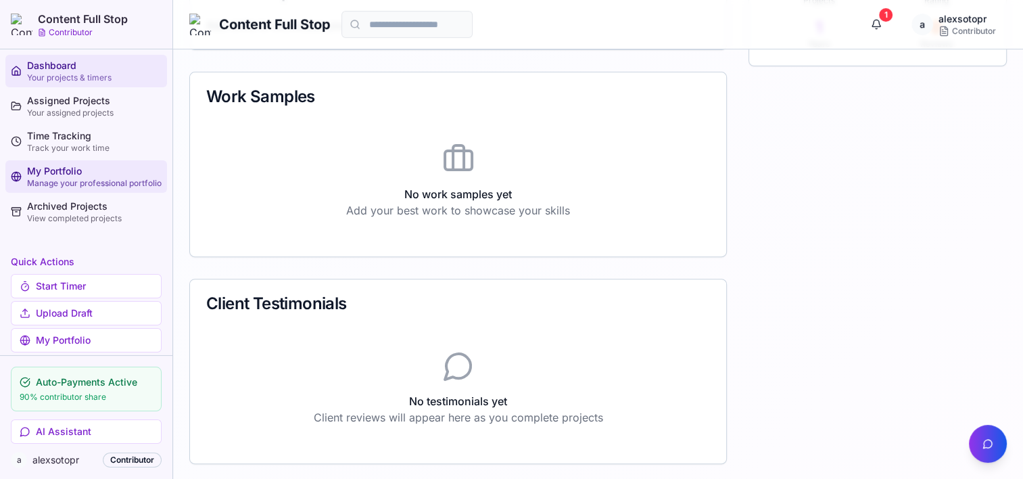
click at [51, 84] on link "Dashboard Your projects & timers" at bounding box center [86, 71] width 162 height 32
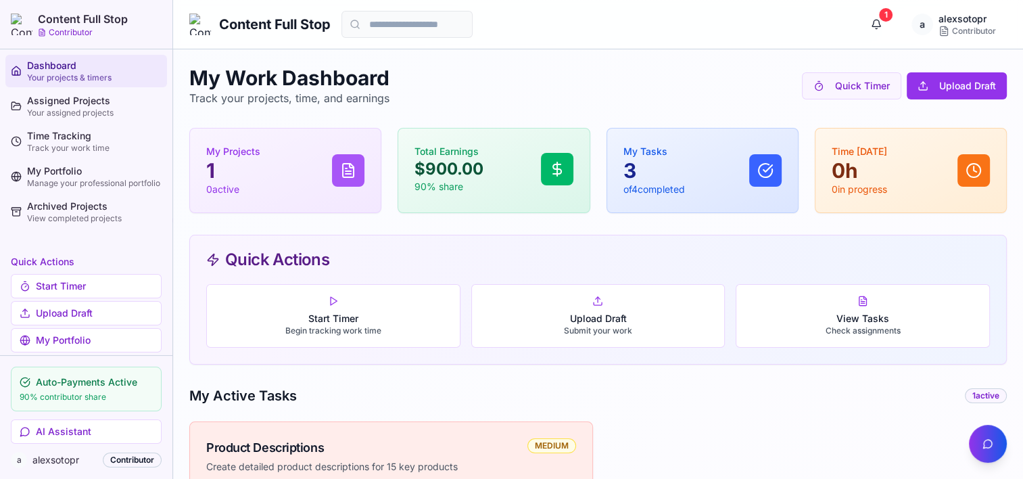
scroll to position [419, 0]
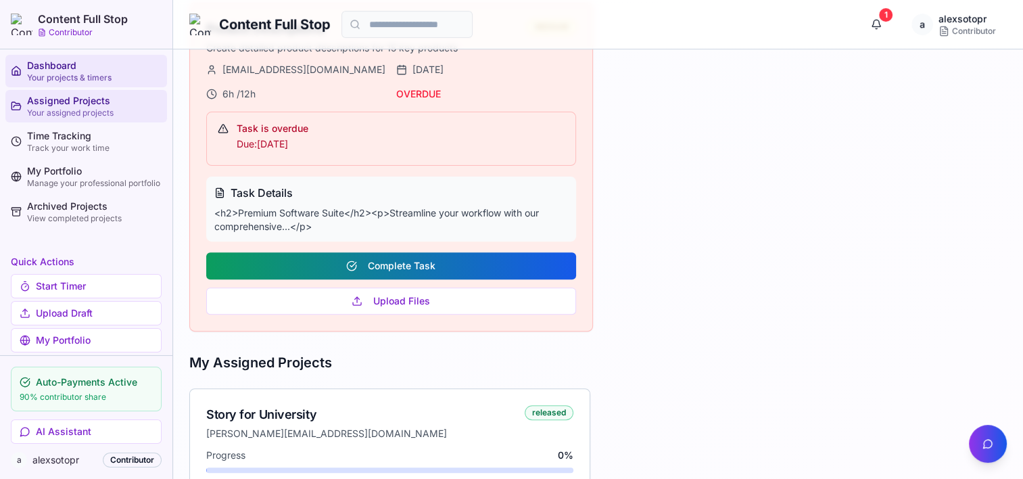
click at [88, 114] on div "Your assigned projects" at bounding box center [94, 113] width 135 height 11
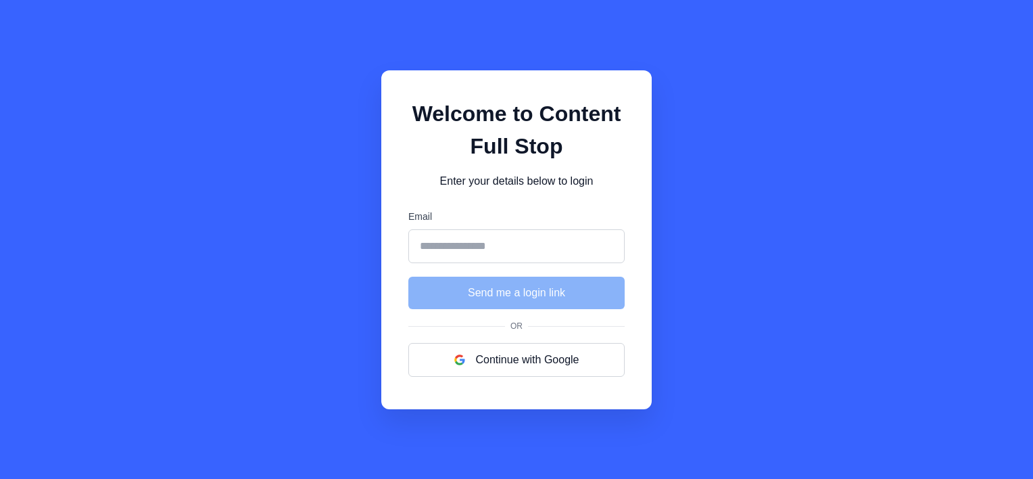
click at [555, 241] on input "Email" at bounding box center [516, 246] width 216 height 34
type input "**********"
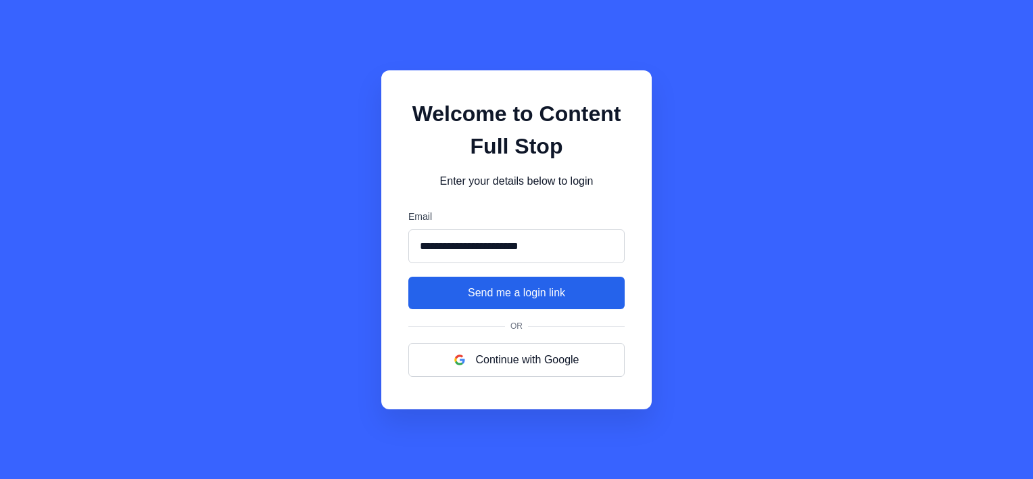
click at [506, 298] on button "Send me a login link" at bounding box center [516, 293] width 216 height 32
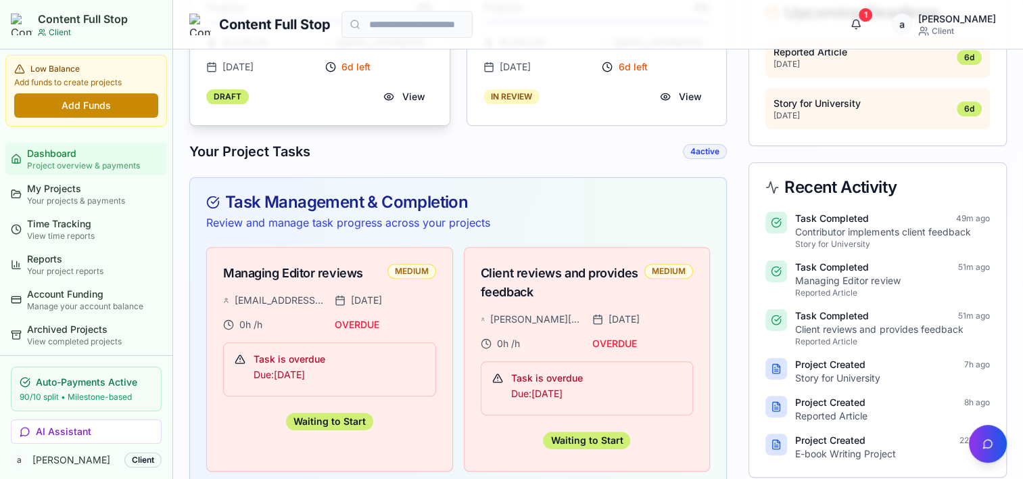
scroll to position [406, 0]
click at [330, 412] on div "Waiting to Start" at bounding box center [329, 421] width 87 height 18
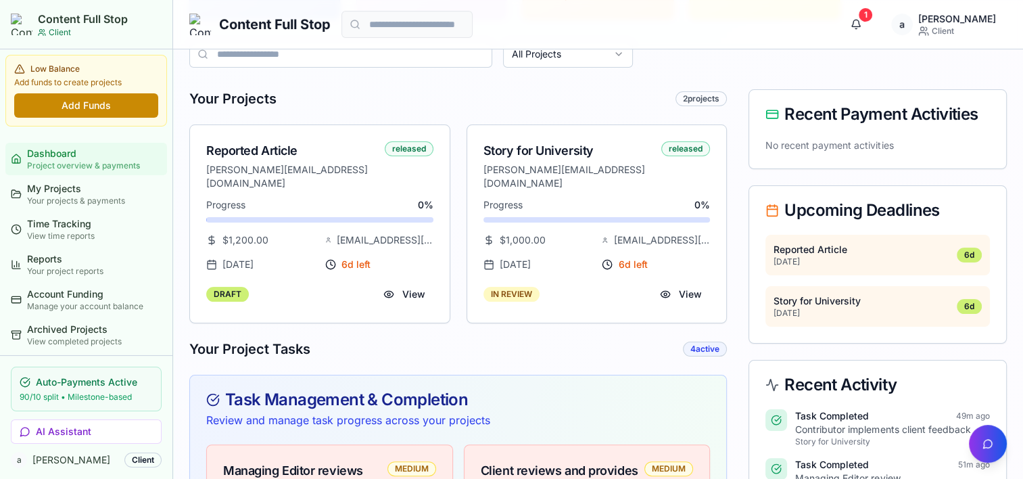
scroll to position [203, 0]
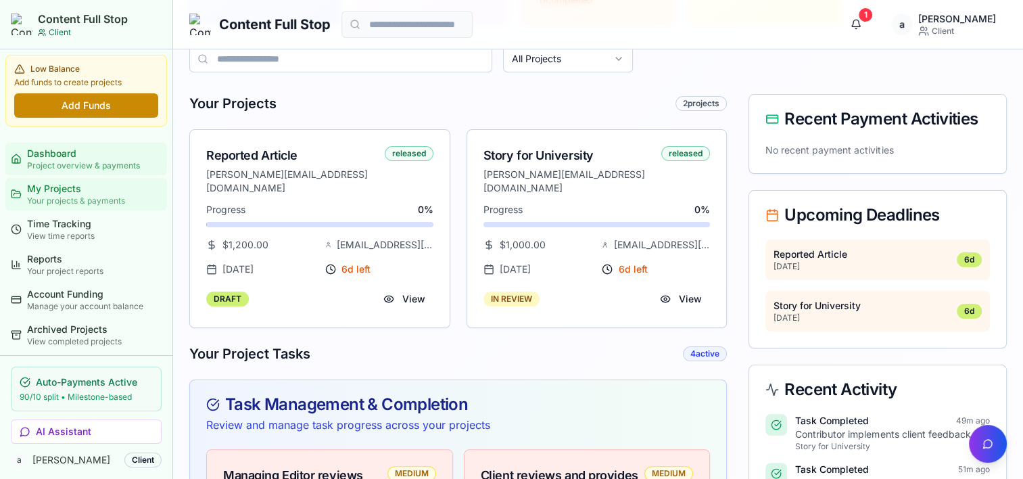
click at [74, 187] on div "My Projects" at bounding box center [94, 189] width 135 height 14
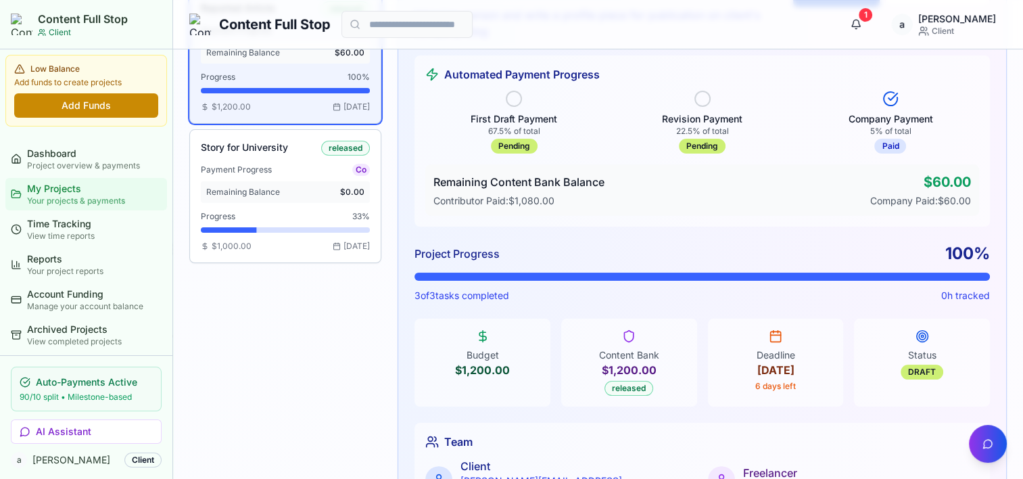
scroll to position [68, 0]
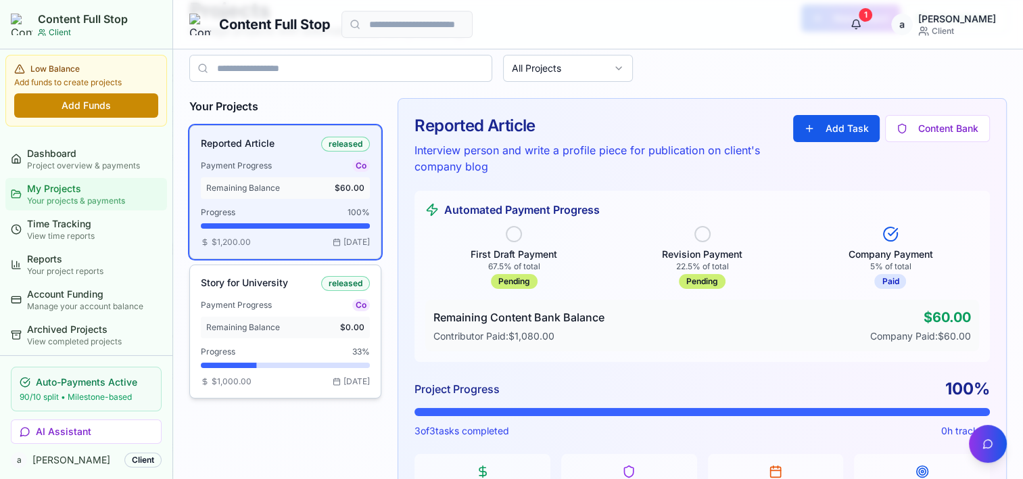
click at [235, 289] on div "Story for University released Payment Progress Co Remaining Balance $0.00 Progr…" at bounding box center [285, 331] width 169 height 111
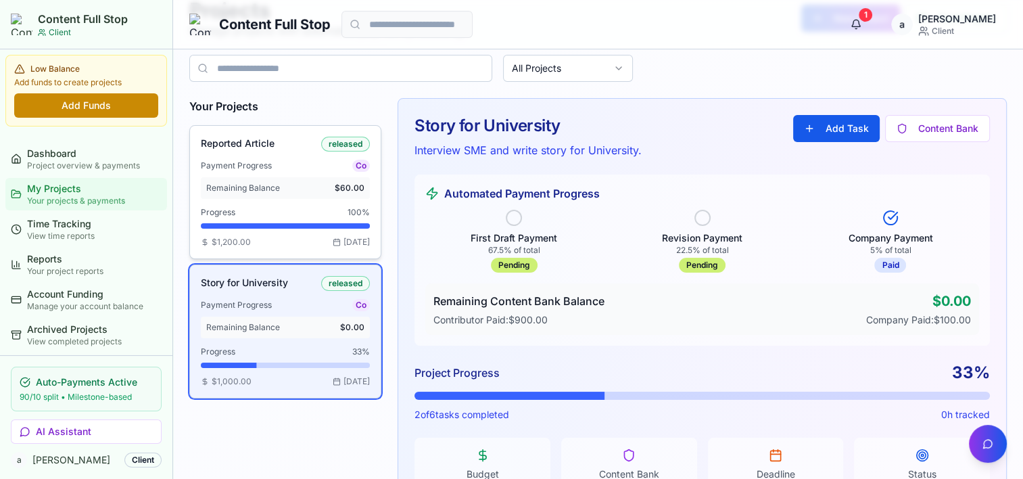
click at [265, 143] on h3 "Reported Article" at bounding box center [238, 144] width 74 height 14
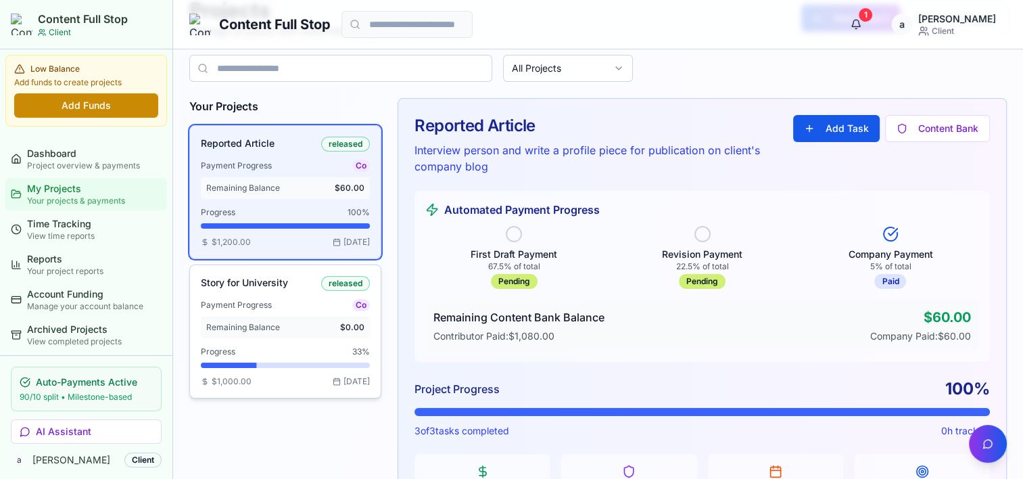
click at [235, 300] on span "Payment Progress" at bounding box center [236, 305] width 71 height 11
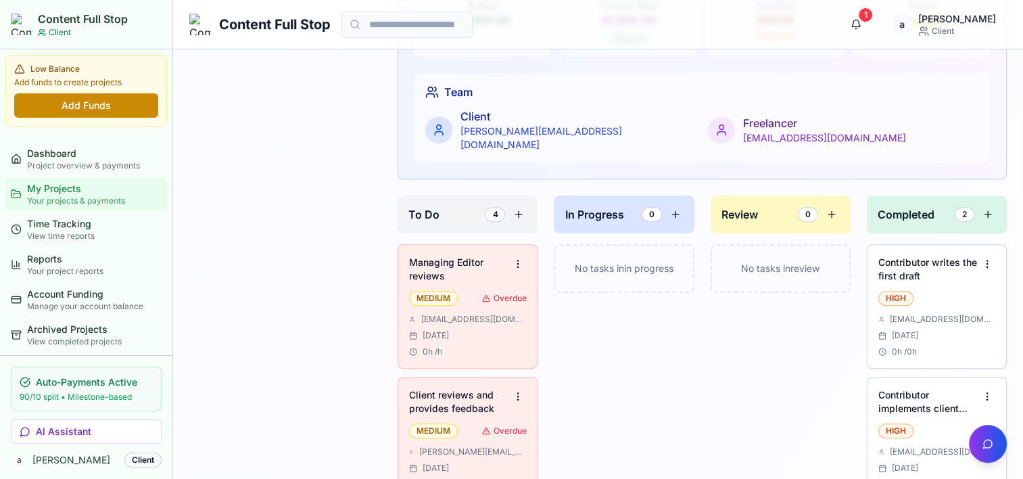
scroll to position [541, 0]
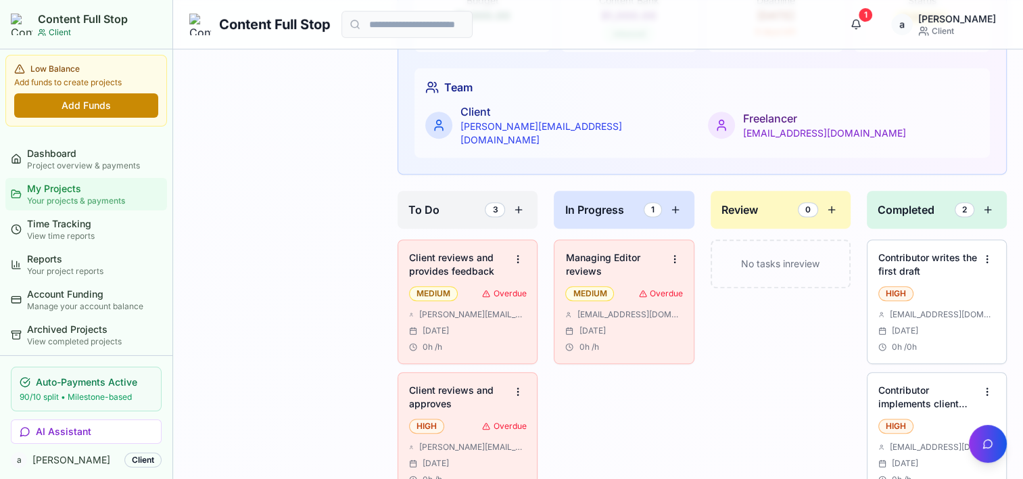
click at [496, 202] on div "3" at bounding box center [495, 209] width 20 height 15
click at [519, 202] on button at bounding box center [519, 210] width 16 height 16
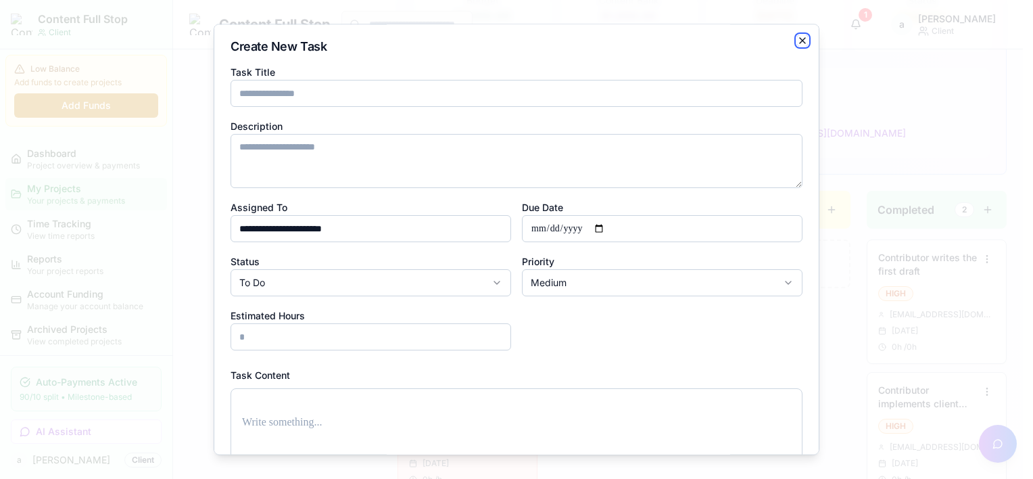
click at [800, 38] on icon "button" at bounding box center [802, 40] width 5 height 5
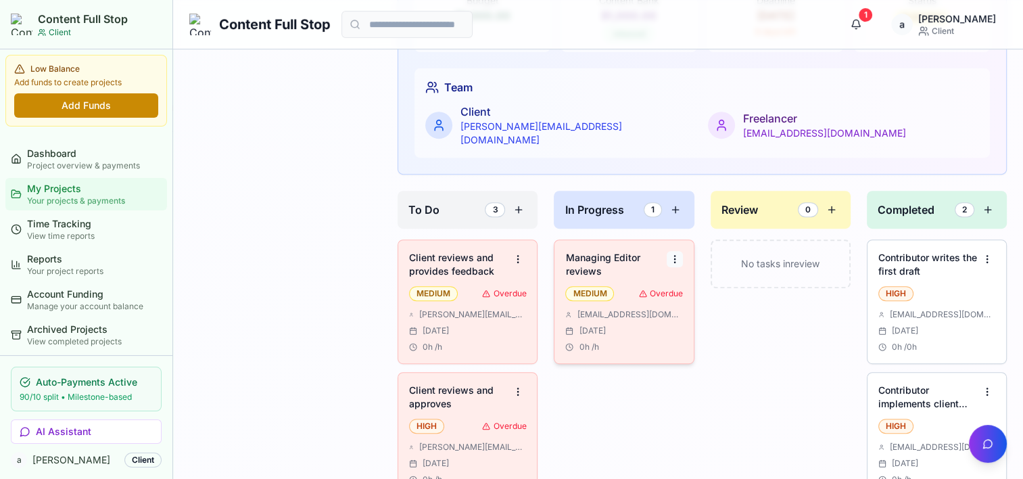
click at [676, 244] on html "Content Full Stop Client Low Balance Add funds to create projects Add Funds Das…" at bounding box center [511, 52] width 1023 height 1186
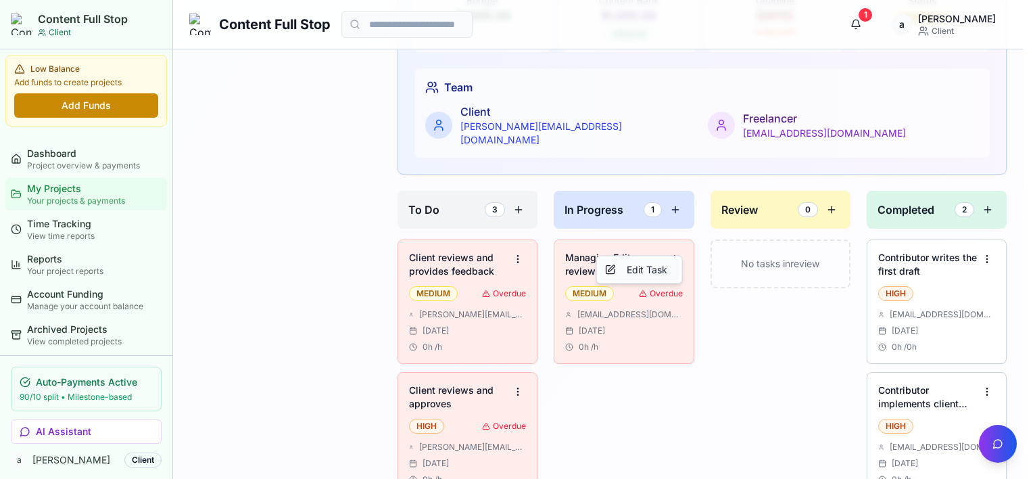
click at [649, 268] on div "Edit Task" at bounding box center [640, 270] width 80 height 22
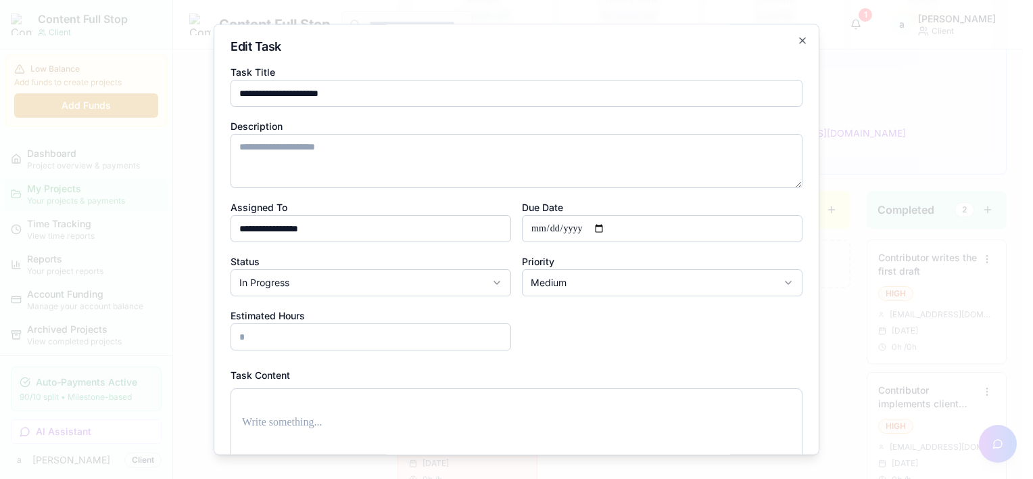
click at [490, 284] on body "Content Full Stop Client Low Balance Add funds to create projects Add Funds Das…" at bounding box center [511, 52] width 1023 height 1186
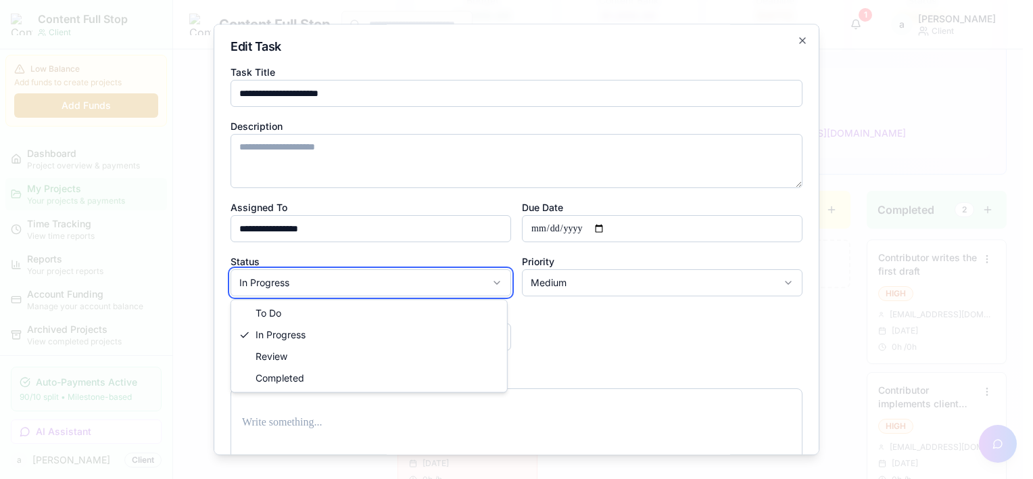
click at [793, 39] on body "Content Full Stop Client Low Balance Add funds to create projects Add Funds Das…" at bounding box center [511, 52] width 1023 height 1186
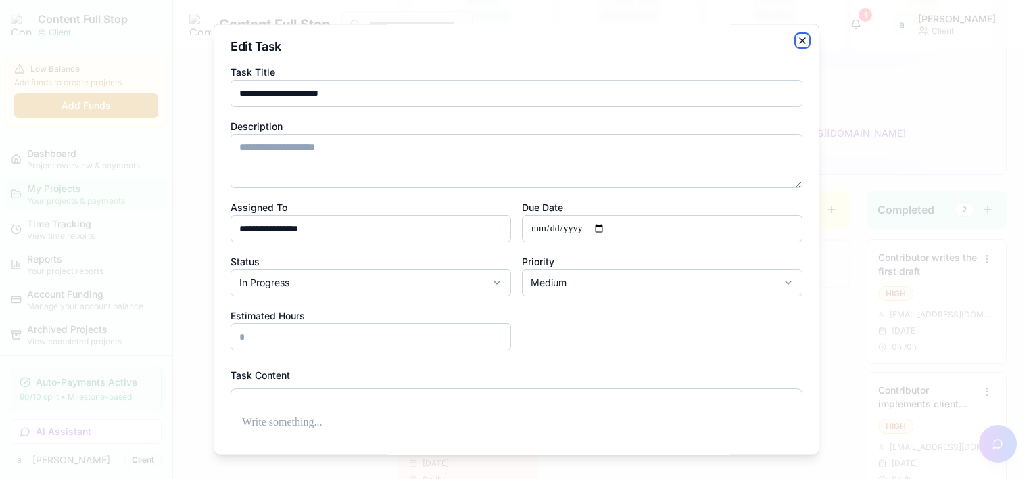
click at [797, 39] on icon "button" at bounding box center [802, 40] width 11 height 11
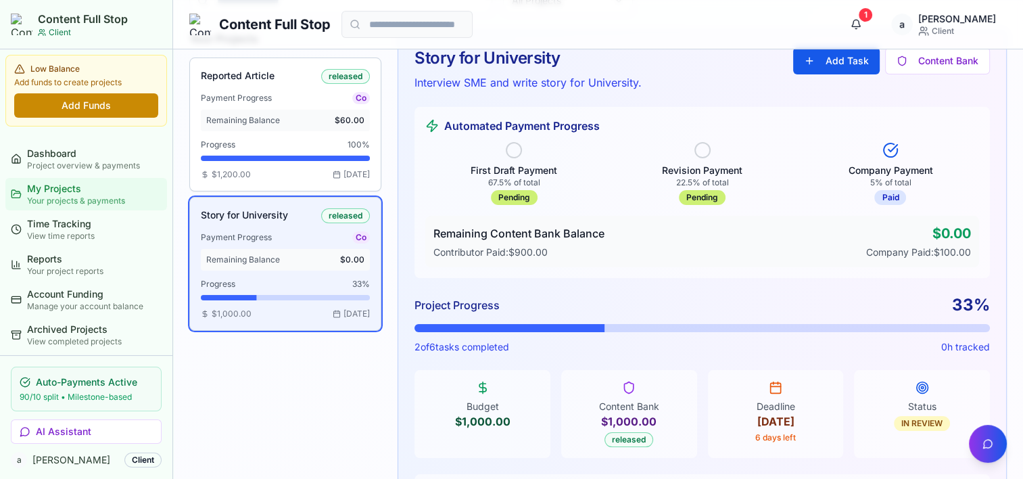
scroll to position [0, 0]
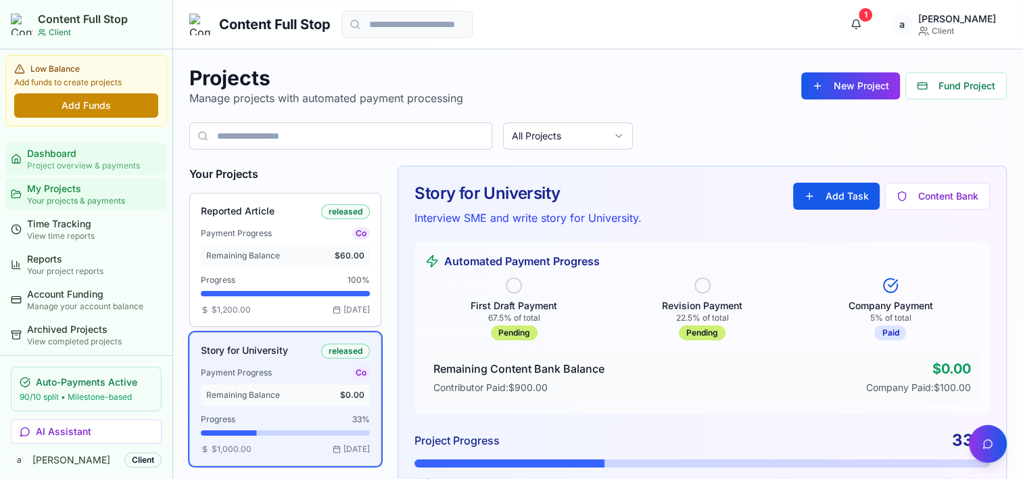
click at [60, 151] on div "Dashboard" at bounding box center [94, 154] width 135 height 14
